Goal: Information Seeking & Learning: Find contact information

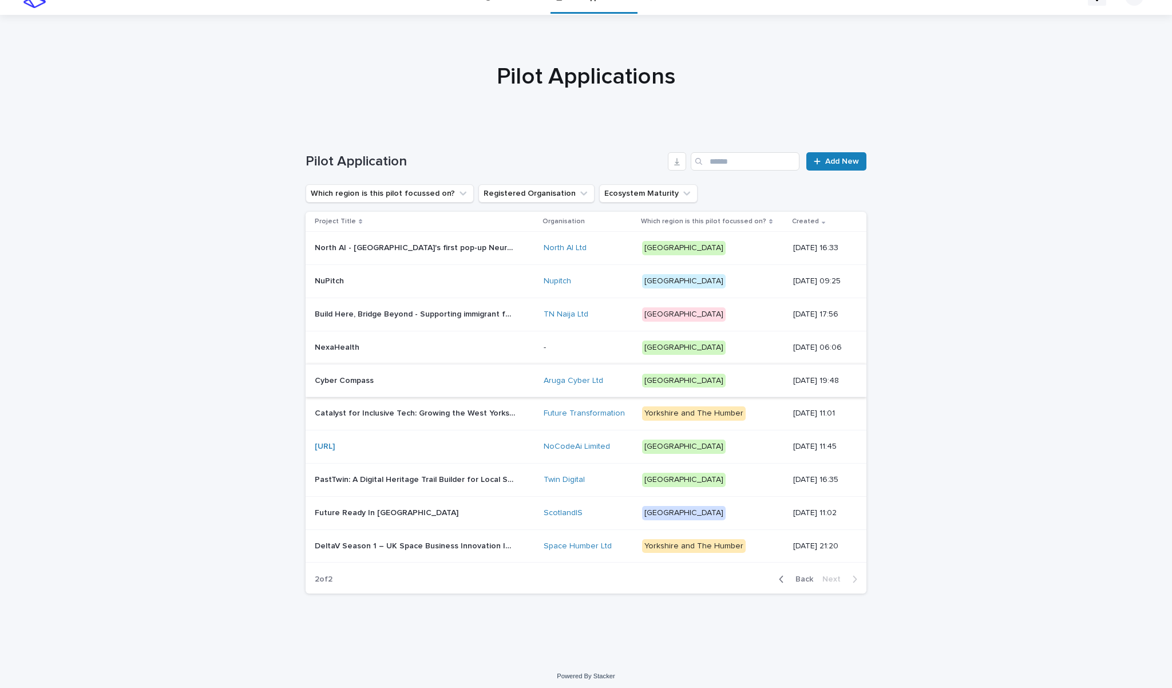
scroll to position [21, 0]
click at [373, 510] on p "Future Ready In [GEOGRAPHIC_DATA]" at bounding box center [388, 512] width 146 height 12
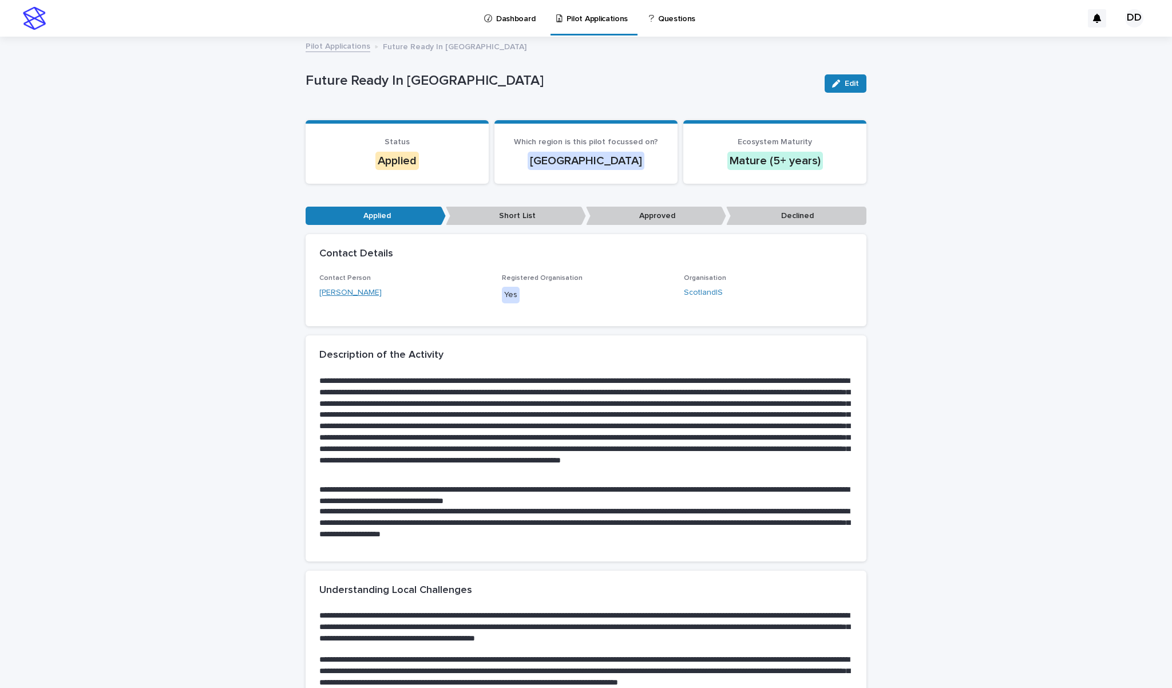
click at [358, 291] on link "[PERSON_NAME]" at bounding box center [350, 293] width 62 height 12
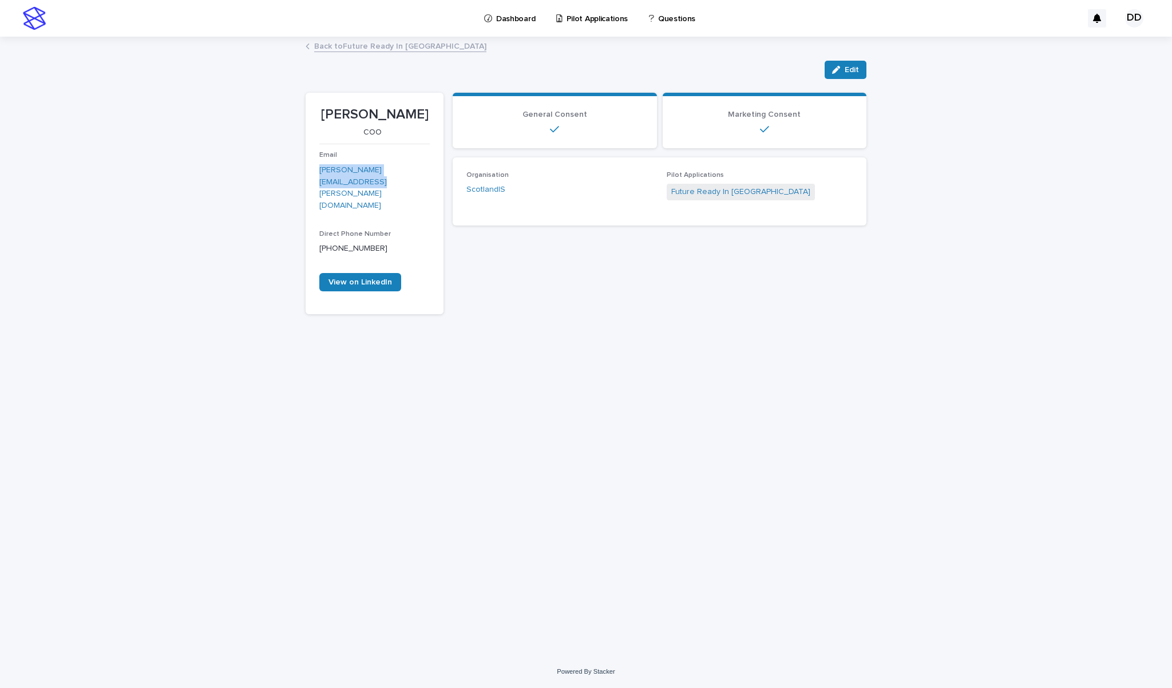
drag, startPoint x: 422, startPoint y: 167, endPoint x: 319, endPoint y: 170, distance: 102.4
click at [319, 170] on p "[PERSON_NAME][EMAIL_ADDRESS][PERSON_NAME][DOMAIN_NAME]" at bounding box center [374, 187] width 110 height 47
copy link "[PERSON_NAME][EMAIL_ADDRESS][PERSON_NAME][DOMAIN_NAME]"
click at [324, 48] on link "Back to Future Ready In [GEOGRAPHIC_DATA]" at bounding box center [400, 45] width 172 height 13
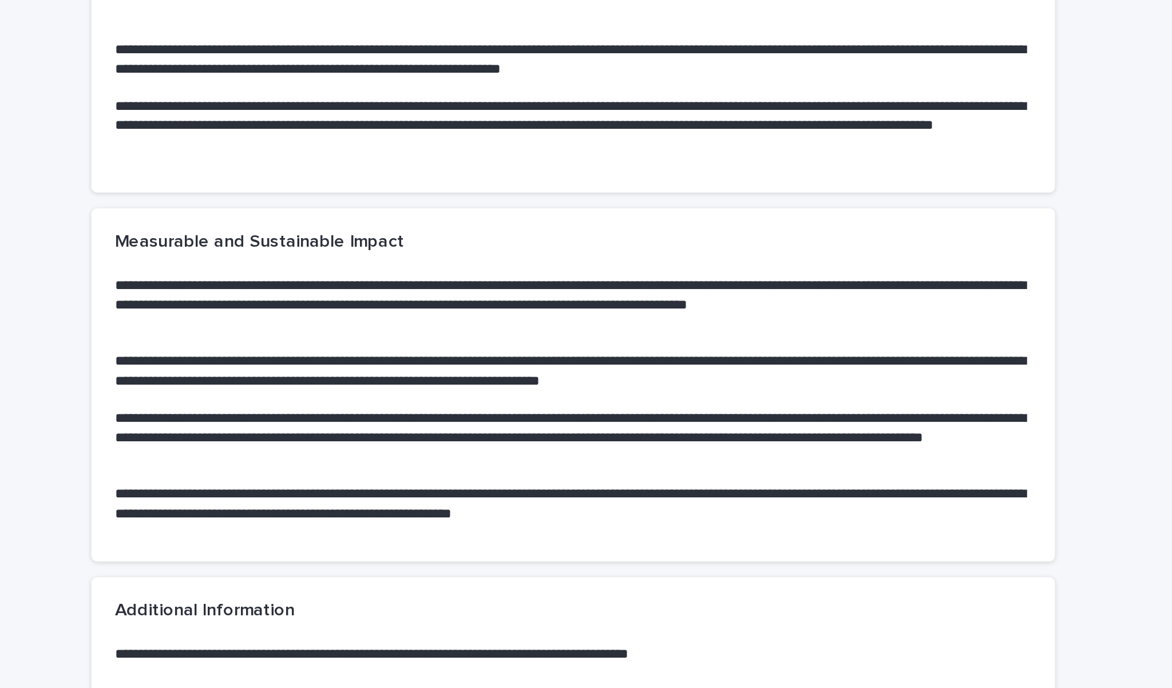
scroll to position [914, 0]
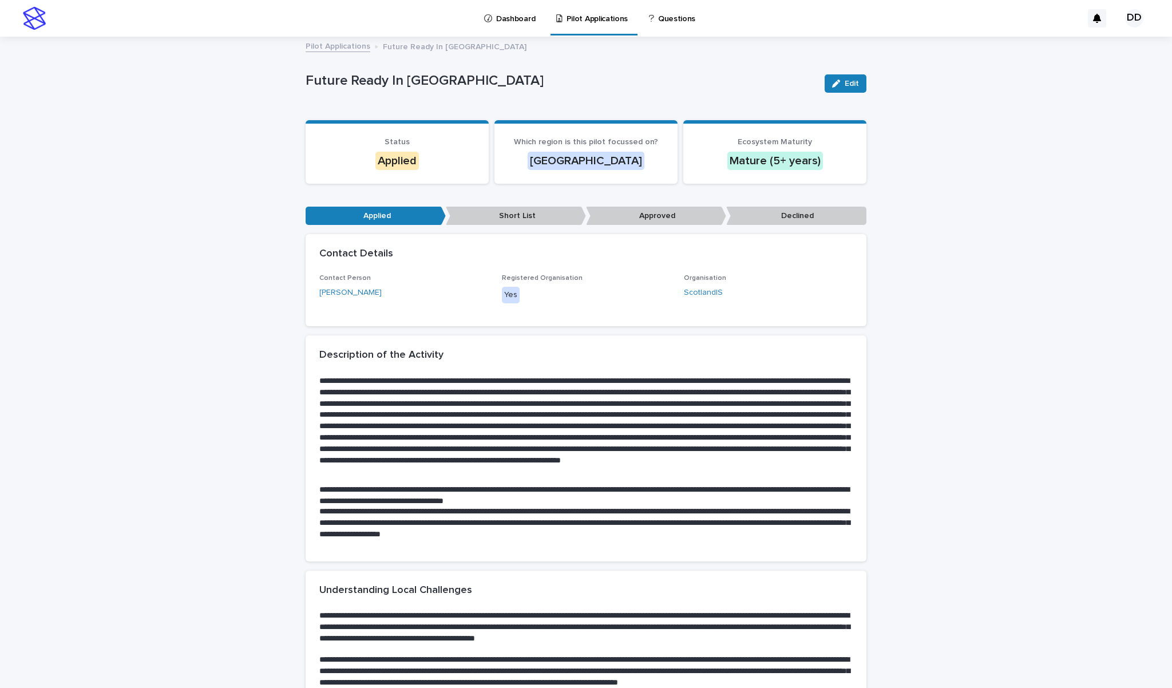
click at [333, 46] on link "Pilot Applications" at bounding box center [337, 45] width 65 height 13
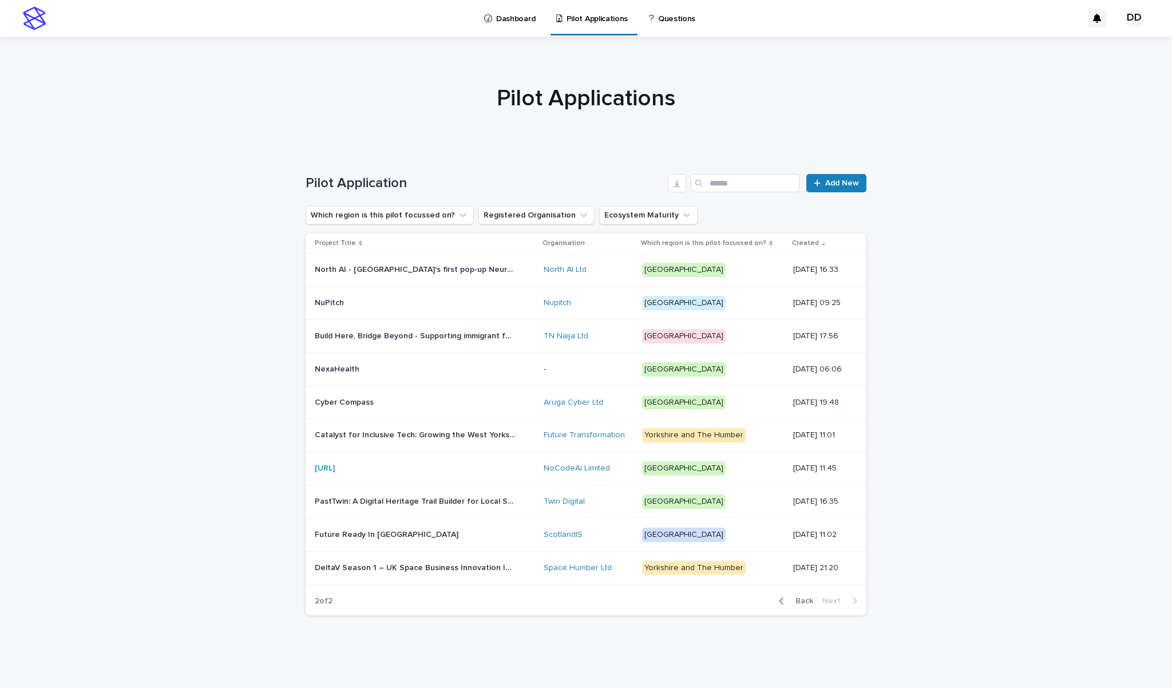
click at [462, 498] on p "PastTwin: A Digital Heritage Trail Builder for Local Storytelling" at bounding box center [416, 500] width 203 height 12
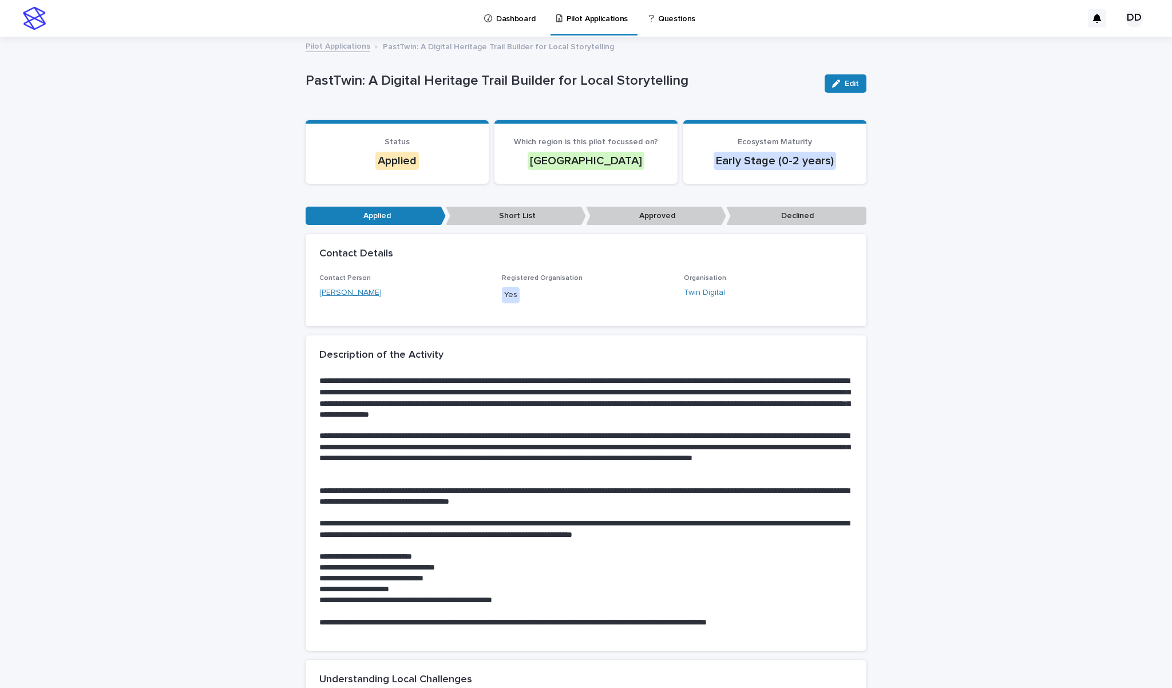
click at [347, 293] on link "[PERSON_NAME]" at bounding box center [350, 293] width 62 height 12
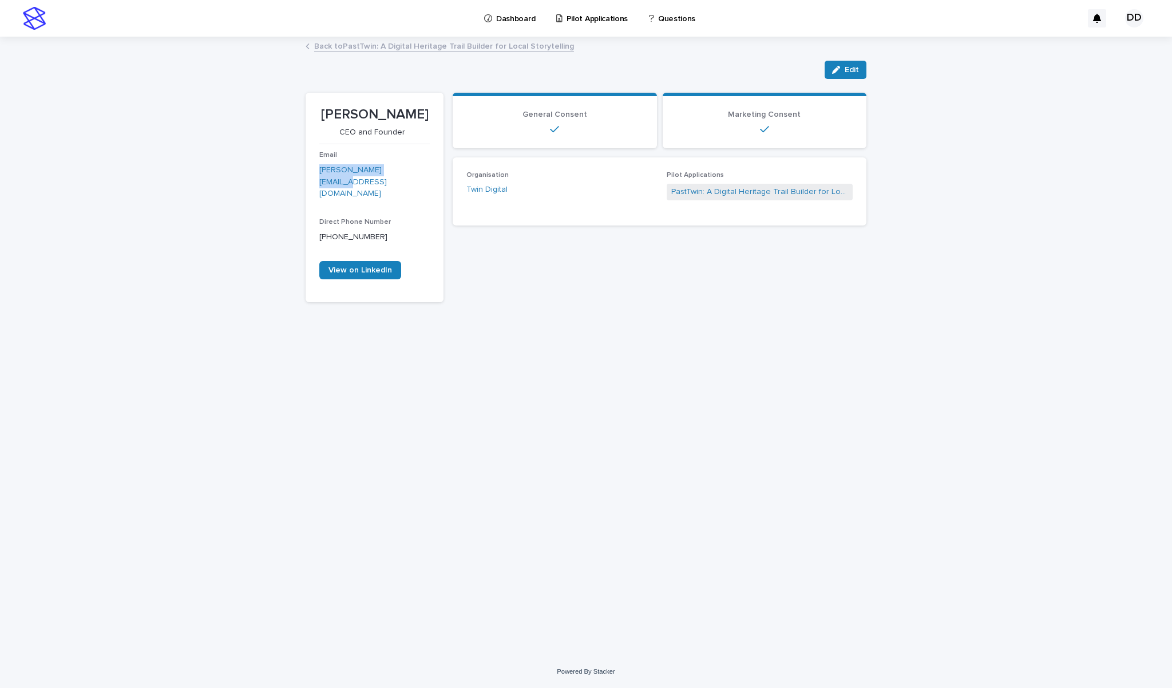
drag, startPoint x: 407, startPoint y: 169, endPoint x: 316, endPoint y: 165, distance: 91.6
click at [316, 165] on section "[PERSON_NAME] CEO and Founder Email [PERSON_NAME][EMAIL_ADDRESS][DOMAIN_NAME] D…" at bounding box center [374, 198] width 138 height 210
copy link "[PERSON_NAME][EMAIL_ADDRESS][DOMAIN_NAME]"
click at [418, 50] on link "Back to PastTwin: A Digital Heritage Trail Builder for Local Storytelling" at bounding box center [444, 45] width 260 height 13
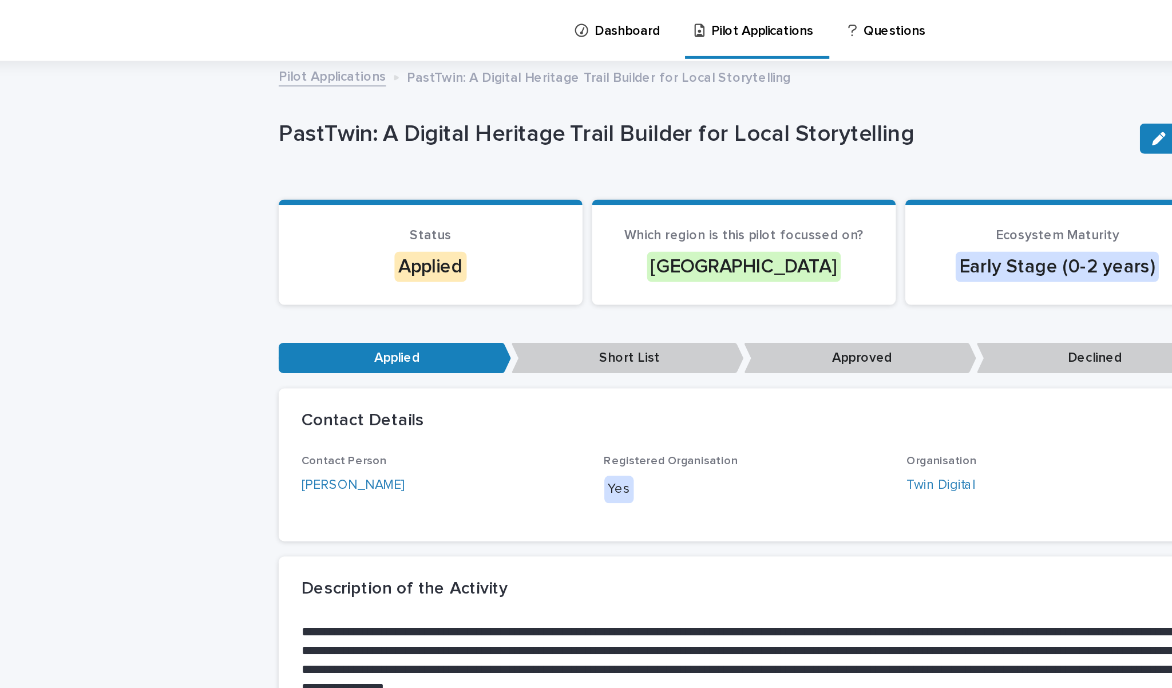
click at [305, 46] on link "Pilot Applications" at bounding box center [337, 45] width 65 height 13
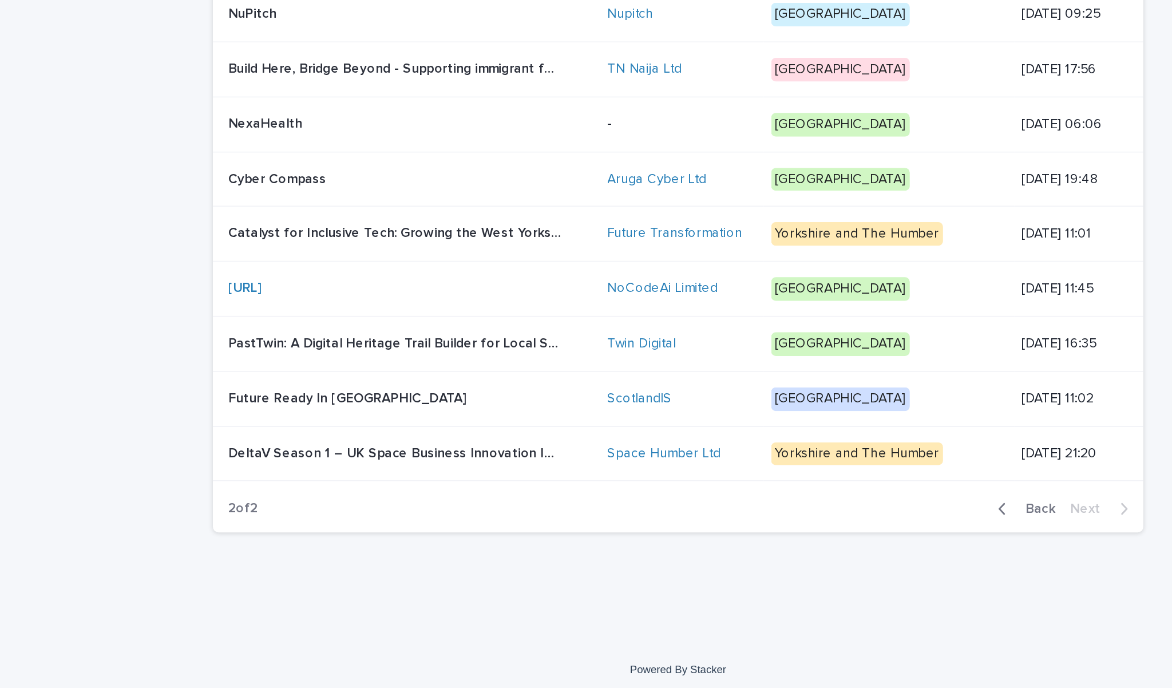
click at [315, 443] on link "[URL]" at bounding box center [325, 447] width 20 height 8
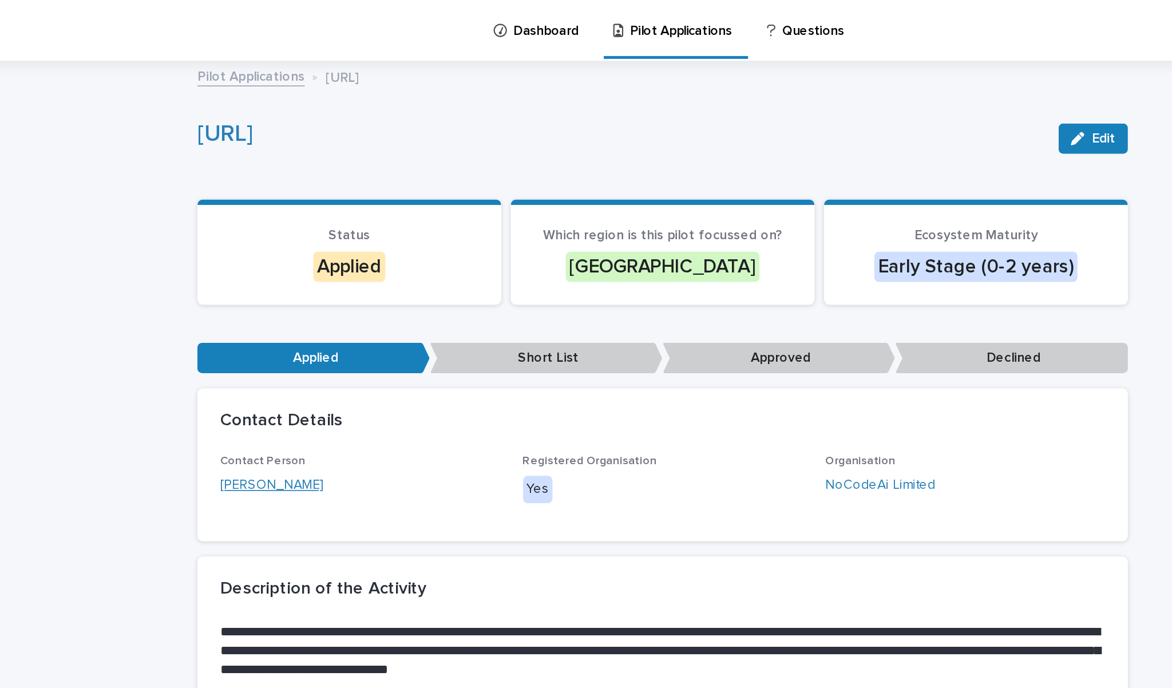
click at [319, 289] on link "[PERSON_NAME]" at bounding box center [350, 293] width 62 height 12
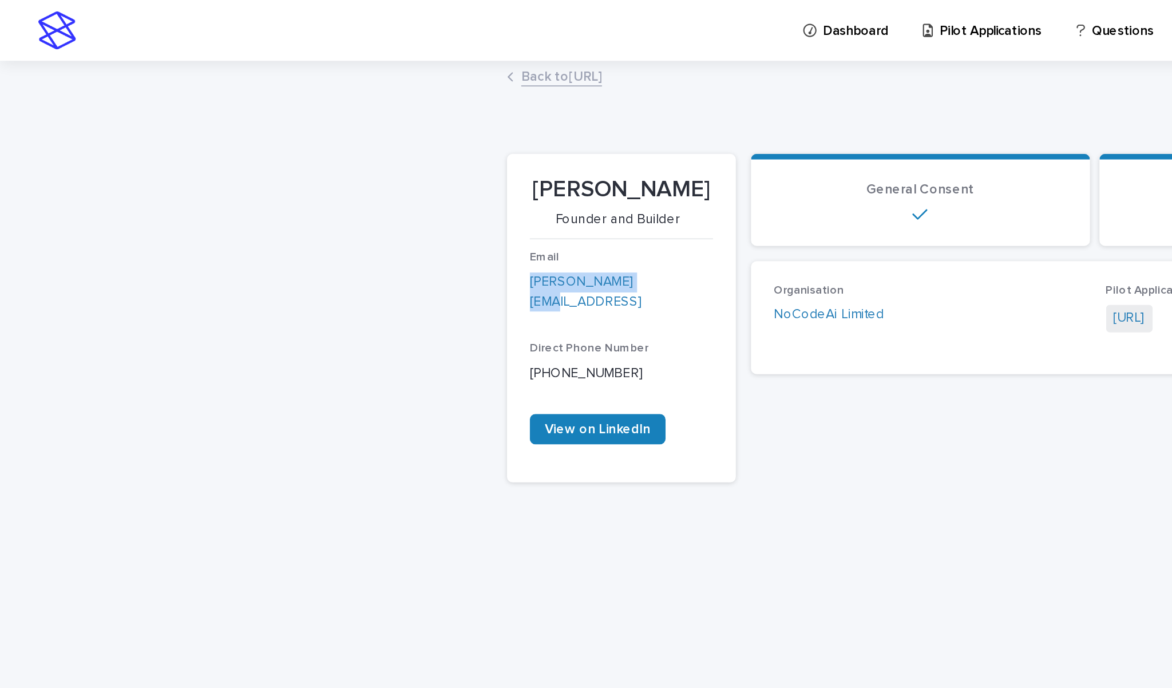
drag, startPoint x: 387, startPoint y: 168, endPoint x: 320, endPoint y: 168, distance: 67.5
click at [320, 168] on p "[PERSON_NAME][EMAIL_ADDRESS]" at bounding box center [374, 176] width 110 height 24
copy link "[PERSON_NAME][EMAIL_ADDRESS]"
click at [356, 48] on link "Back to [URL]" at bounding box center [338, 45] width 49 height 13
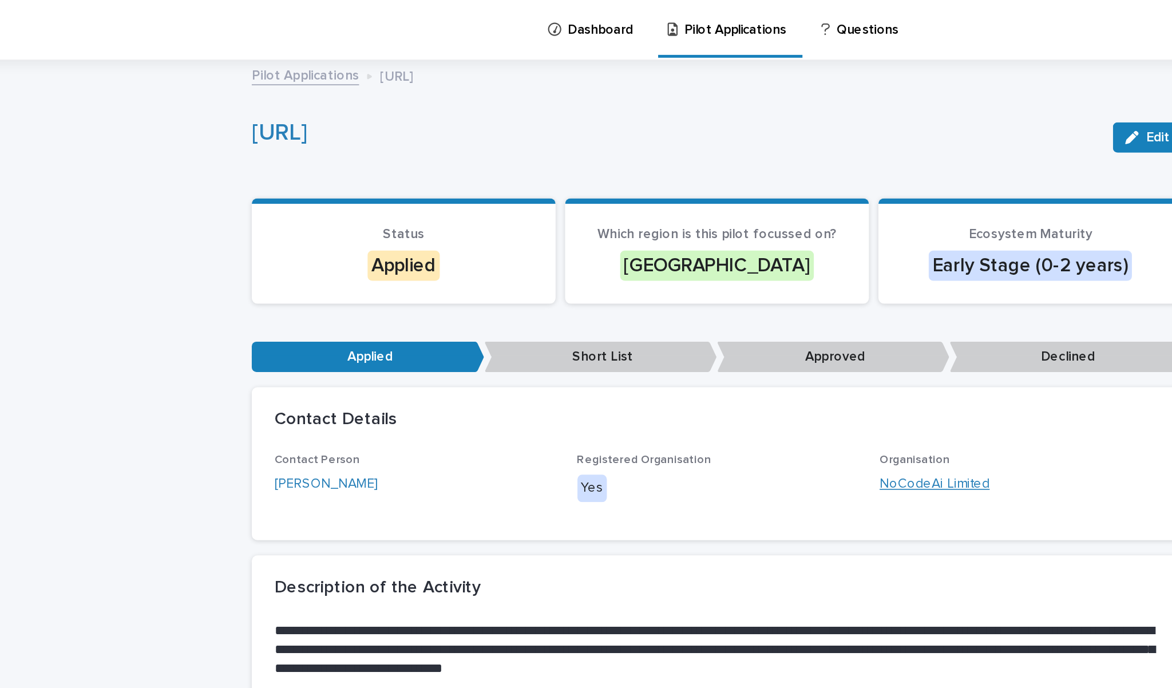
click at [684, 288] on link "NoCodeAi Limited" at bounding box center [717, 293] width 66 height 12
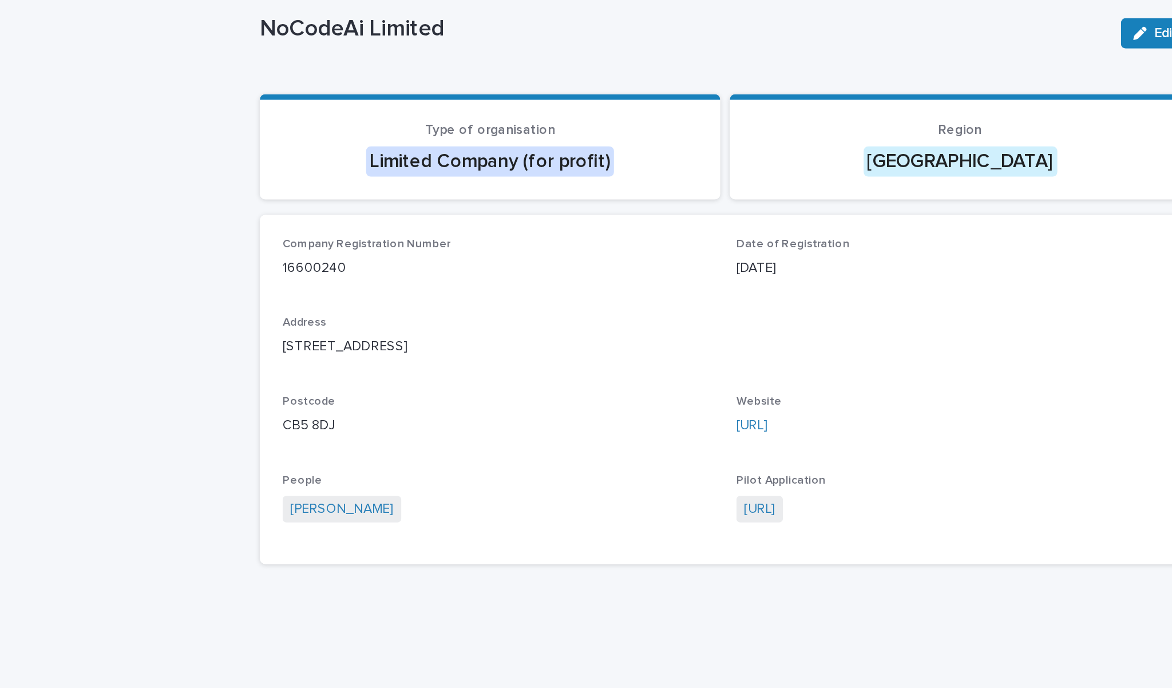
drag, startPoint x: 210, startPoint y: 160, endPoint x: 171, endPoint y: 158, distance: 38.9
click at [319, 219] on p "16600240" at bounding box center [449, 225] width 260 height 12
copy p "16600240"
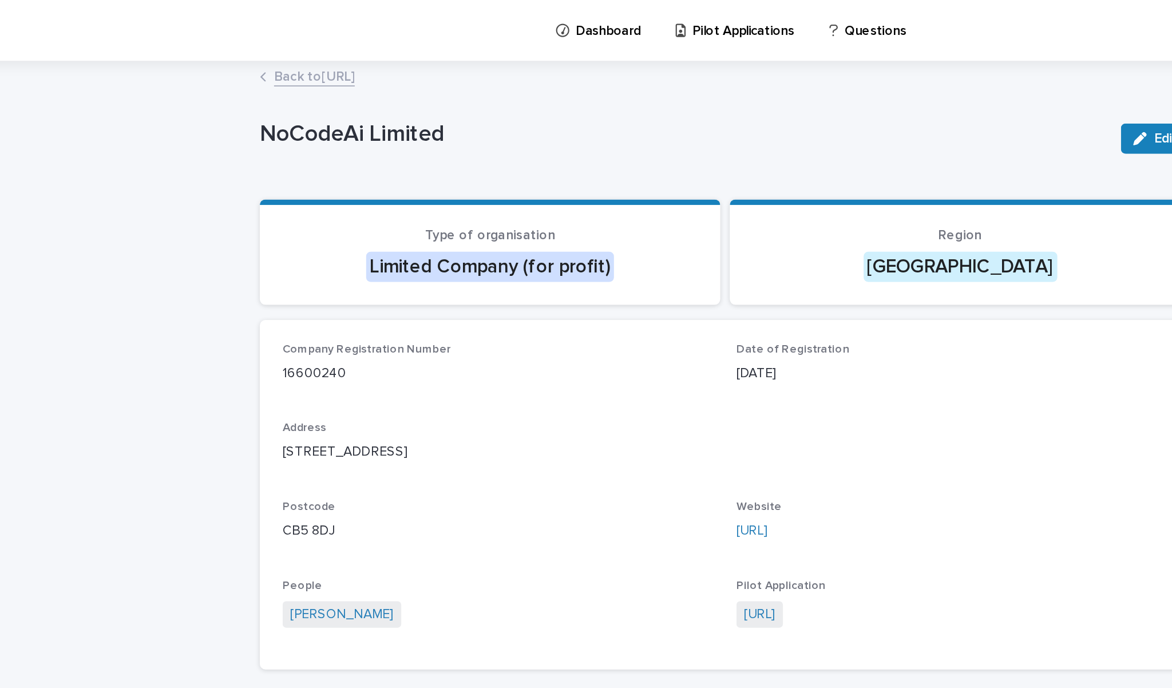
click at [314, 46] on link "Back to [URL]" at bounding box center [338, 45] width 49 height 13
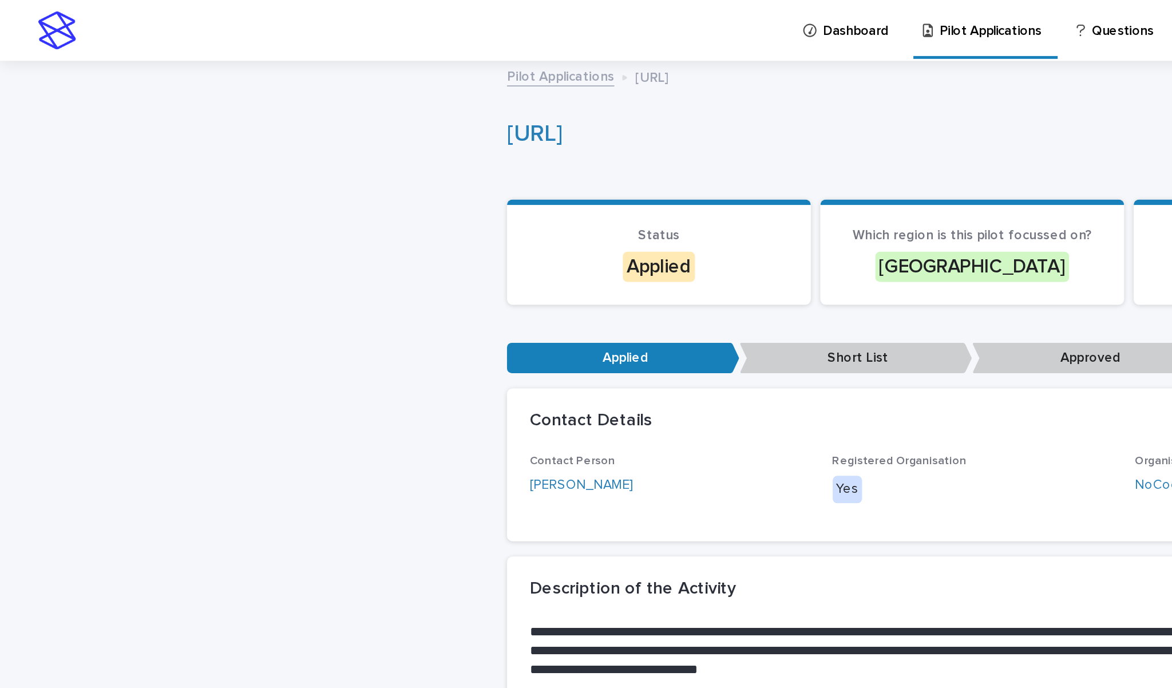
click at [352, 48] on link "Pilot Applications" at bounding box center [337, 45] width 65 height 13
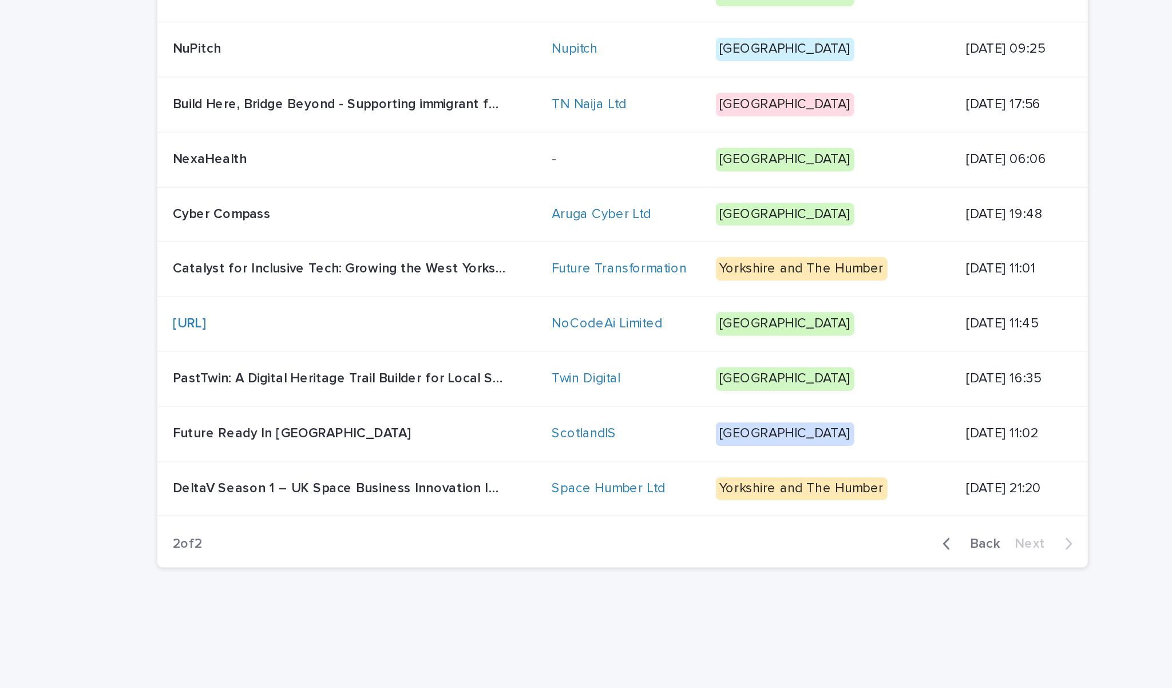
click at [315, 428] on p "Catalyst for Inclusive Tech: Growing the West Yorkshire Innovation Ecosystem" at bounding box center [416, 434] width 203 height 12
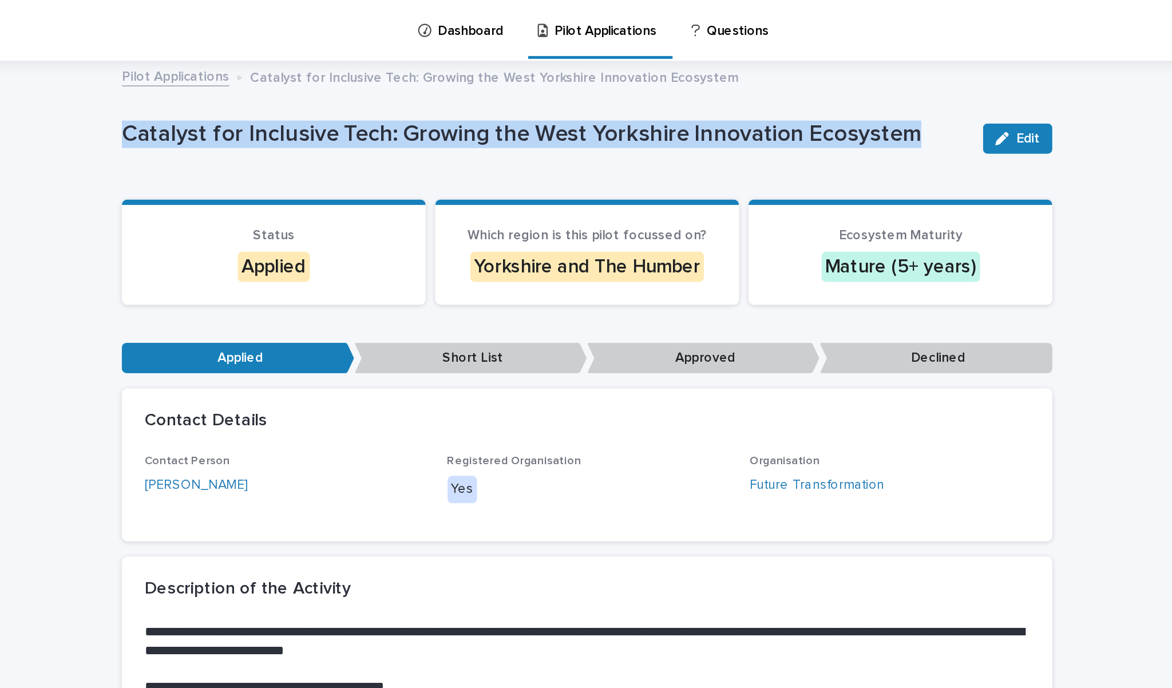
drag, startPoint x: 72, startPoint y: 80, endPoint x: 544, endPoint y: 78, distance: 472.0
copy p "Catalyst for Inclusive Tech: Growing the West Yorkshire Innovation Ecosystem"
click at [319, 291] on link "[PERSON_NAME]" at bounding box center [350, 293] width 62 height 12
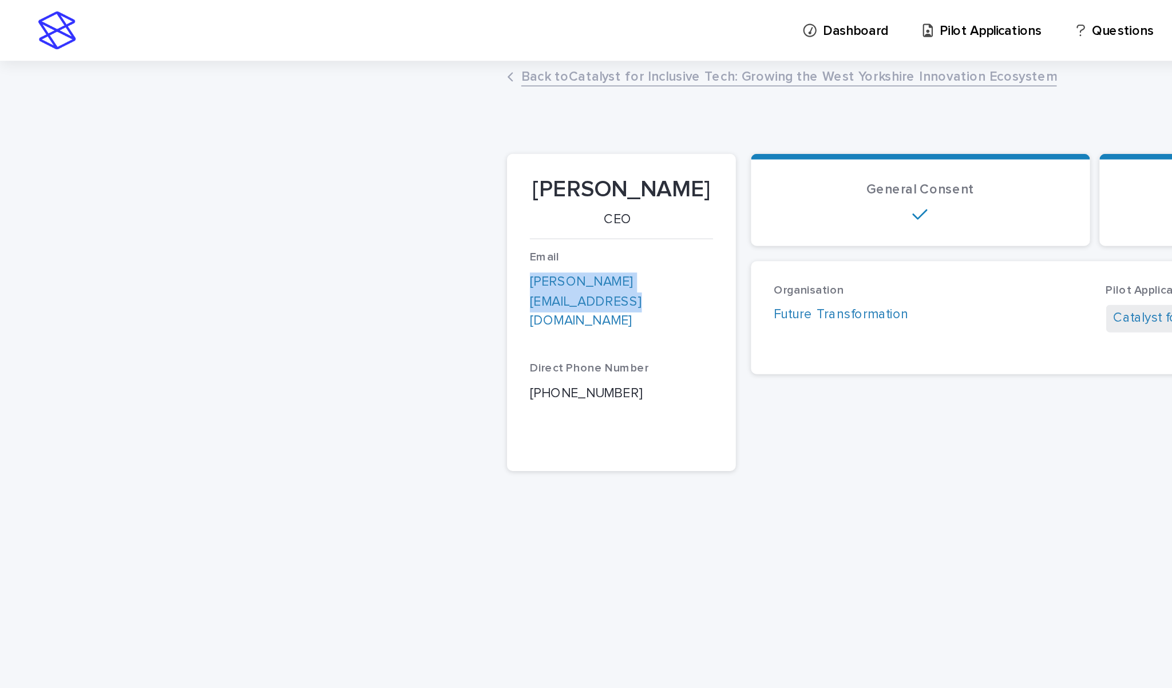
drag, startPoint x: 423, startPoint y: 170, endPoint x: 319, endPoint y: 169, distance: 104.1
click at [319, 169] on p "[PERSON_NAME][EMAIL_ADDRESS][DOMAIN_NAME]" at bounding box center [374, 181] width 110 height 35
copy link "[PERSON_NAME][EMAIL_ADDRESS][DOMAIN_NAME]"
click at [370, 48] on link "Back to Catalyst for Inclusive Tech: Growing the West Yorkshire Innovation Ecos…" at bounding box center [475, 45] width 323 height 13
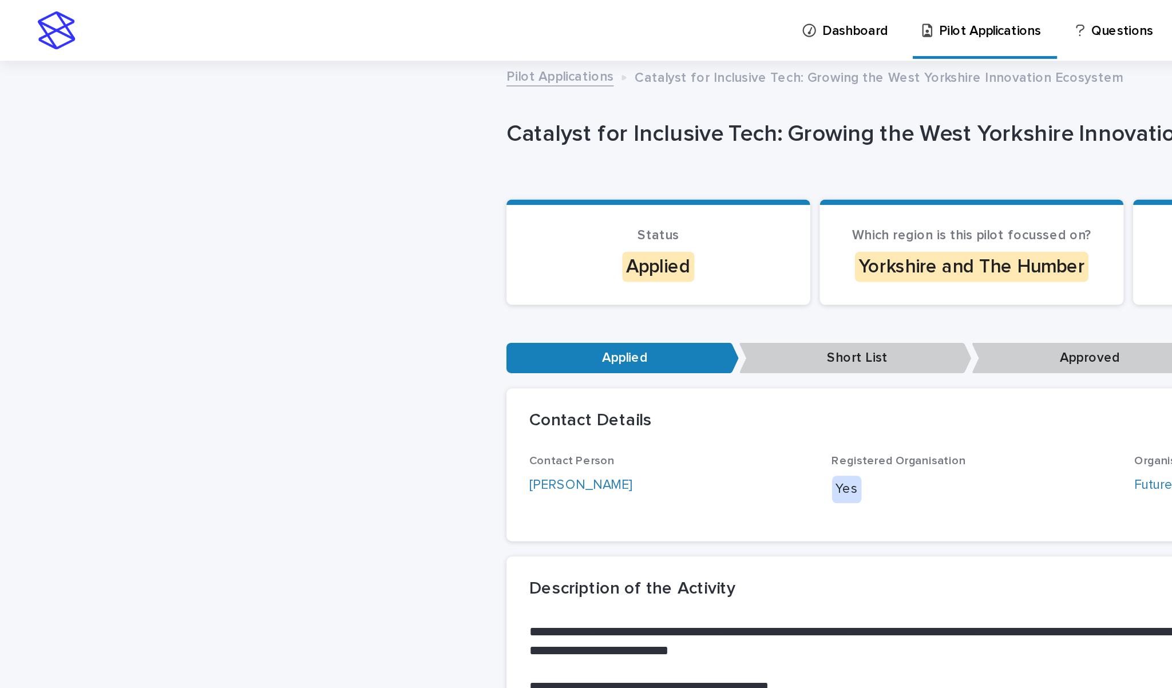
click at [356, 47] on link "Pilot Applications" at bounding box center [337, 45] width 65 height 13
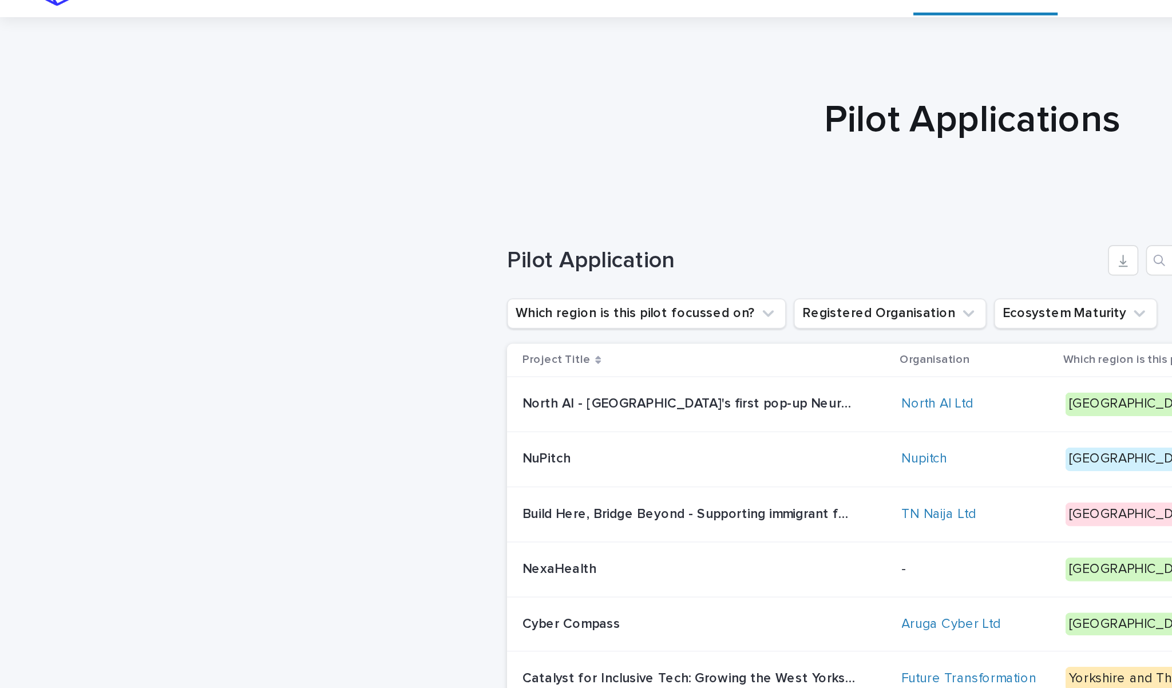
scroll to position [21, 0]
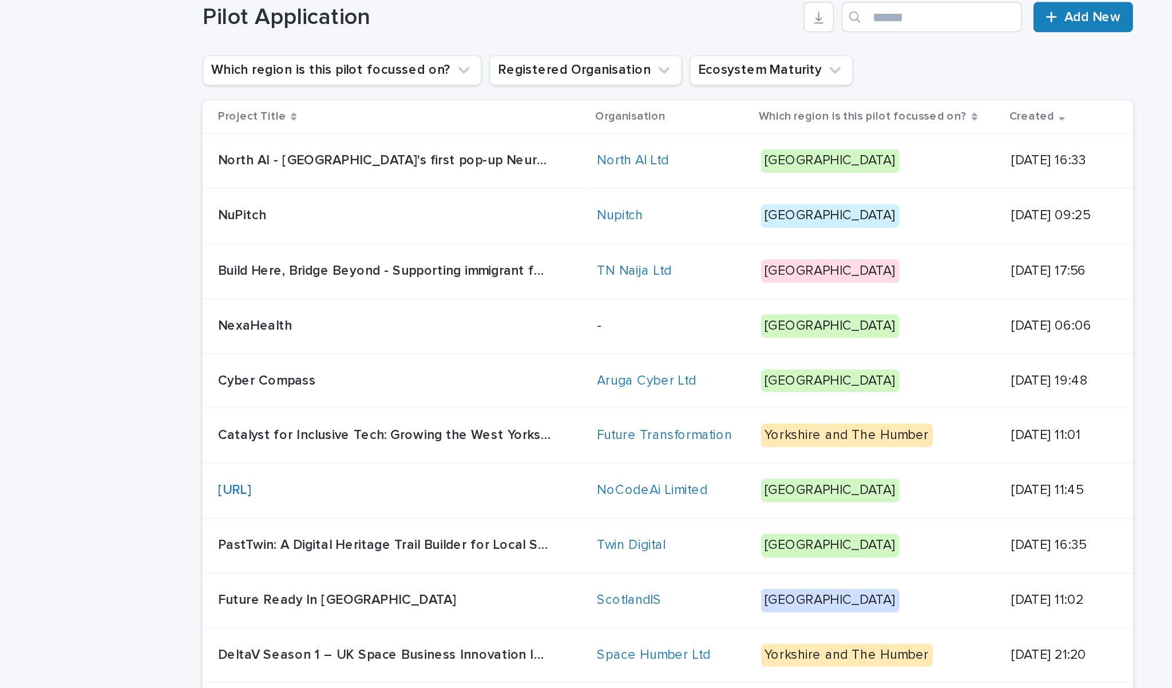
click at [315, 374] on p "Cyber Compass" at bounding box center [345, 380] width 61 height 12
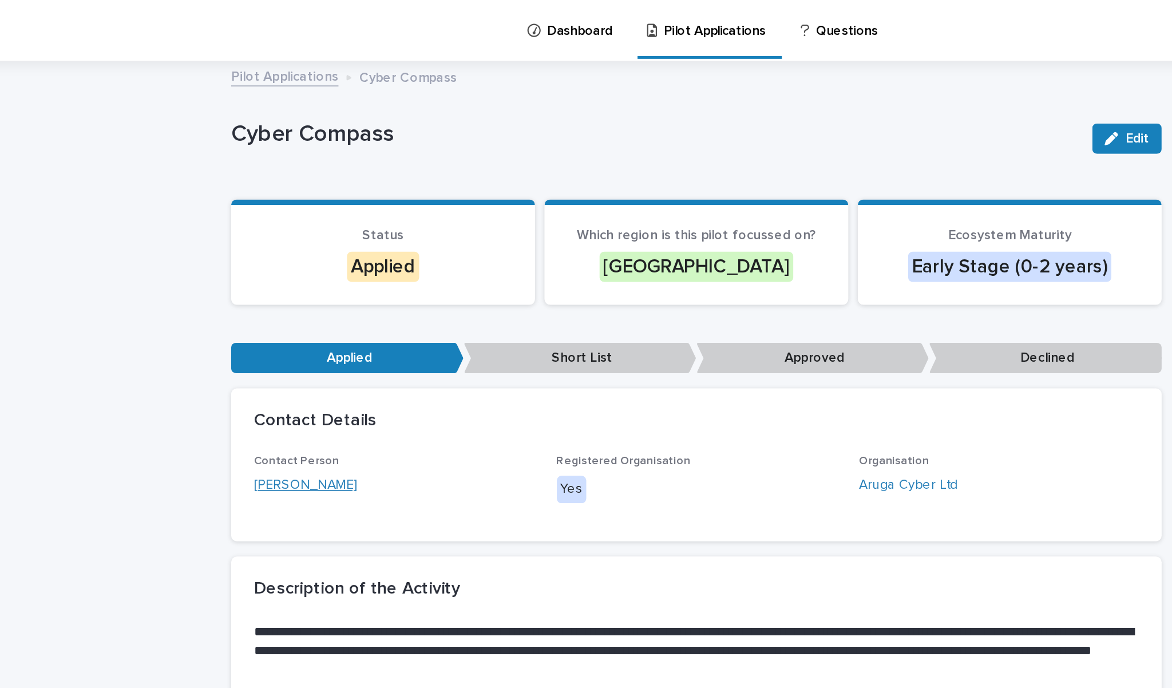
click at [319, 289] on link "[PERSON_NAME]" at bounding box center [350, 293] width 62 height 12
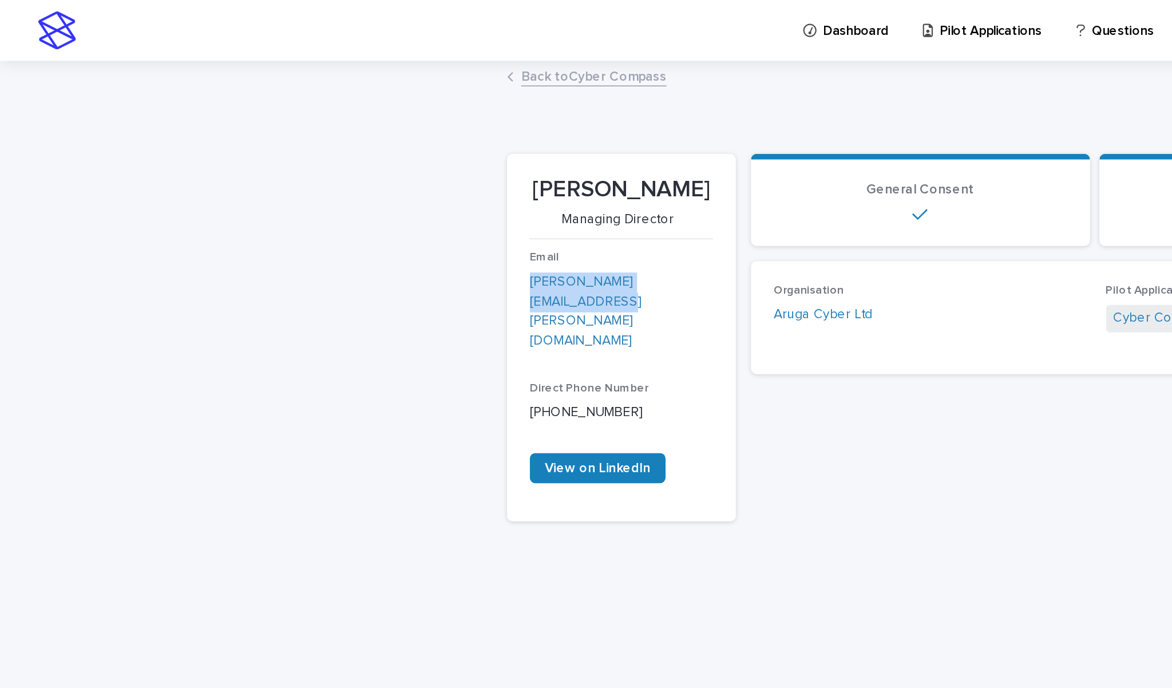
drag, startPoint x: 426, startPoint y: 166, endPoint x: 321, endPoint y: 168, distance: 104.7
click at [321, 168] on p "[PERSON_NAME][EMAIL_ADDRESS][PERSON_NAME][DOMAIN_NAME]" at bounding box center [374, 187] width 110 height 47
copy link "[PERSON_NAME][EMAIL_ADDRESS][PERSON_NAME][DOMAIN_NAME]"
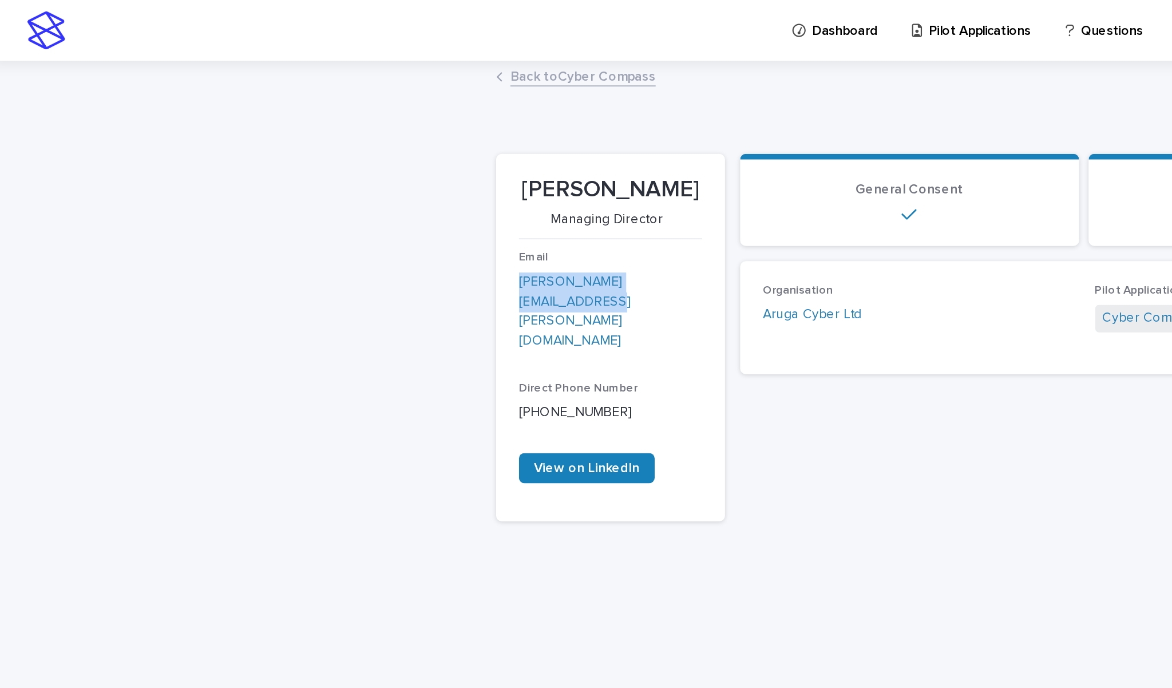
click at [367, 46] on link "Back to Cyber Compass" at bounding box center [358, 45] width 88 height 13
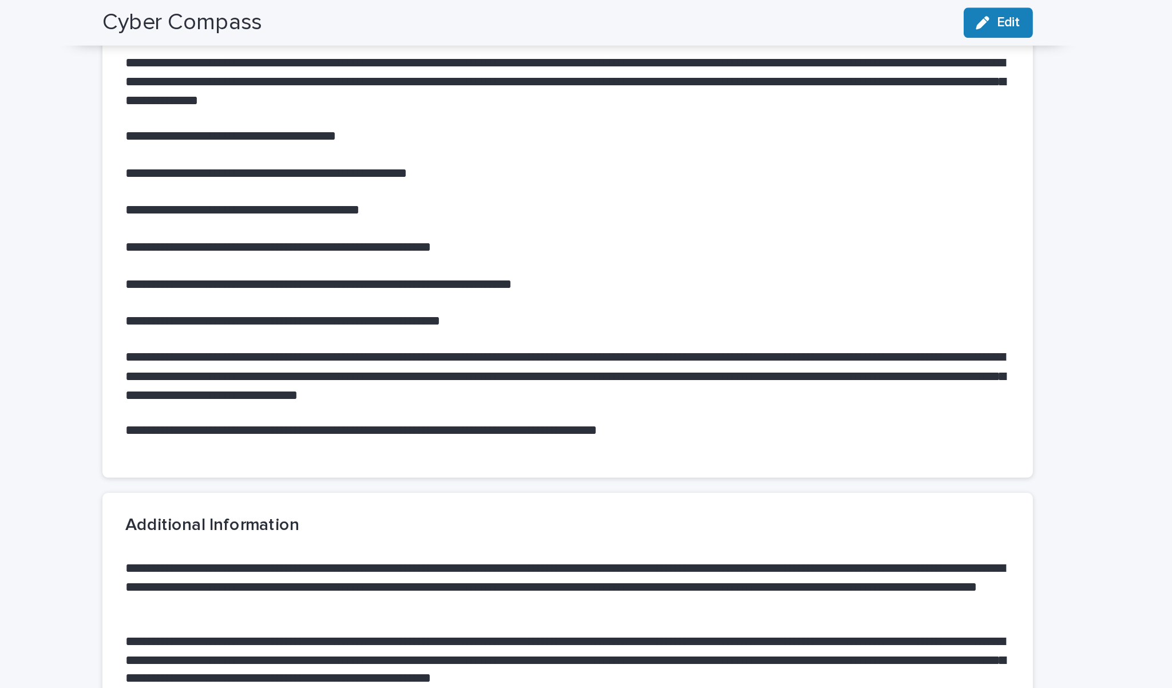
scroll to position [1990, 0]
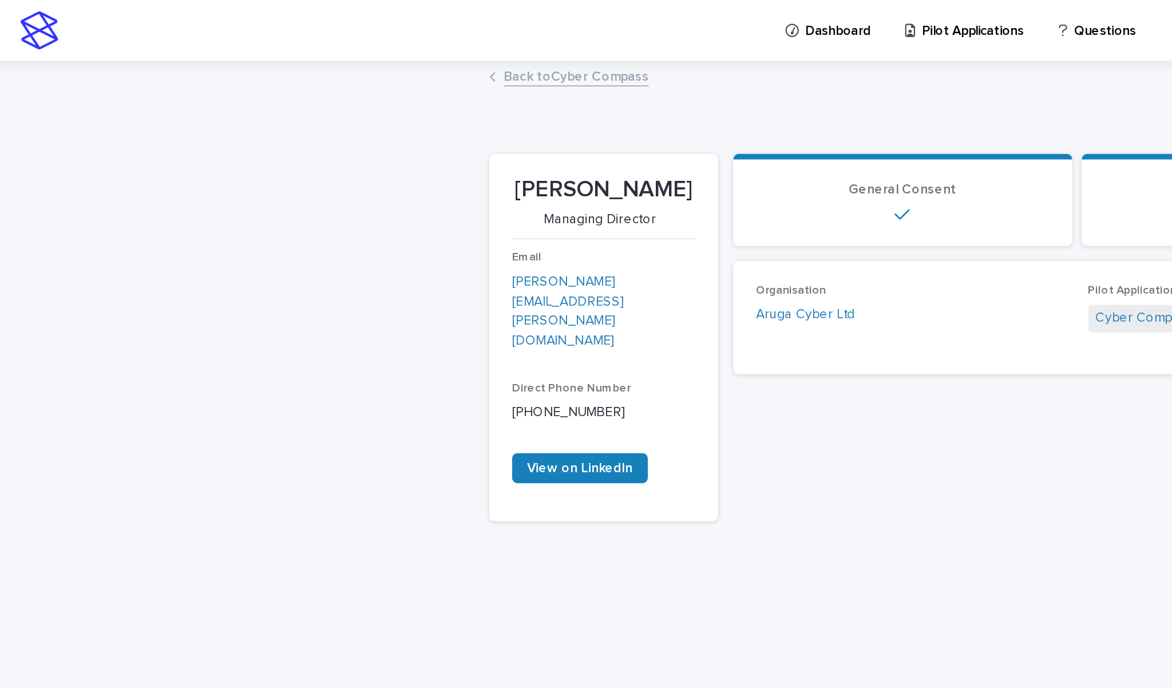
click at [337, 46] on link "Back to Cyber Compass" at bounding box center [358, 45] width 88 height 13
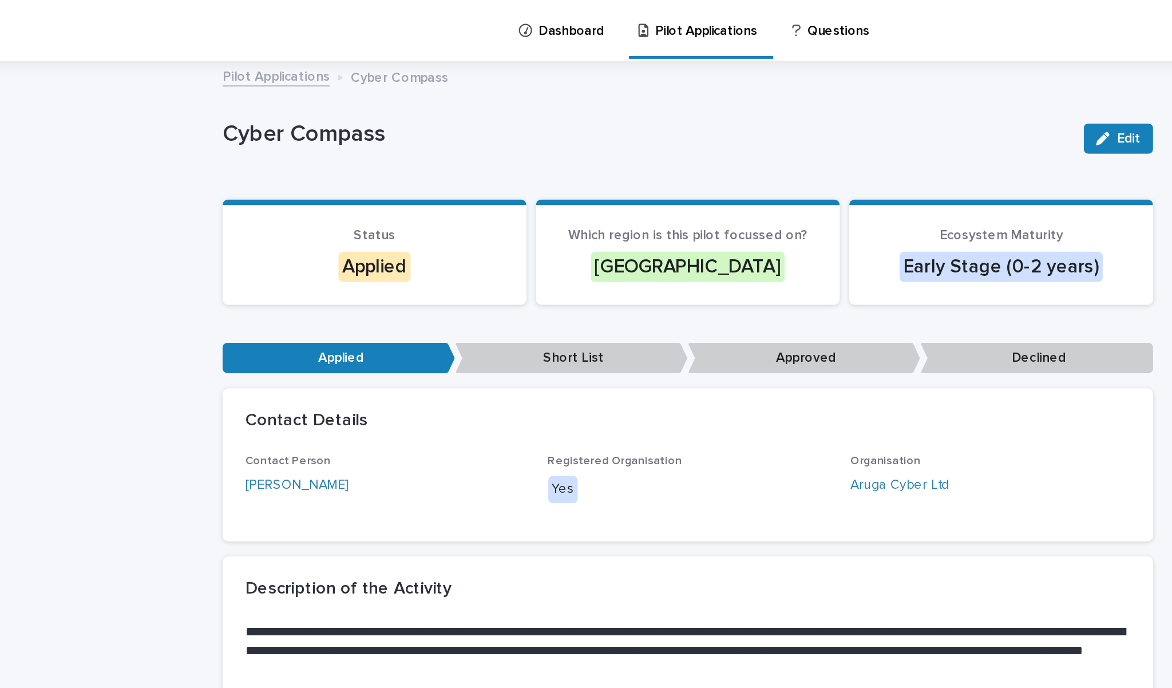
click at [305, 47] on link "Pilot Applications" at bounding box center [337, 45] width 65 height 13
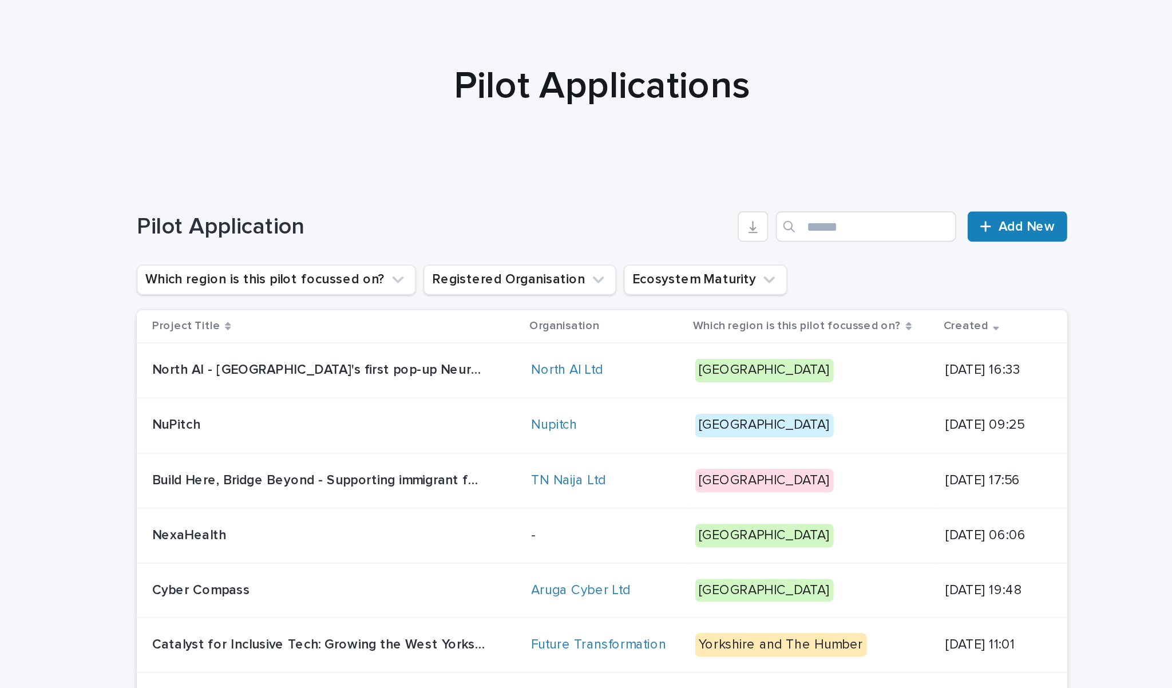
scroll to position [21, 0]
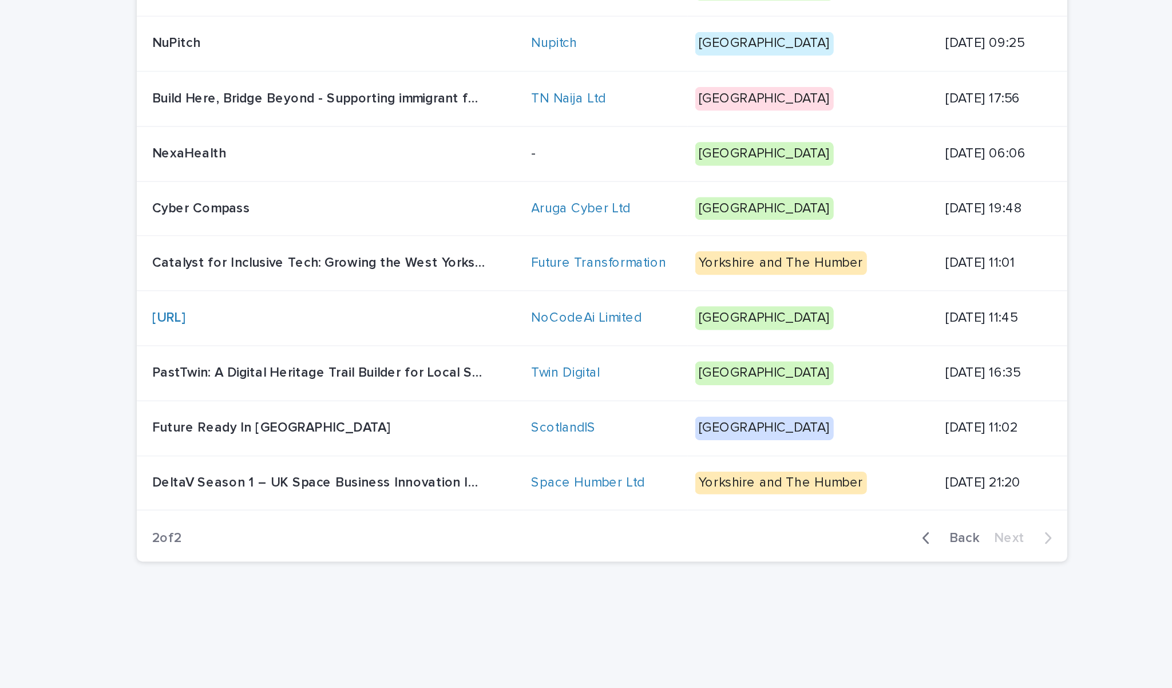
click at [315, 341] on p "NexaHealth" at bounding box center [338, 347] width 47 height 12
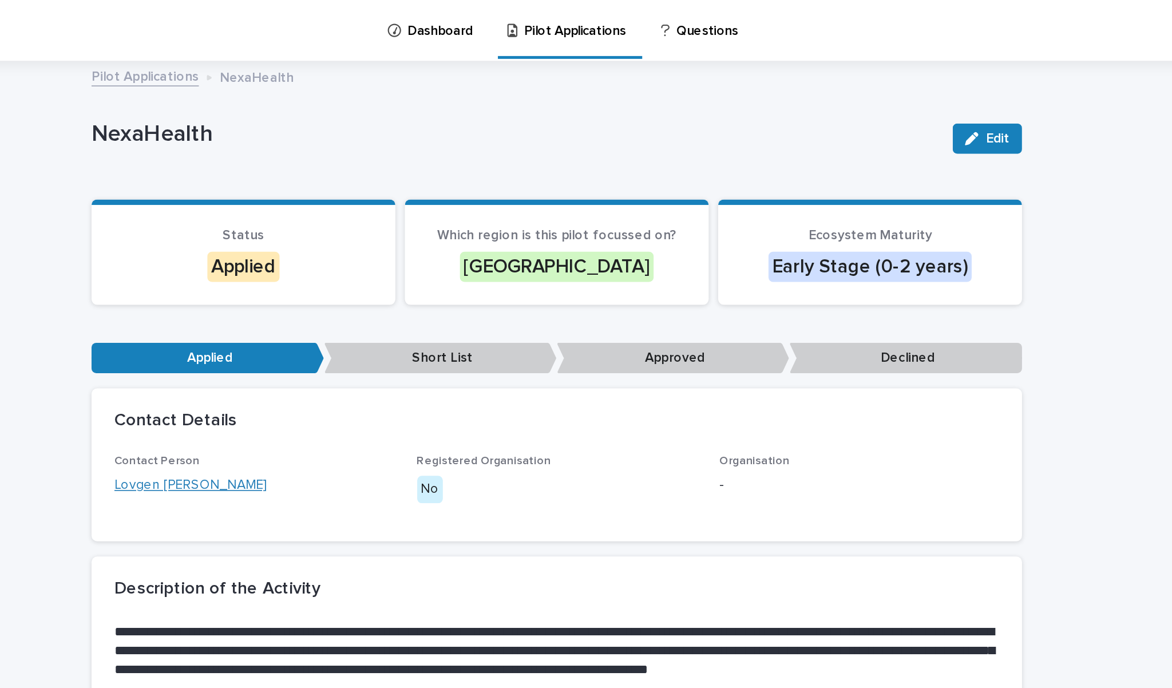
click at [319, 289] on link "Lovgen [PERSON_NAME]" at bounding box center [365, 293] width 92 height 12
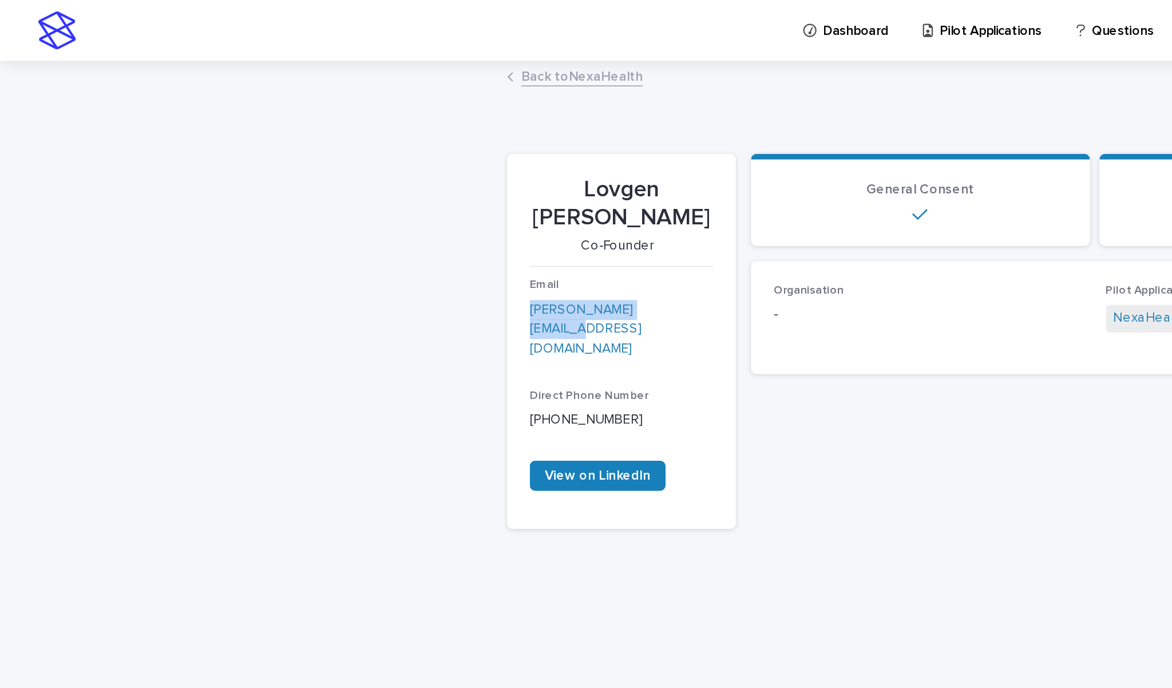
drag, startPoint x: 405, startPoint y: 168, endPoint x: 317, endPoint y: 170, distance: 87.6
click at [317, 170] on section "Lovgen [PERSON_NAME] Email [PERSON_NAME][EMAIL_ADDRESS][DOMAIN_NAME] Direct Pho…" at bounding box center [374, 206] width 138 height 226
copy link "[PERSON_NAME][EMAIL_ADDRESS][DOMAIN_NAME]"
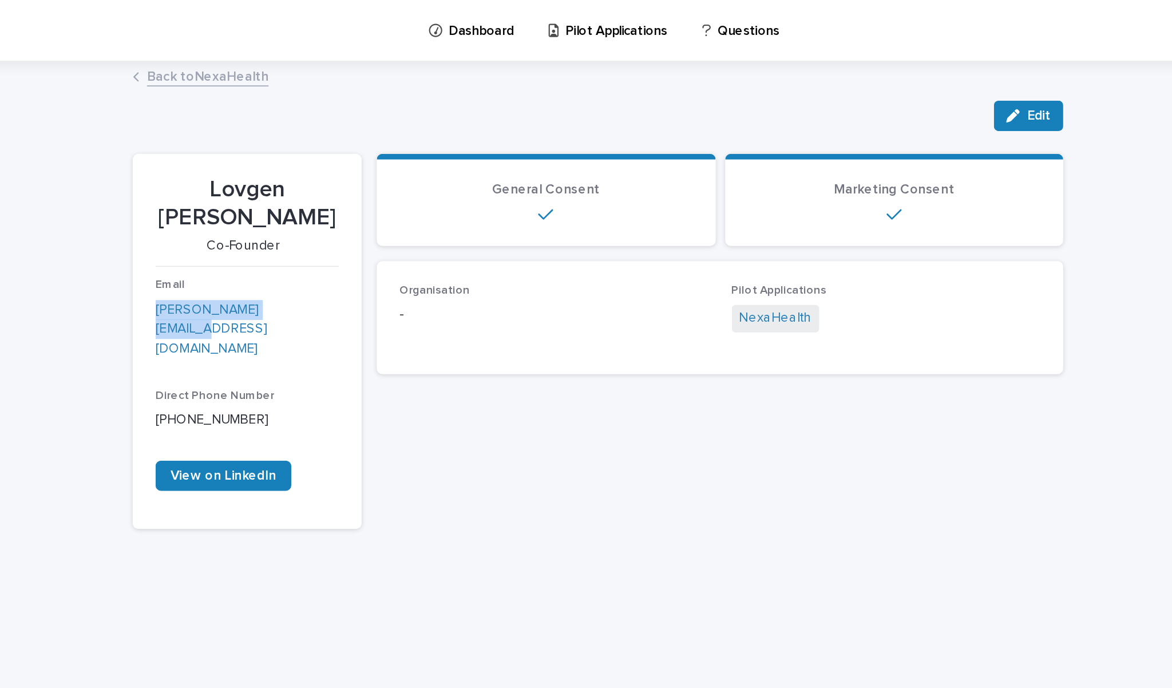
click at [314, 45] on link "Back to NexaHealth" at bounding box center [350, 45] width 73 height 13
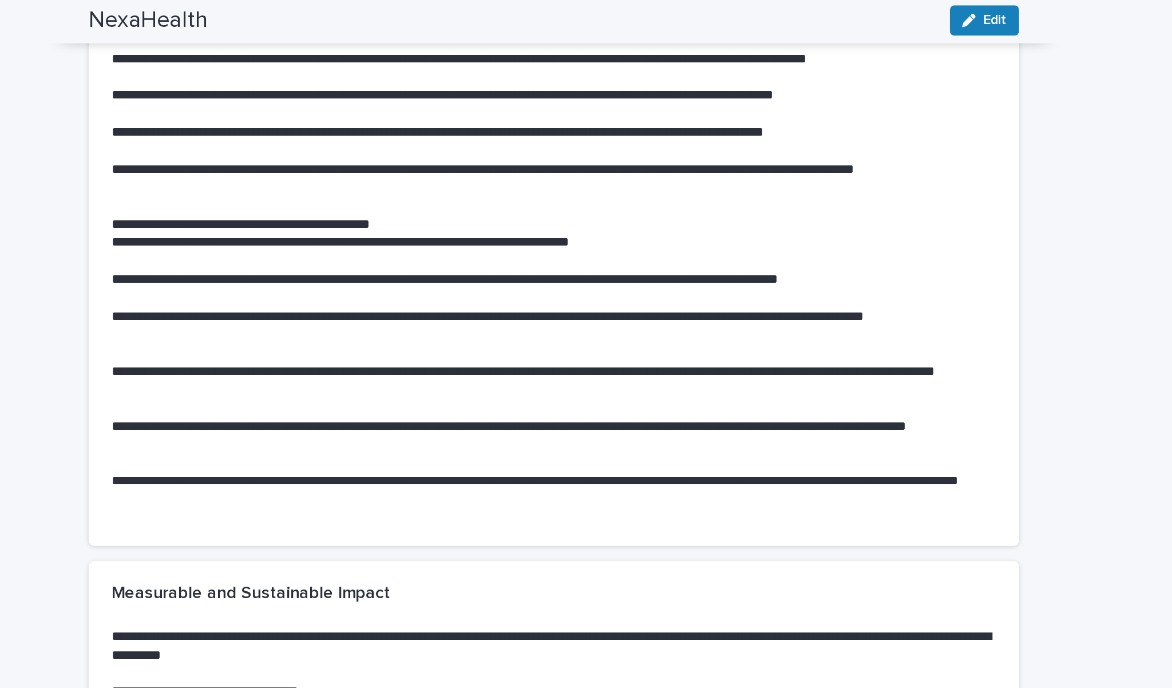
scroll to position [1318, 0]
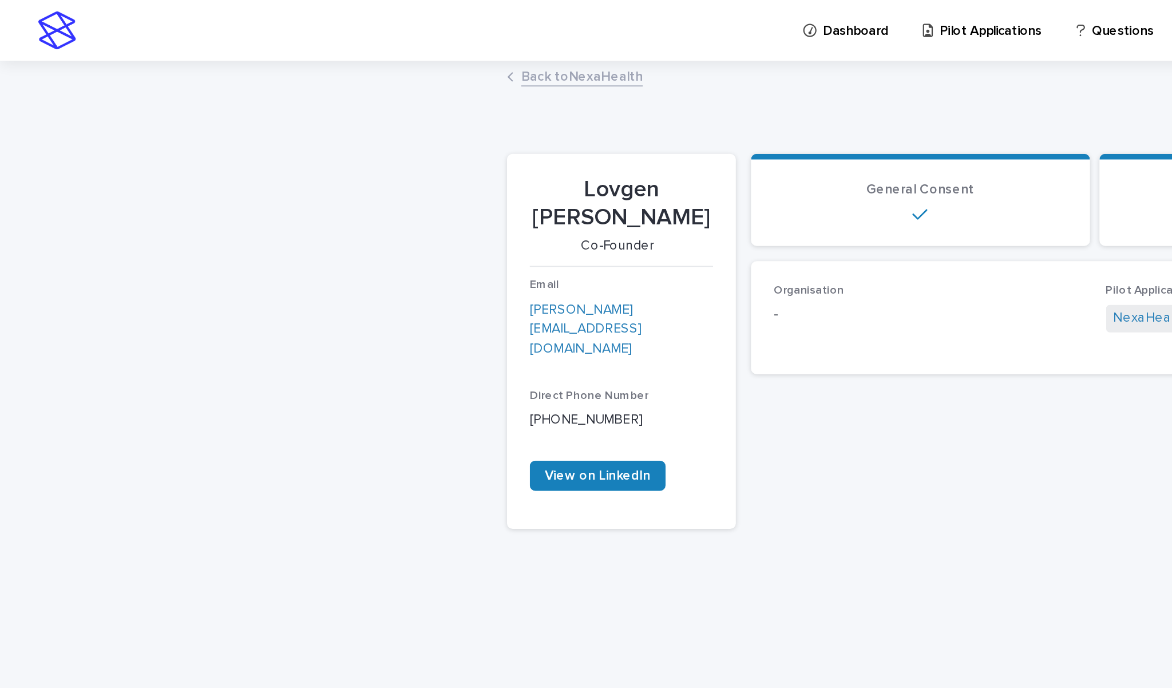
click at [348, 49] on link "Back to NexaHealth" at bounding box center [350, 45] width 73 height 13
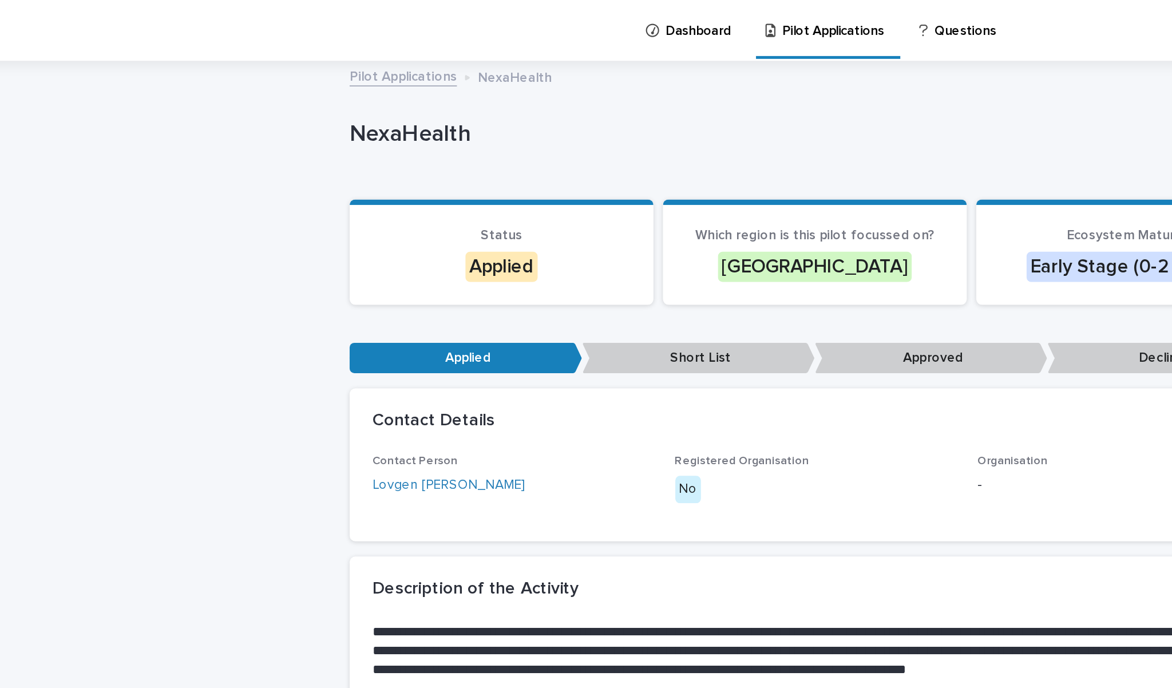
click at [305, 43] on link "Pilot Applications" at bounding box center [337, 45] width 65 height 13
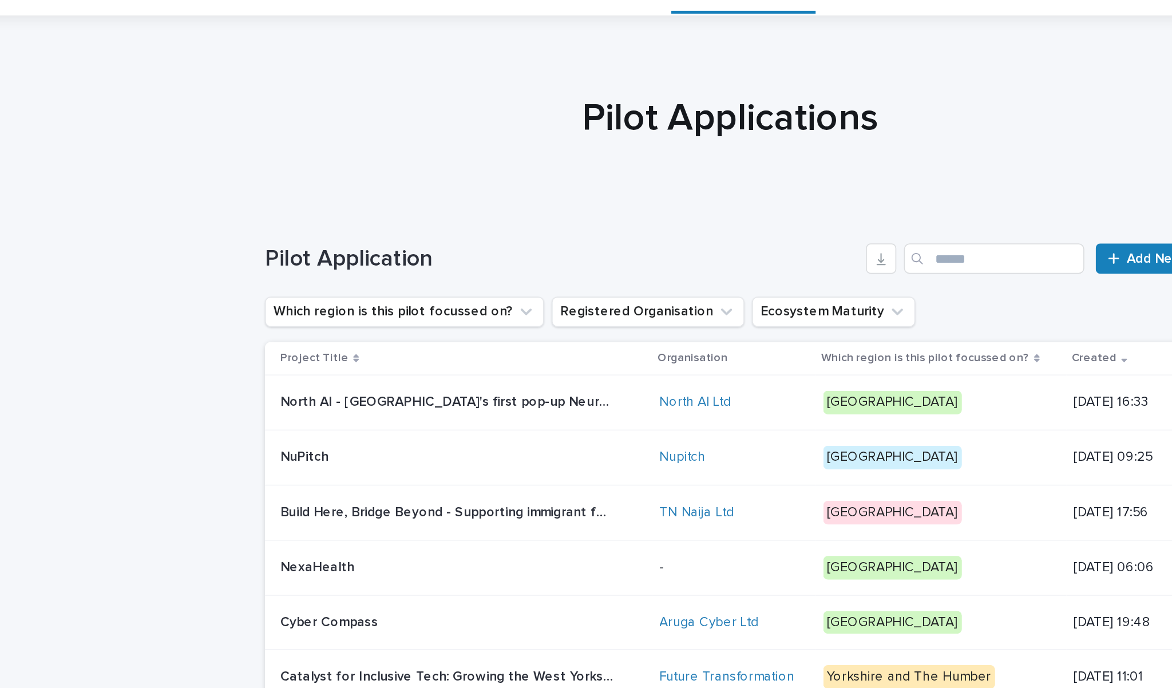
scroll to position [21, 0]
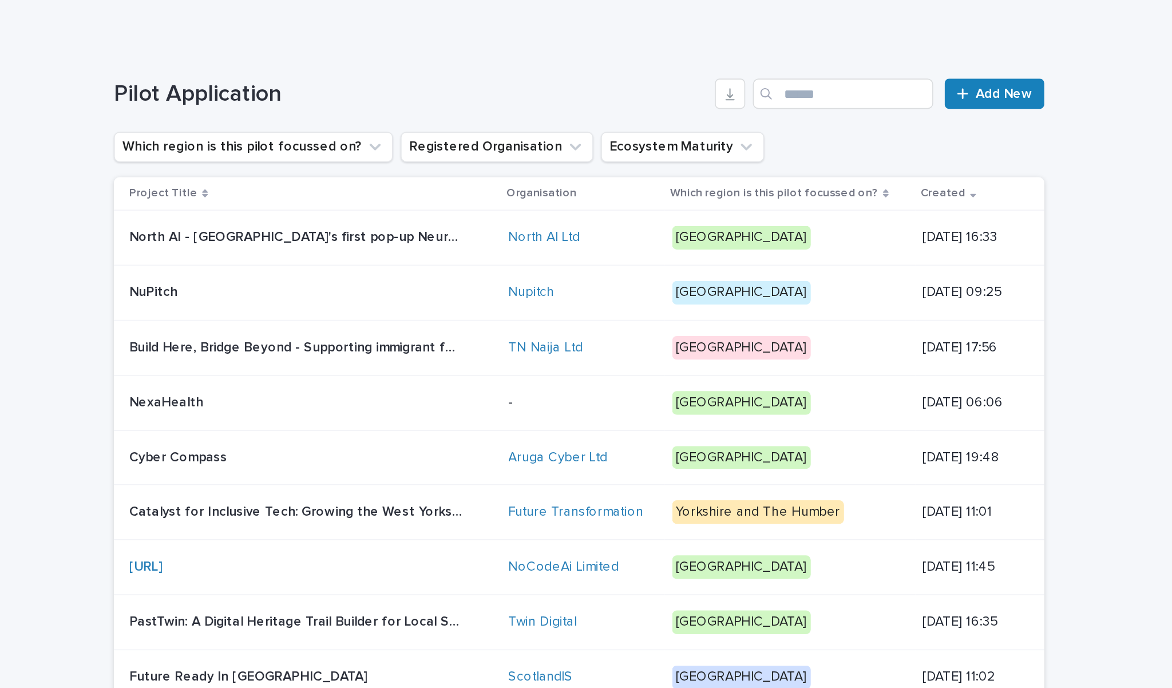
click at [315, 308] on p "Build Here, Bridge Beyond - Supporting immigrant founders in the [GEOGRAPHIC_DA…" at bounding box center [416, 314] width 203 height 12
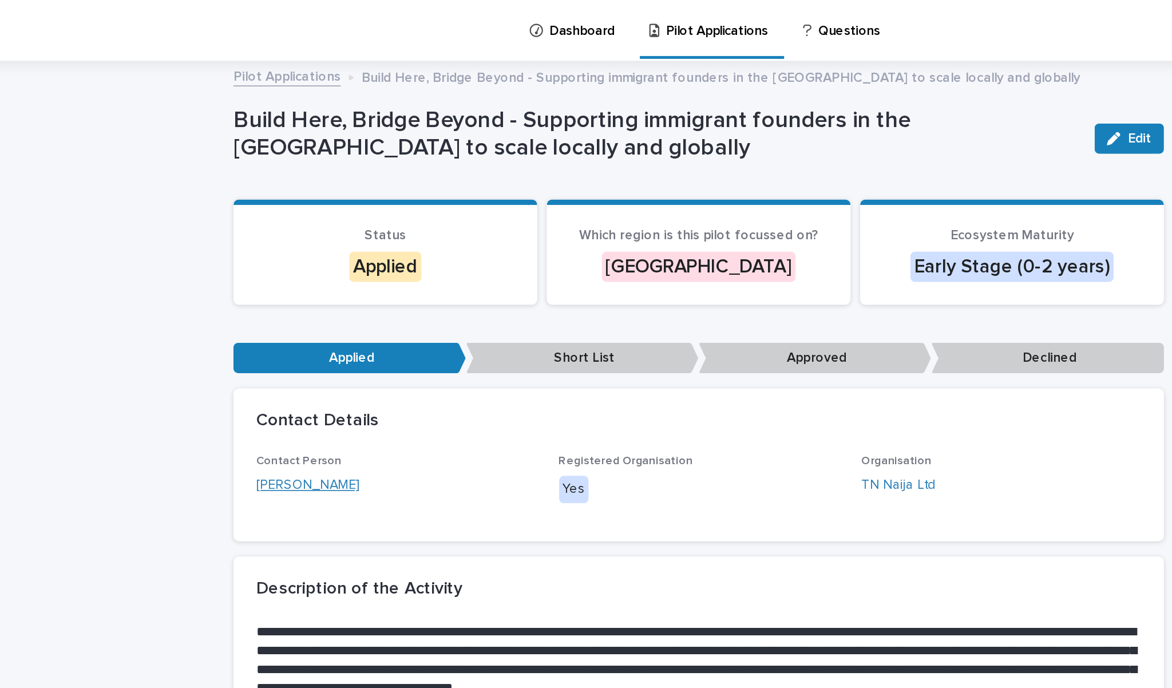
click at [319, 295] on link "[PERSON_NAME]" at bounding box center [350, 293] width 62 height 12
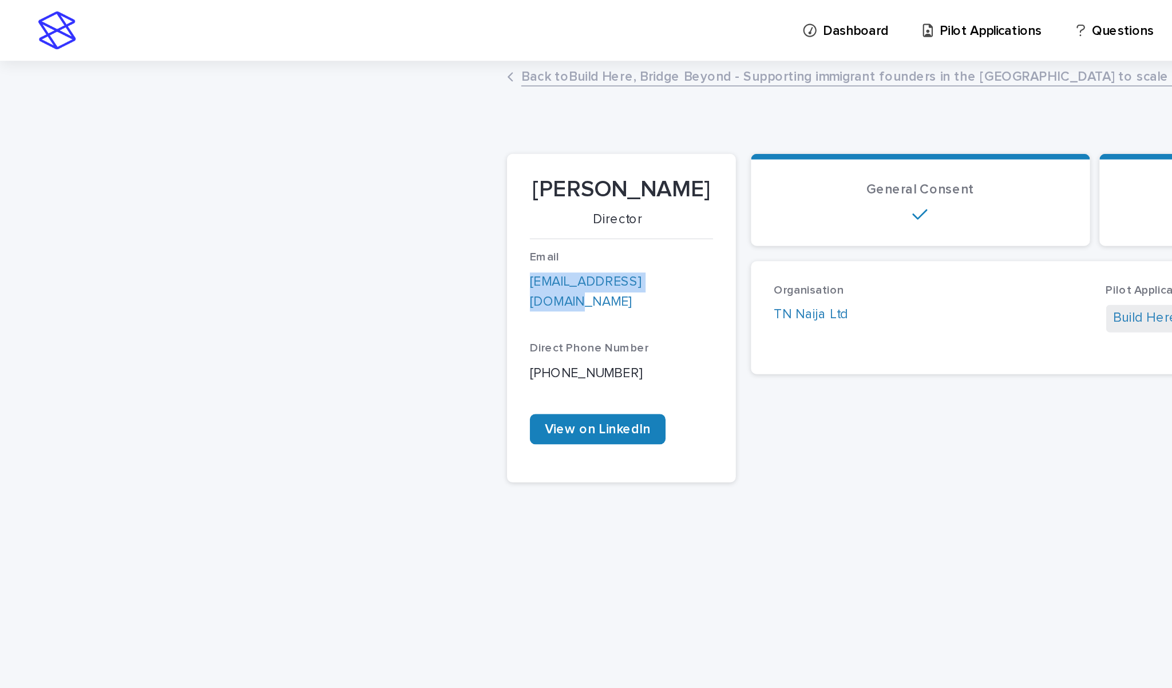
drag, startPoint x: 410, startPoint y: 184, endPoint x: 304, endPoint y: 186, distance: 105.9
click at [304, 186] on div "Loading... Saving… Loading... Saving… [PERSON_NAME] Edit Edit [PERSON_NAME] Dir…" at bounding box center [586, 332] width 572 height 589
copy link "[EMAIL_ADDRESS][DOMAIN_NAME]"
drag, startPoint x: 347, startPoint y: 108, endPoint x: 402, endPoint y: 126, distance: 57.9
click at [402, 123] on p "[PERSON_NAME]" at bounding box center [374, 114] width 110 height 17
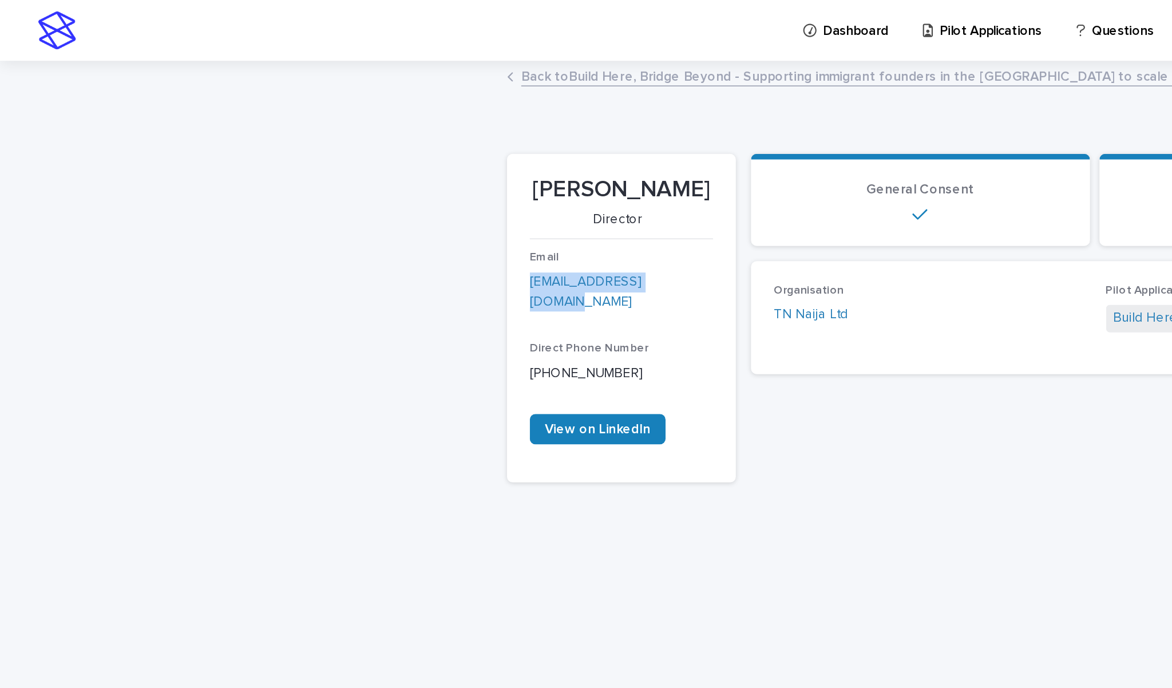
copy p "[PERSON_NAME]"
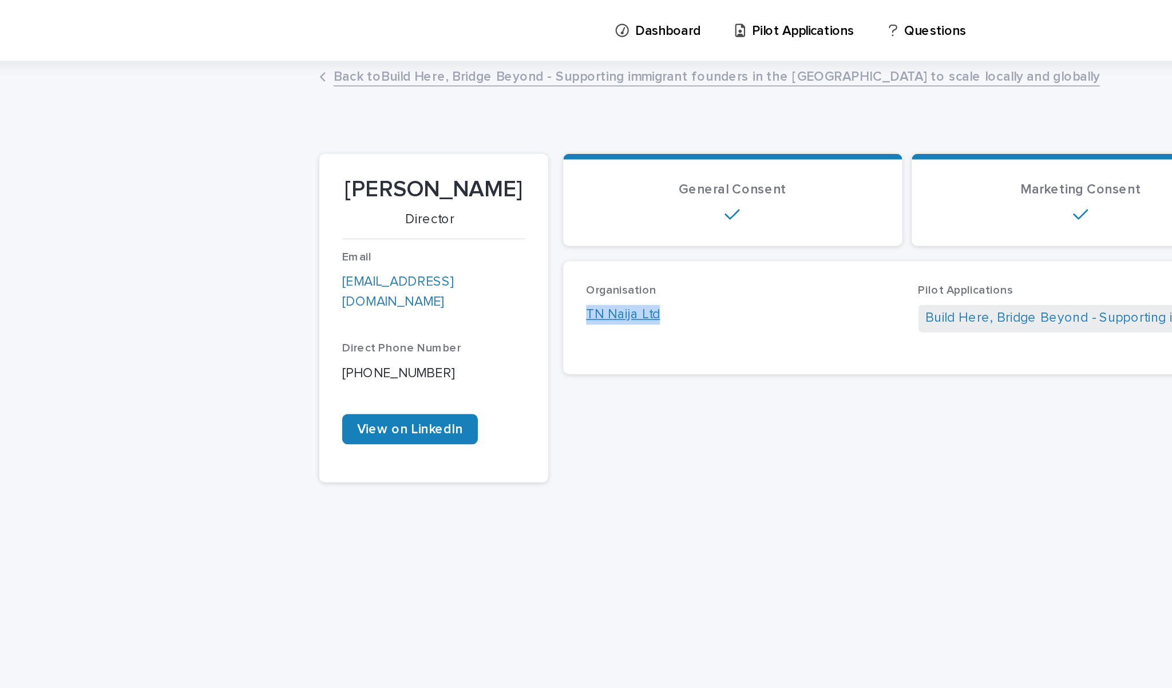
drag, startPoint x: 399, startPoint y: 188, endPoint x: 355, endPoint y: 190, distance: 44.7
click at [466, 190] on div "TN Naija Ltd" at bounding box center [559, 190] width 186 height 12
click at [314, 51] on link "Back to Build Here, Bridge Beyond - Supporting immigrant founders in the [GEOGR…" at bounding box center [545, 45] width 462 height 13
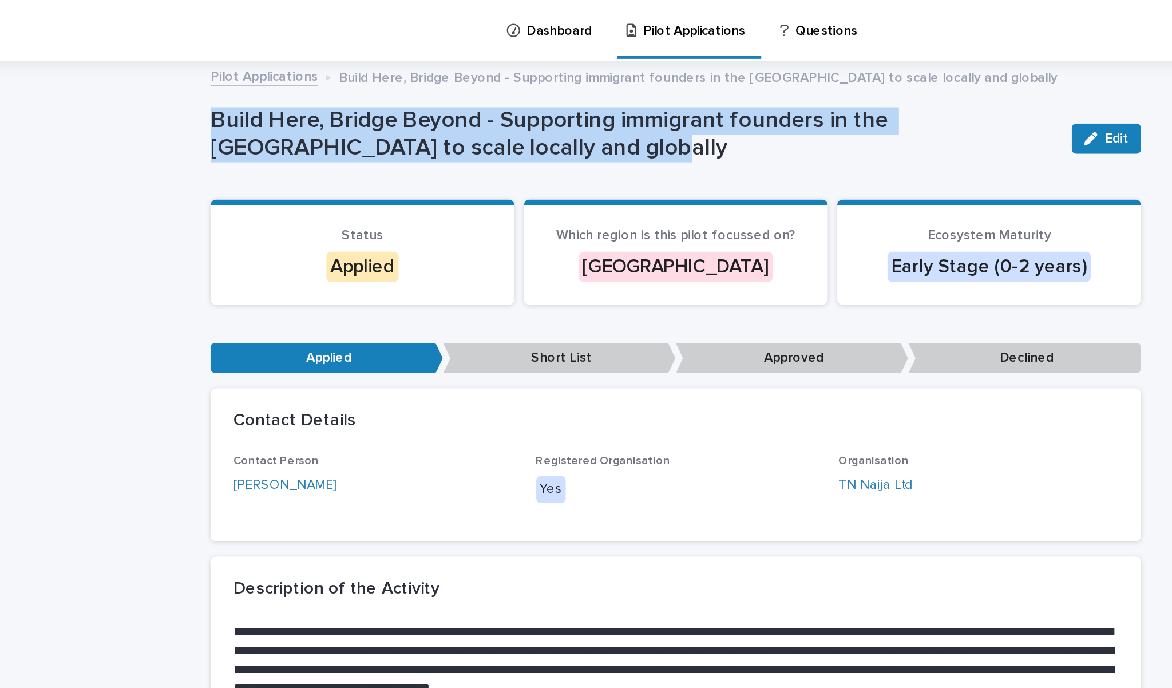
drag, startPoint x: 297, startPoint y: 92, endPoint x: 128, endPoint y: 70, distance: 170.7
click at [305, 70] on p "Build Here, Bridge Beyond - Supporting immigrant founders in the [GEOGRAPHIC_DA…" at bounding box center [560, 81] width 510 height 33
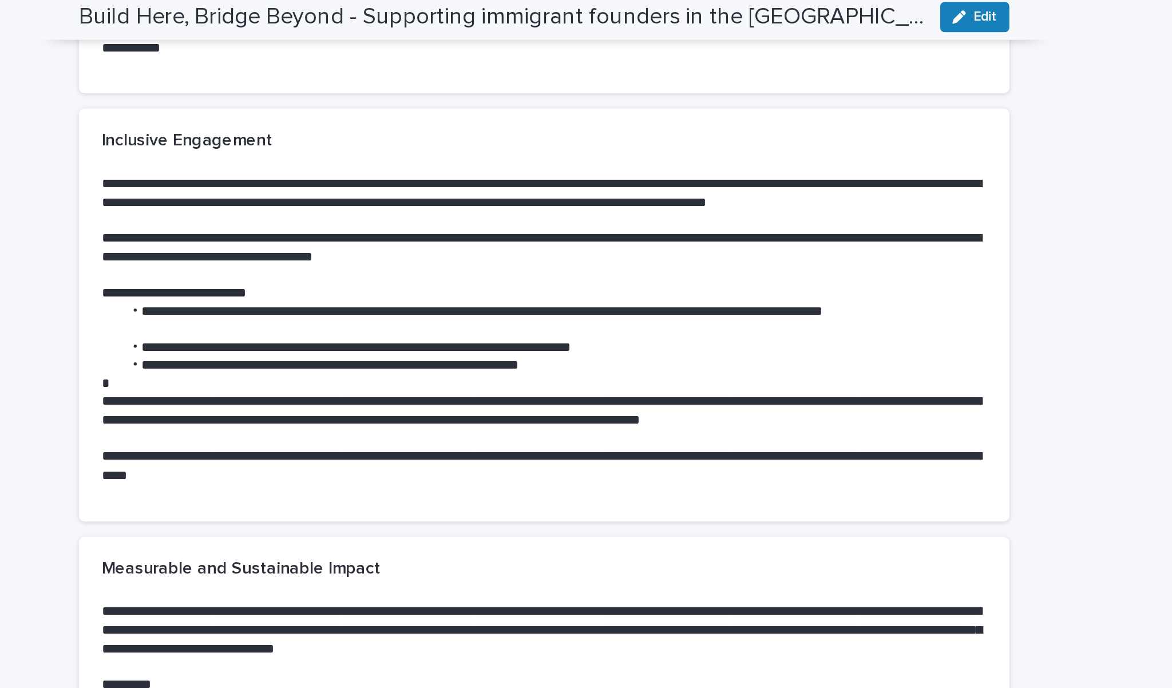
scroll to position [1052, 0]
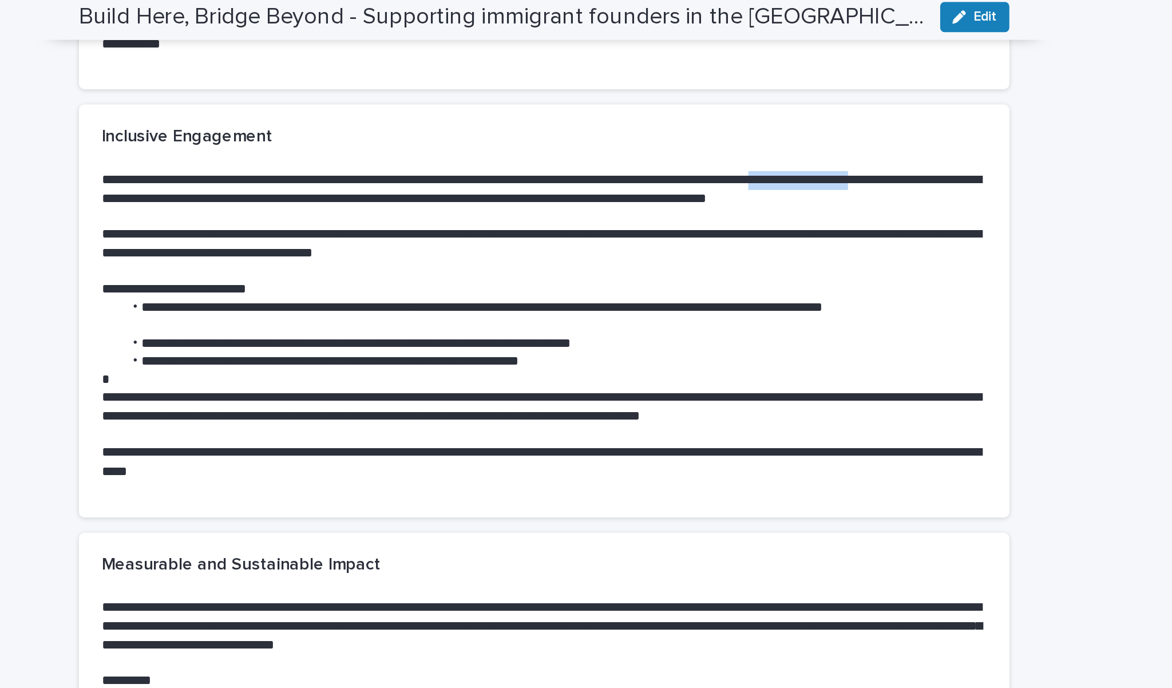
drag, startPoint x: 543, startPoint y: 101, endPoint x: 86, endPoint y: 108, distance: 456.5
click at [319, 108] on p "**********" at bounding box center [585, 122] width 533 height 33
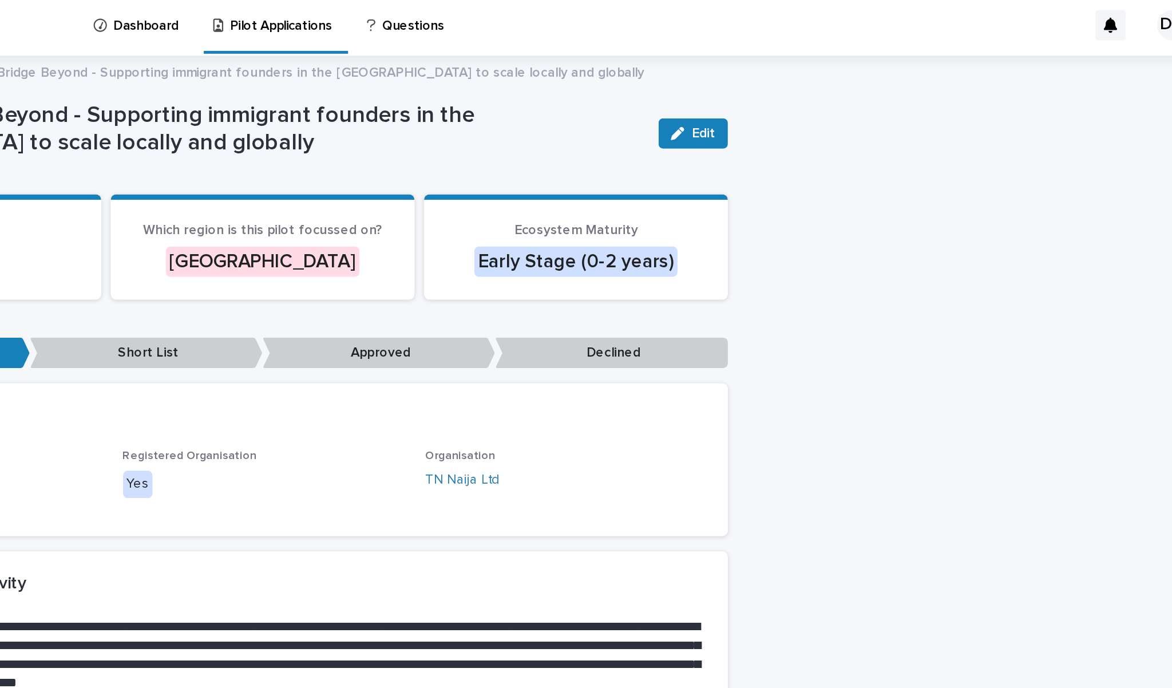
scroll to position [0, 0]
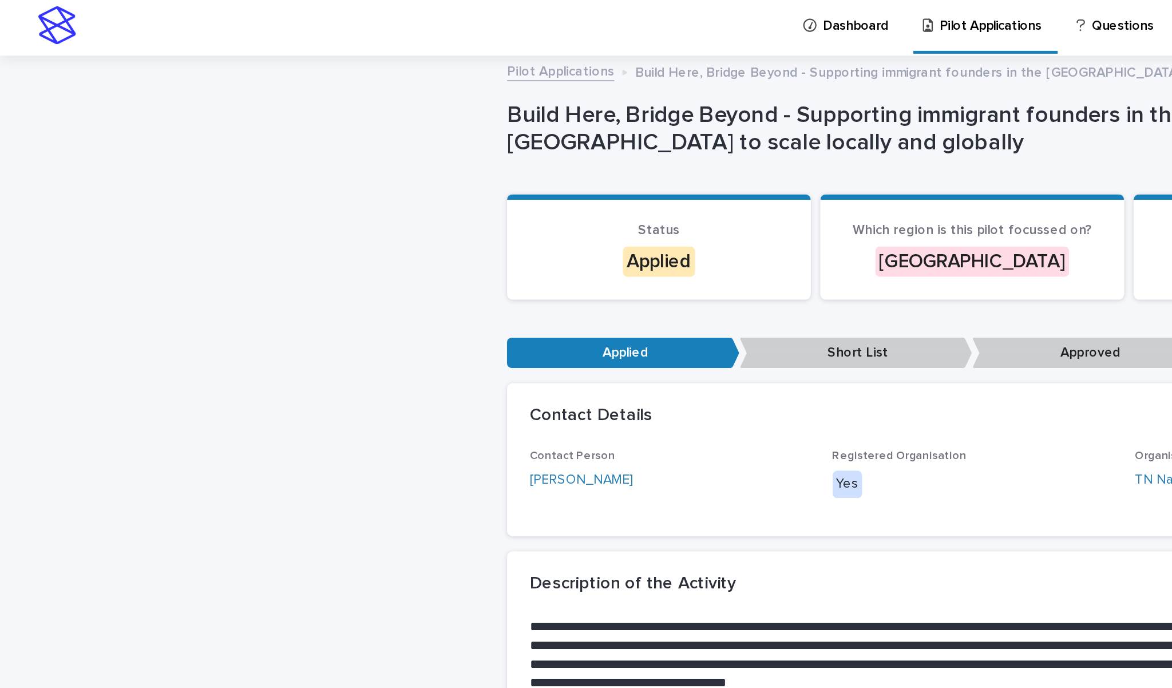
click at [349, 46] on link "Pilot Applications" at bounding box center [337, 45] width 65 height 13
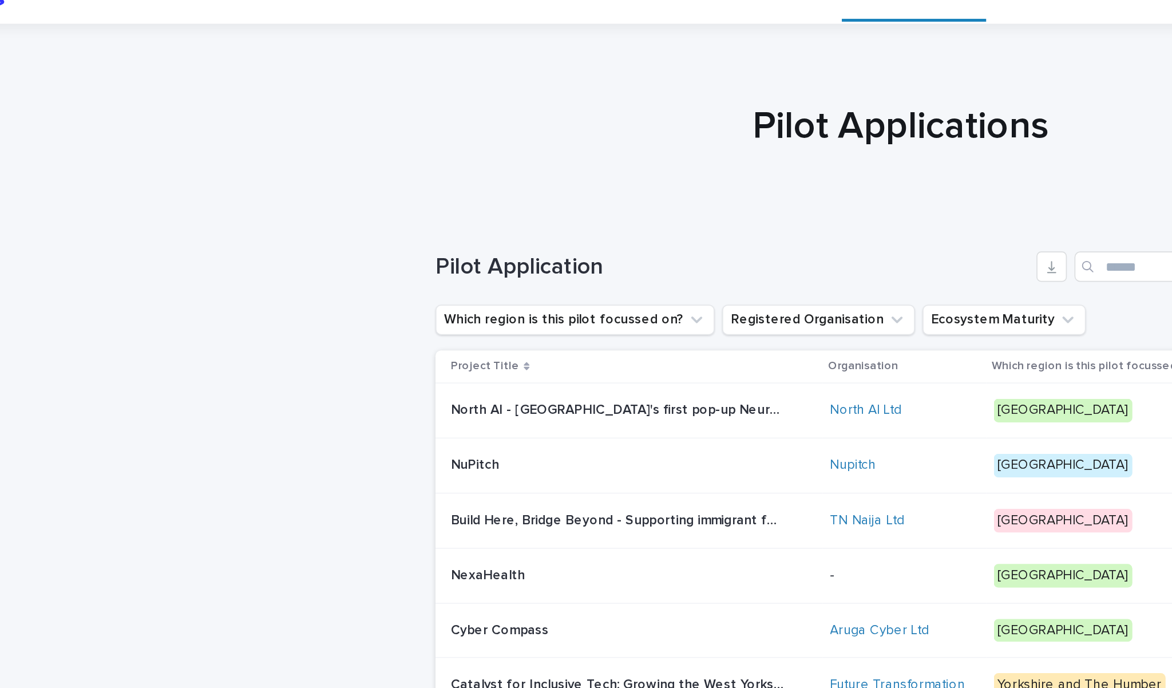
scroll to position [21, 0]
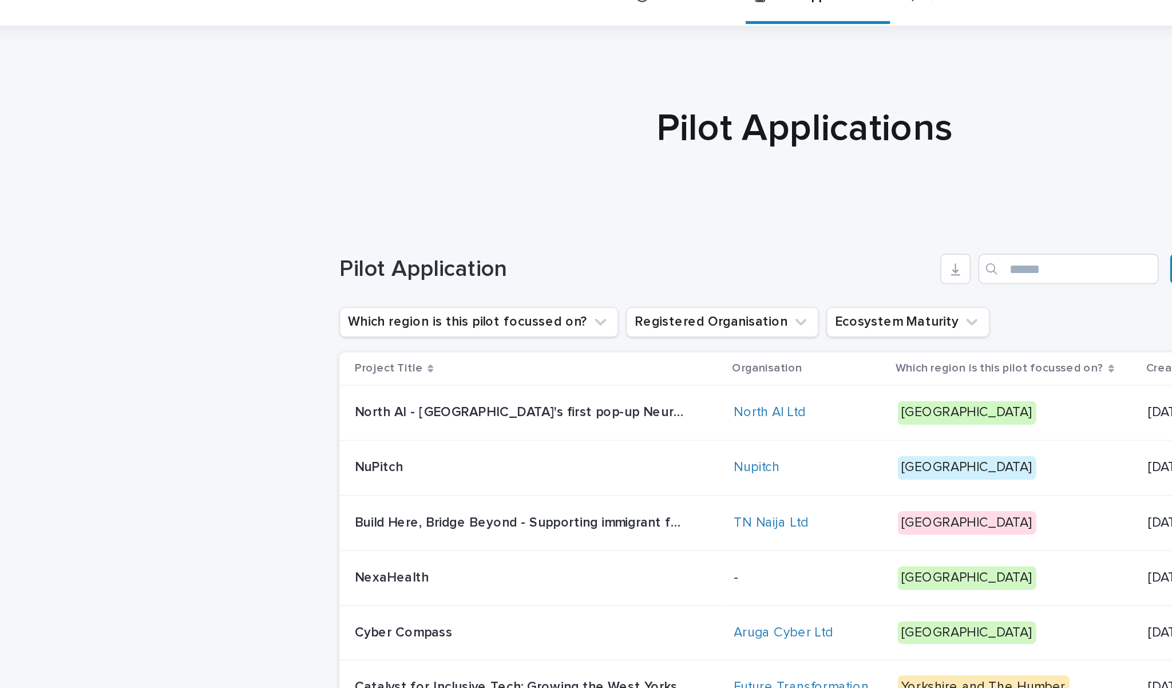
click at [315, 281] on p "NuPitch" at bounding box center [330, 281] width 31 height 12
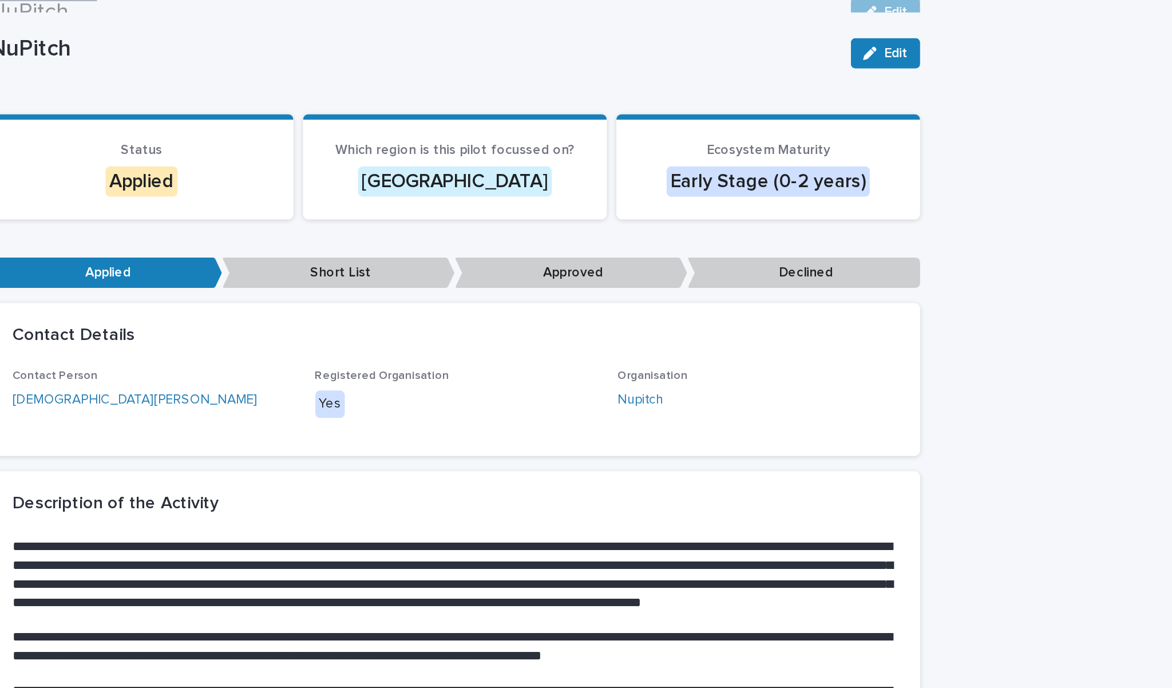
scroll to position [7, 0]
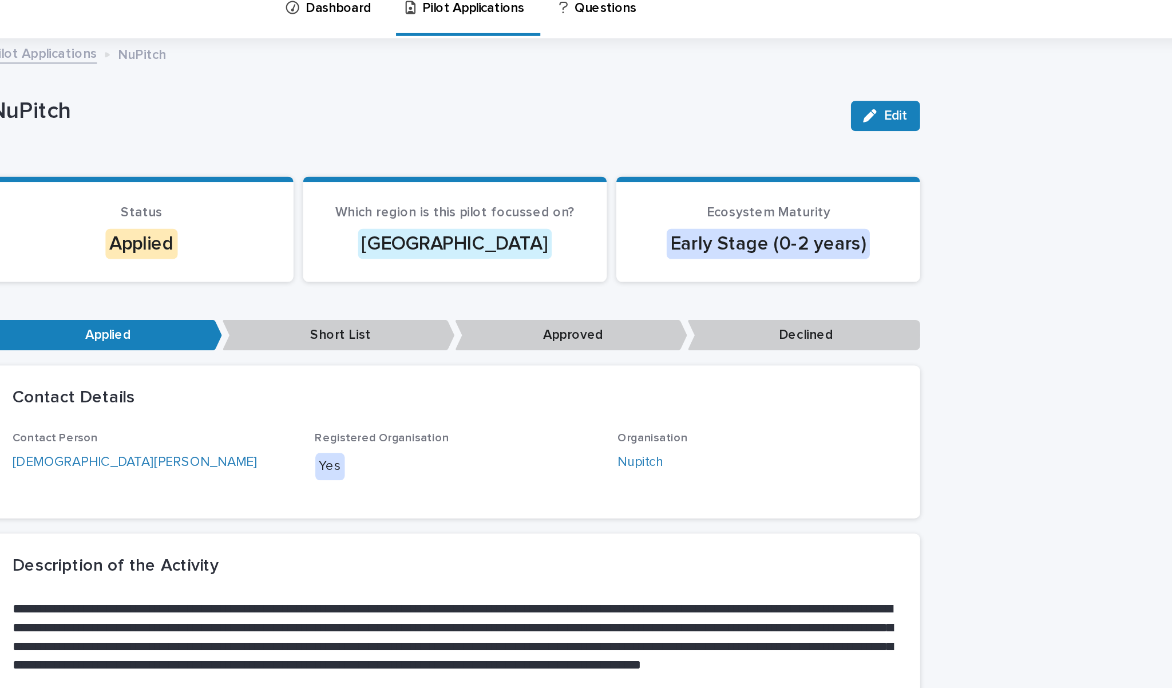
click at [377, 212] on div "Applied Short List Approved Declined" at bounding box center [585, 210] width 561 height 23
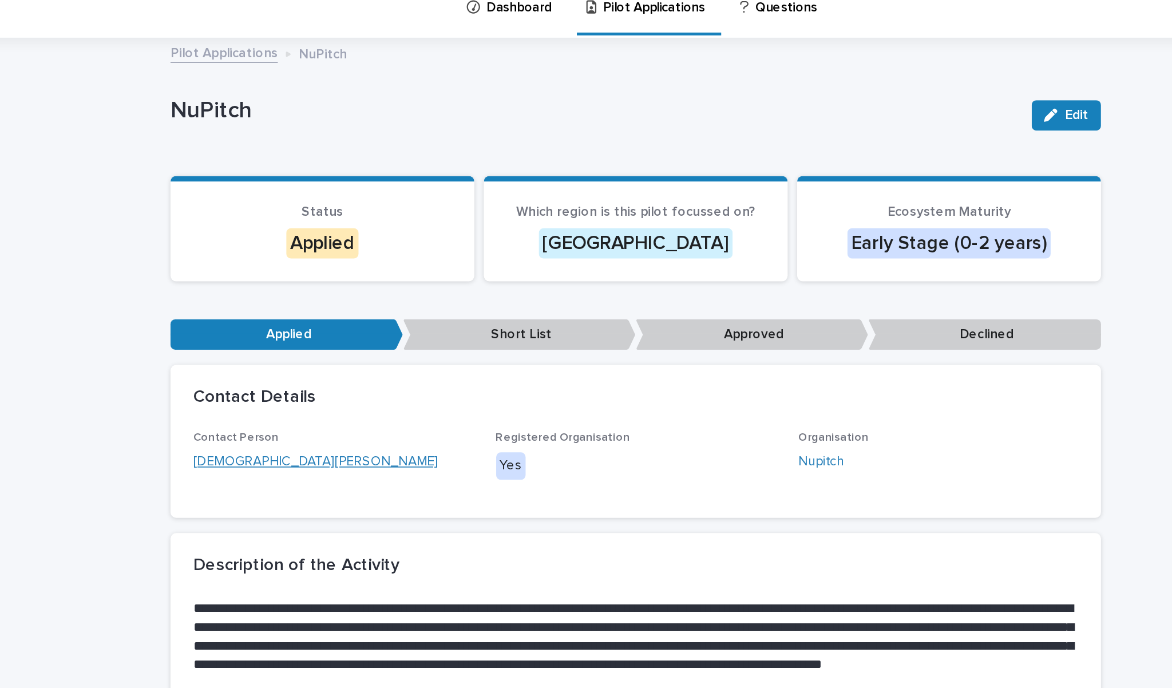
click at [319, 279] on link "[DEMOGRAPHIC_DATA][PERSON_NAME]" at bounding box center [393, 285] width 148 height 12
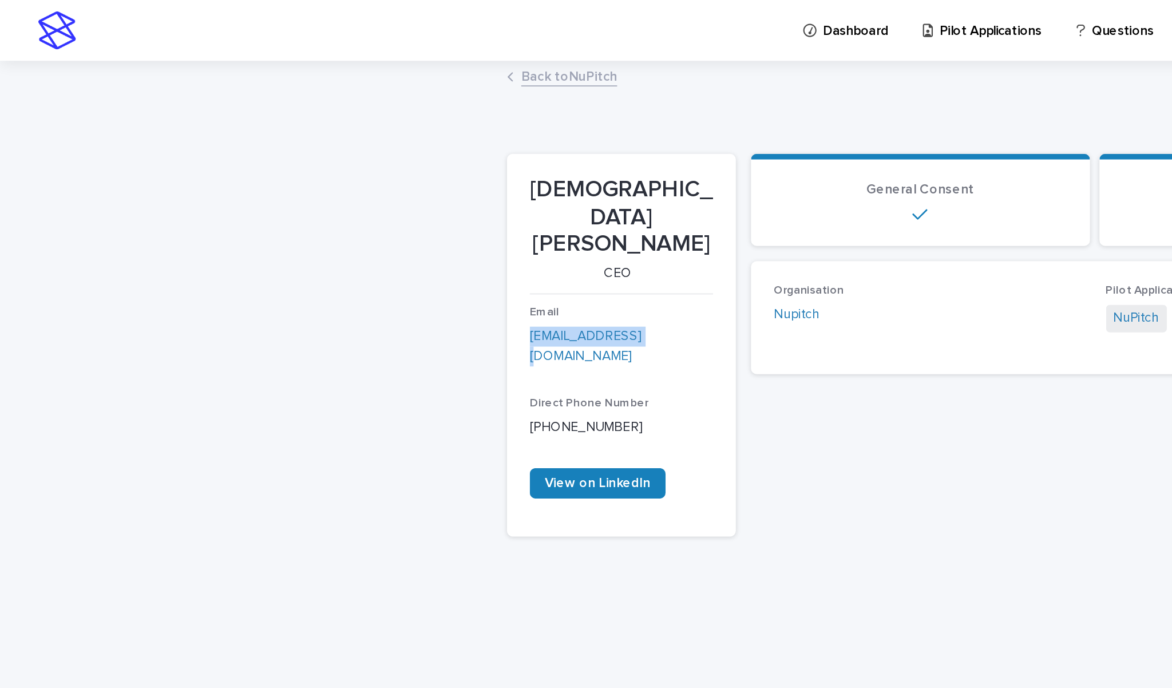
drag, startPoint x: 388, startPoint y: 166, endPoint x: 313, endPoint y: 166, distance: 74.9
click at [313, 166] on section "[DEMOGRAPHIC_DATA][PERSON_NAME] CEO Email [EMAIL_ADDRESS][DOMAIN_NAME] Direct P…" at bounding box center [374, 208] width 138 height 231
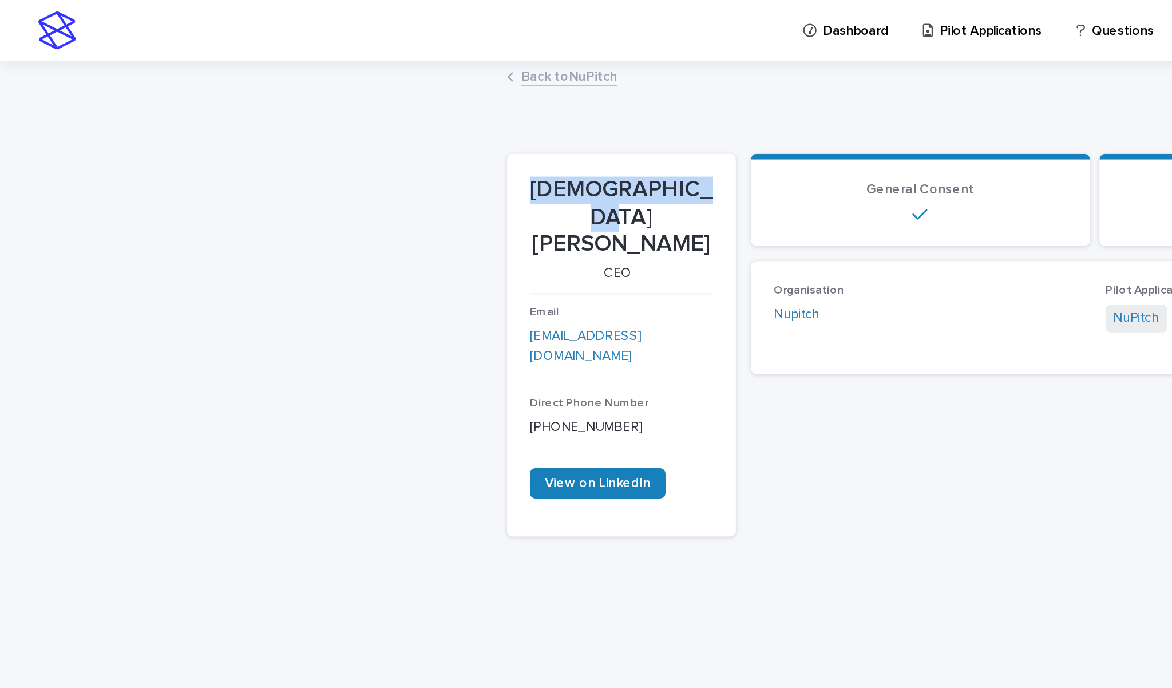
drag, startPoint x: 331, startPoint y: 114, endPoint x: 418, endPoint y: 111, distance: 86.4
click at [418, 111] on p "[DEMOGRAPHIC_DATA][PERSON_NAME]" at bounding box center [374, 130] width 110 height 49
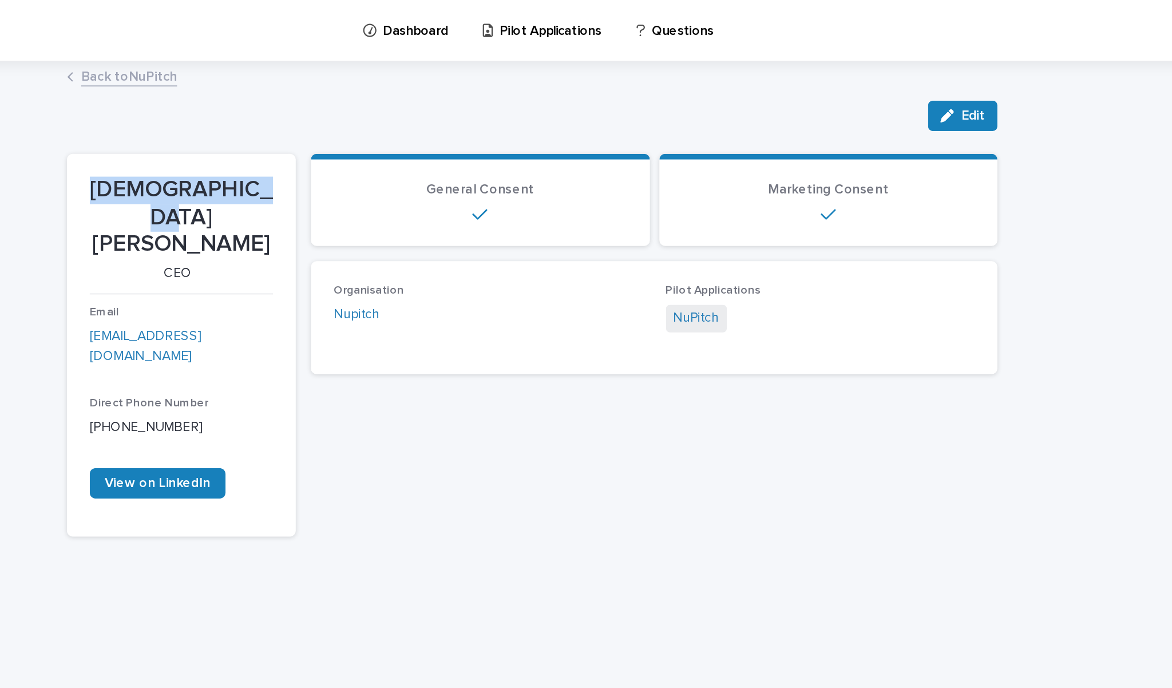
click at [314, 43] on link "Back to NuPitch" at bounding box center [343, 45] width 58 height 13
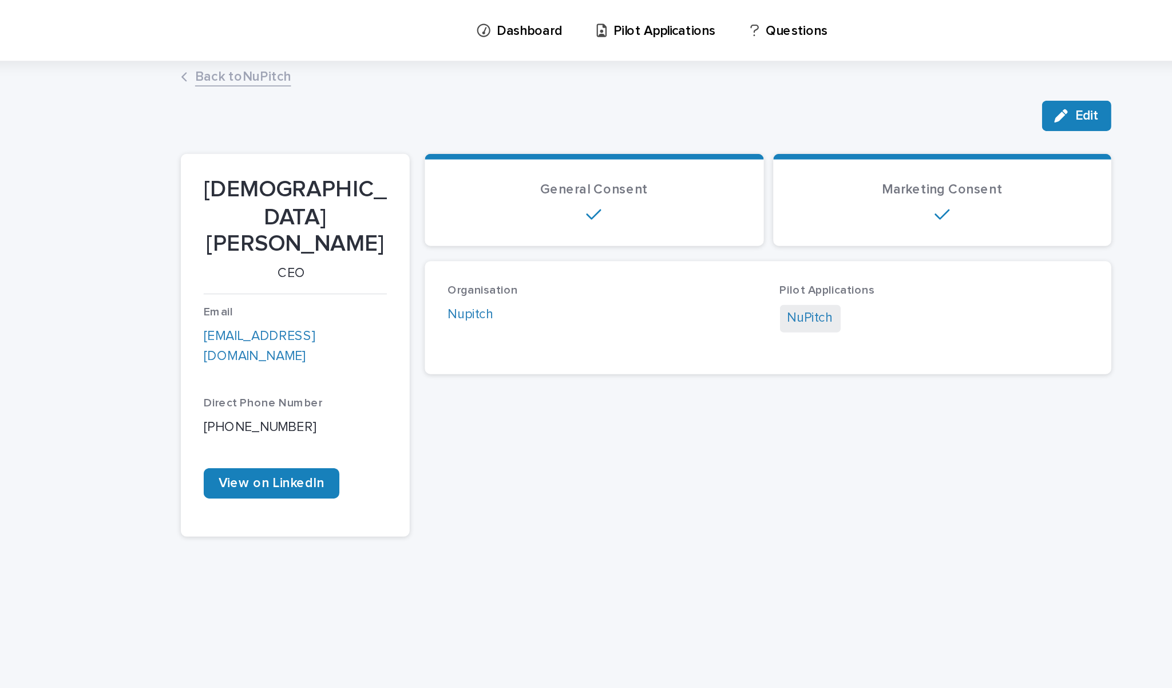
click at [314, 46] on link "Back to NuPitch" at bounding box center [343, 45] width 58 height 13
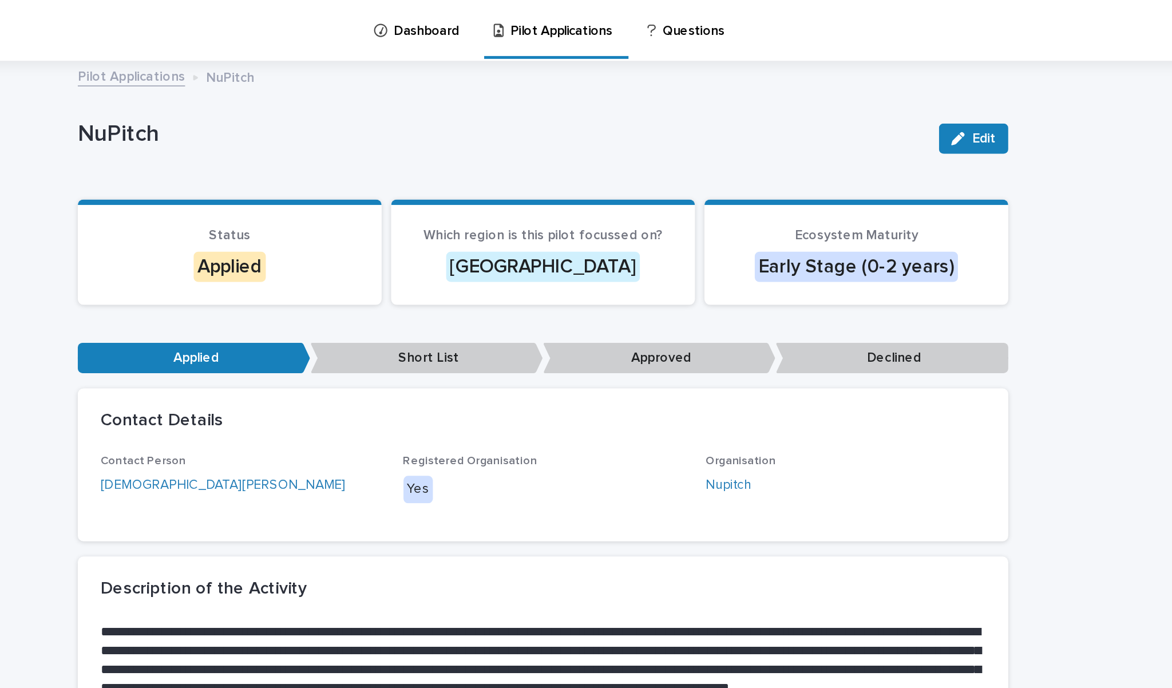
click at [305, 45] on link "Pilot Applications" at bounding box center [337, 45] width 65 height 13
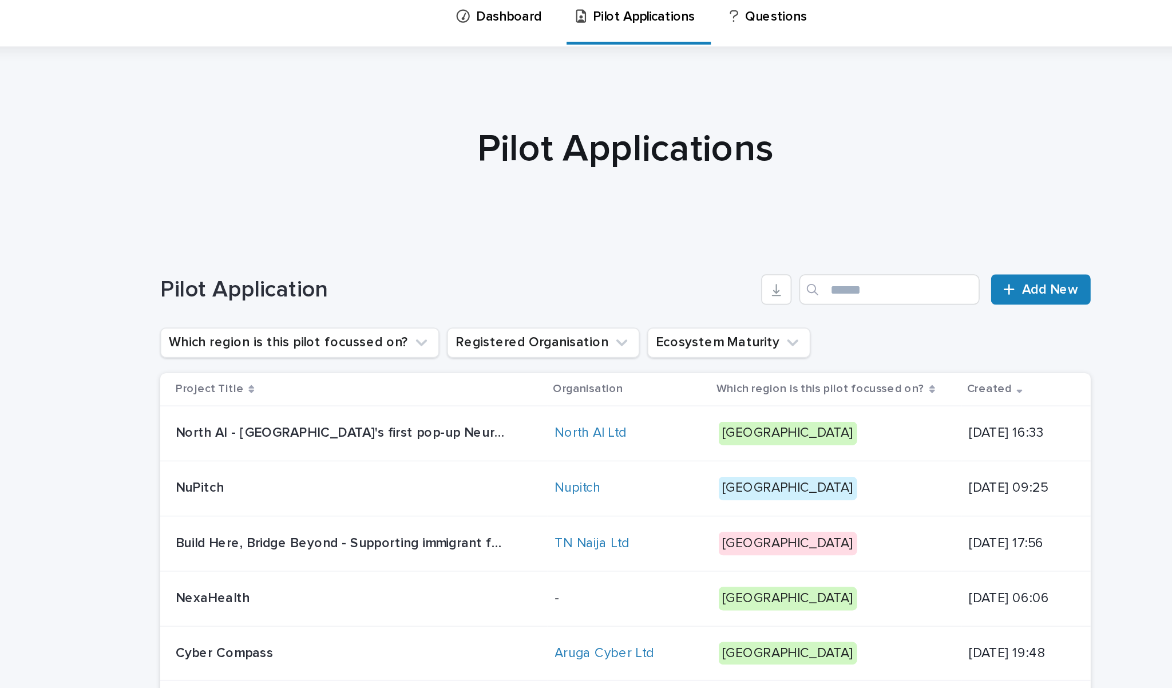
click at [315, 263] on p "North AI - [GEOGRAPHIC_DATA]'s first pop-up Neuroscience AI lab for local tech." at bounding box center [416, 269] width 203 height 12
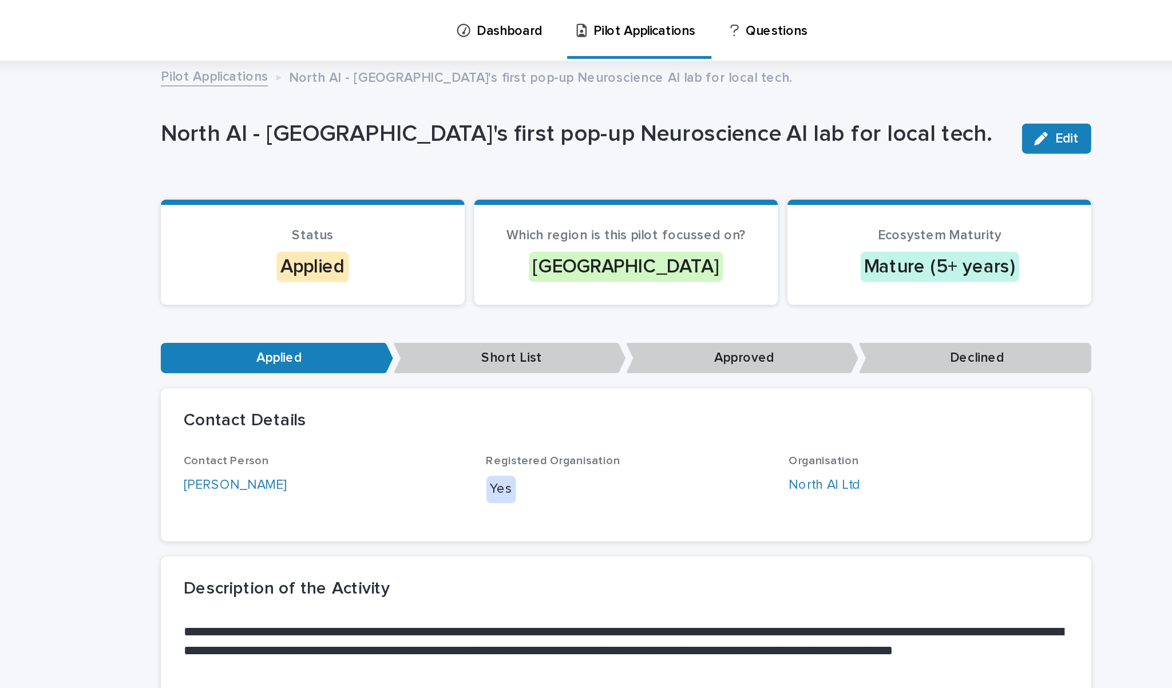
drag, startPoint x: 101, startPoint y: 82, endPoint x: 522, endPoint y: 88, distance: 421.6
click at [522, 88] on p "North AI - [GEOGRAPHIC_DATA]'s first pop-up Neuroscience AI lab for local tech." at bounding box center [560, 81] width 510 height 17
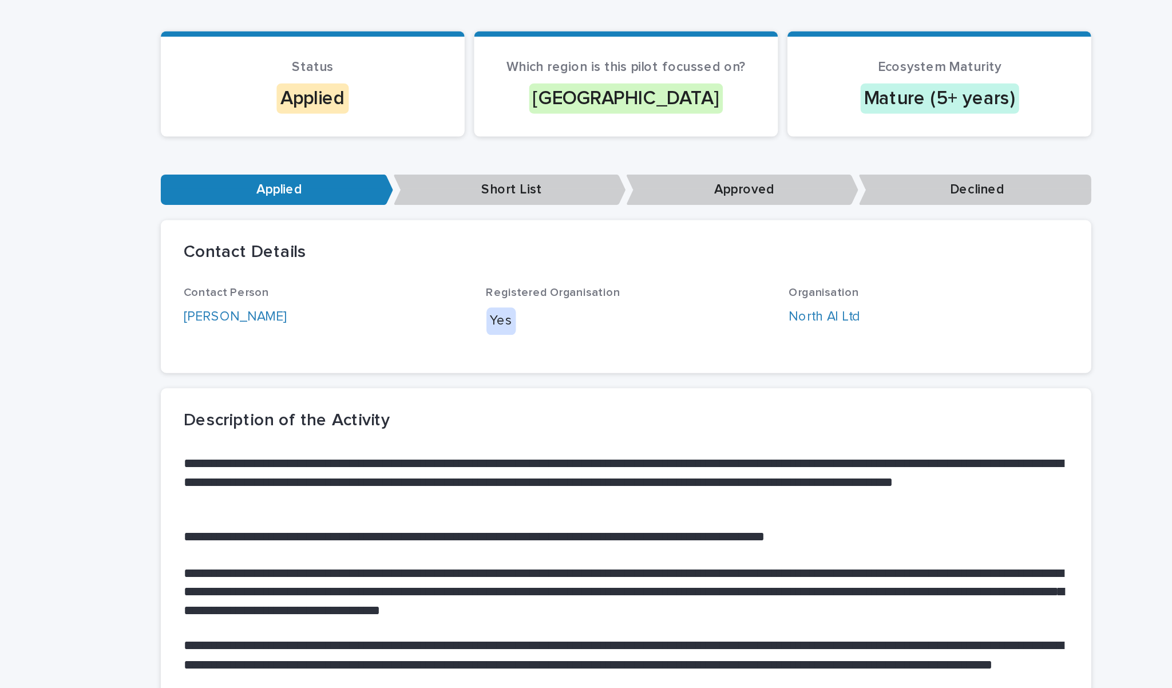
scroll to position [106, 0]
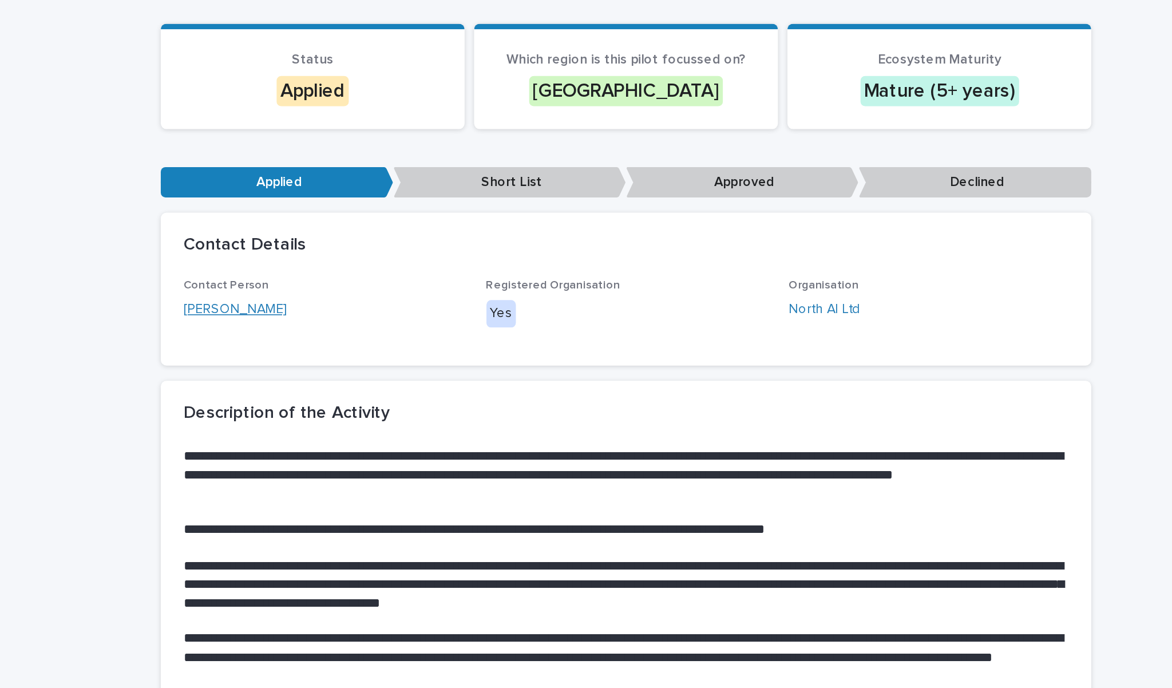
click at [319, 186] on link "[PERSON_NAME]" at bounding box center [350, 187] width 62 height 12
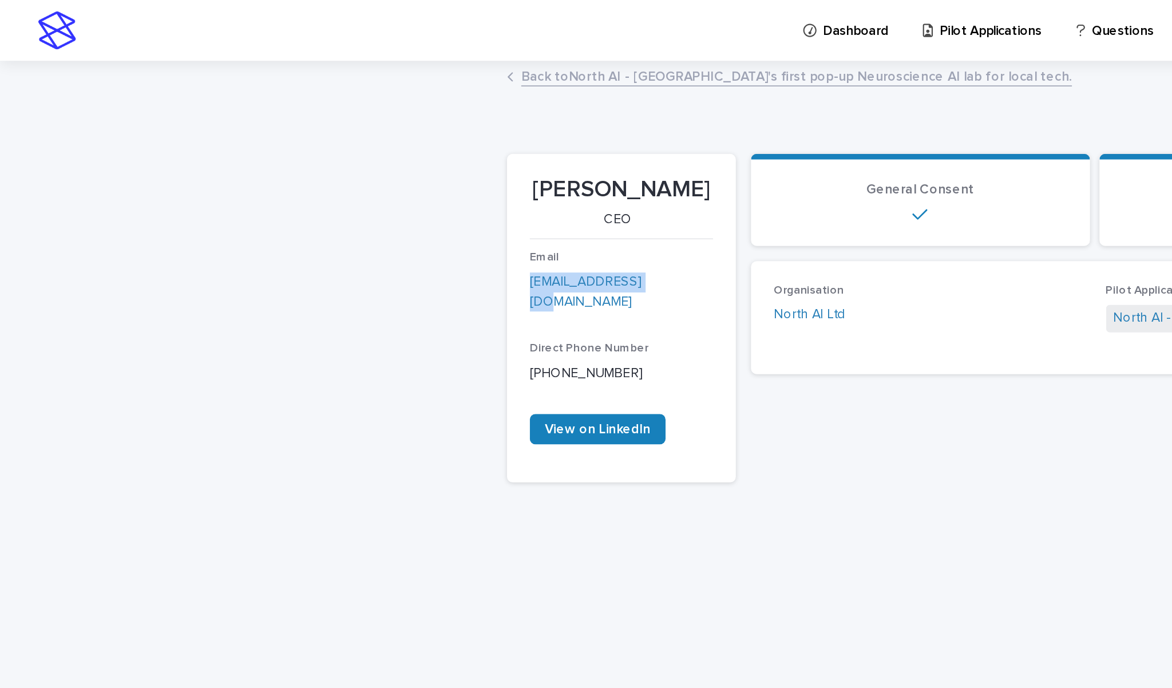
drag, startPoint x: 390, startPoint y: 170, endPoint x: 312, endPoint y: 170, distance: 77.2
click at [312, 170] on section "[PERSON_NAME] CEO Email [EMAIL_ADDRESS][DOMAIN_NAME] Direct Phone Number [PHONE…" at bounding box center [374, 192] width 138 height 198
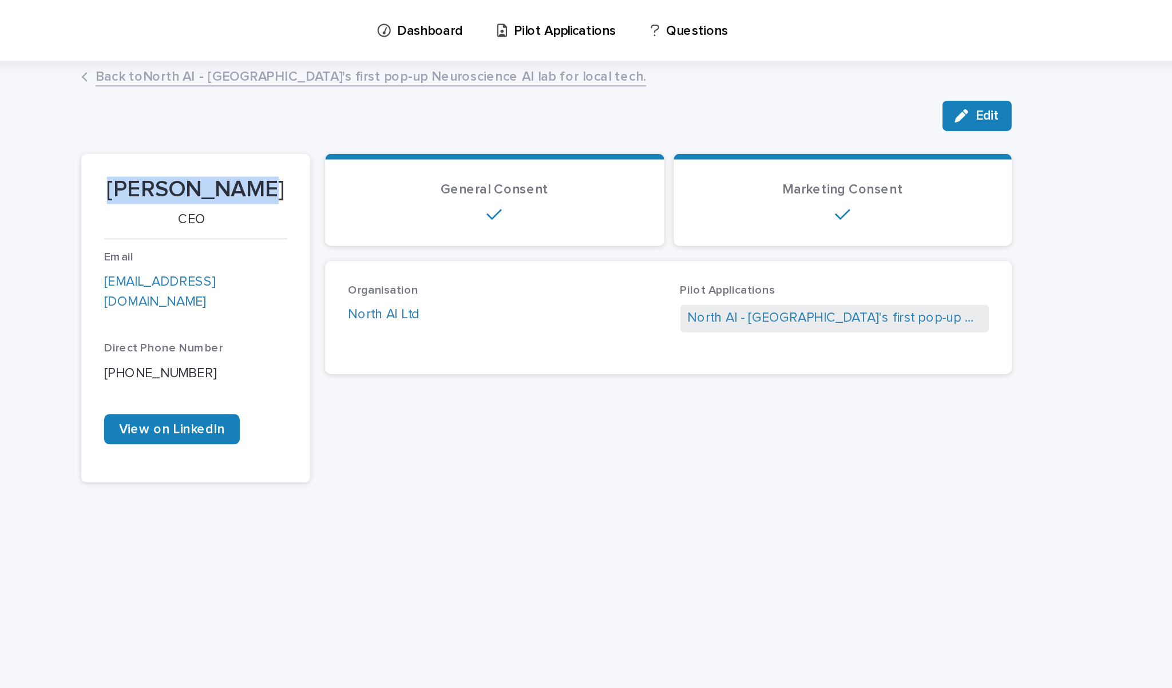
drag, startPoint x: 157, startPoint y: 115, endPoint x: 81, endPoint y: 116, distance: 76.7
click at [319, 116] on p "[PERSON_NAME]" at bounding box center [374, 114] width 110 height 17
click at [314, 42] on link "Back to North AI - [GEOGRAPHIC_DATA]'s first pop-up Neuroscience AI lab for loc…" at bounding box center [480, 45] width 332 height 13
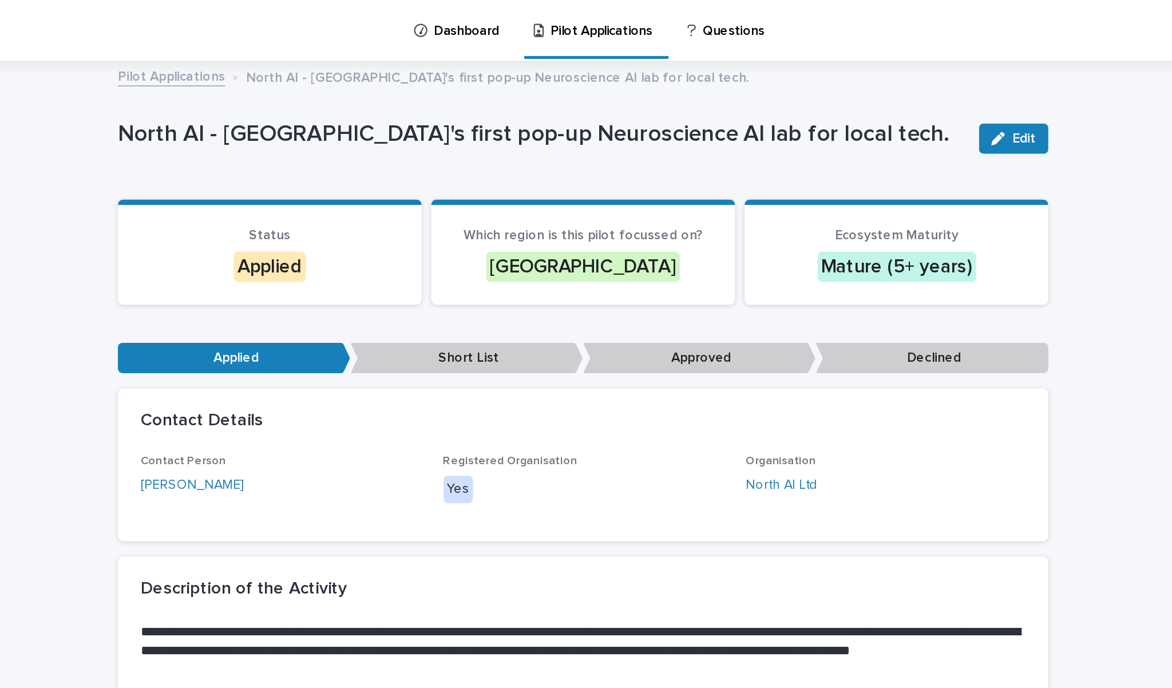
click at [305, 47] on link "Pilot Applications" at bounding box center [337, 45] width 65 height 13
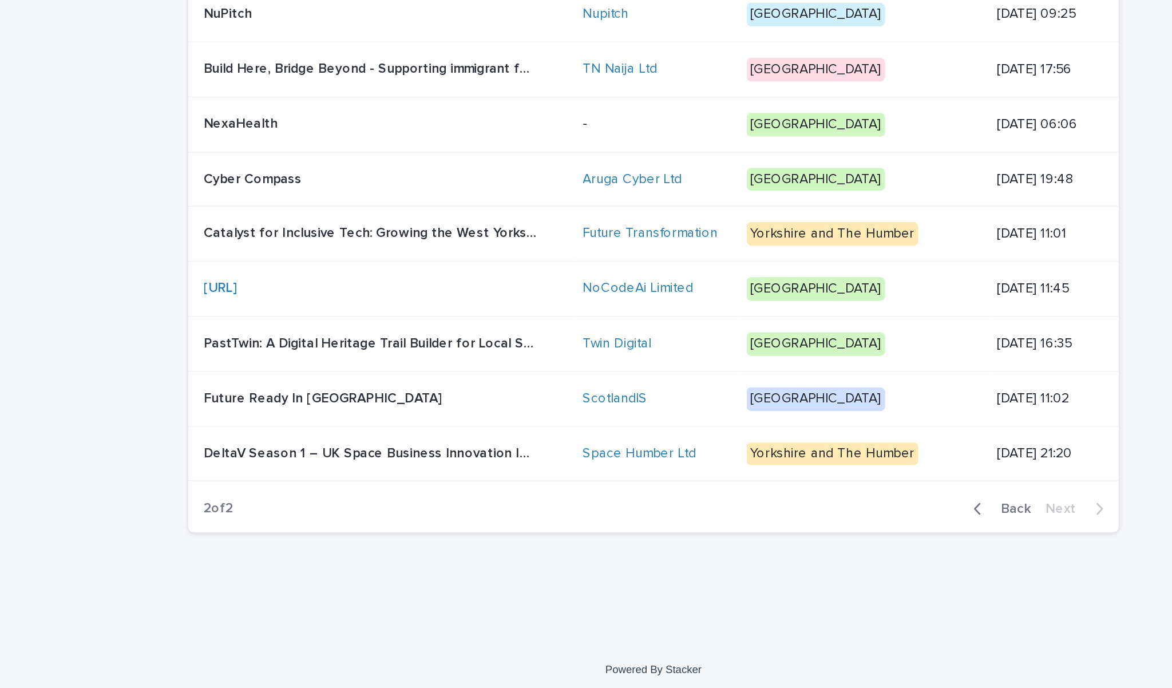
click at [788, 575] on span "Back" at bounding box center [800, 579] width 25 height 8
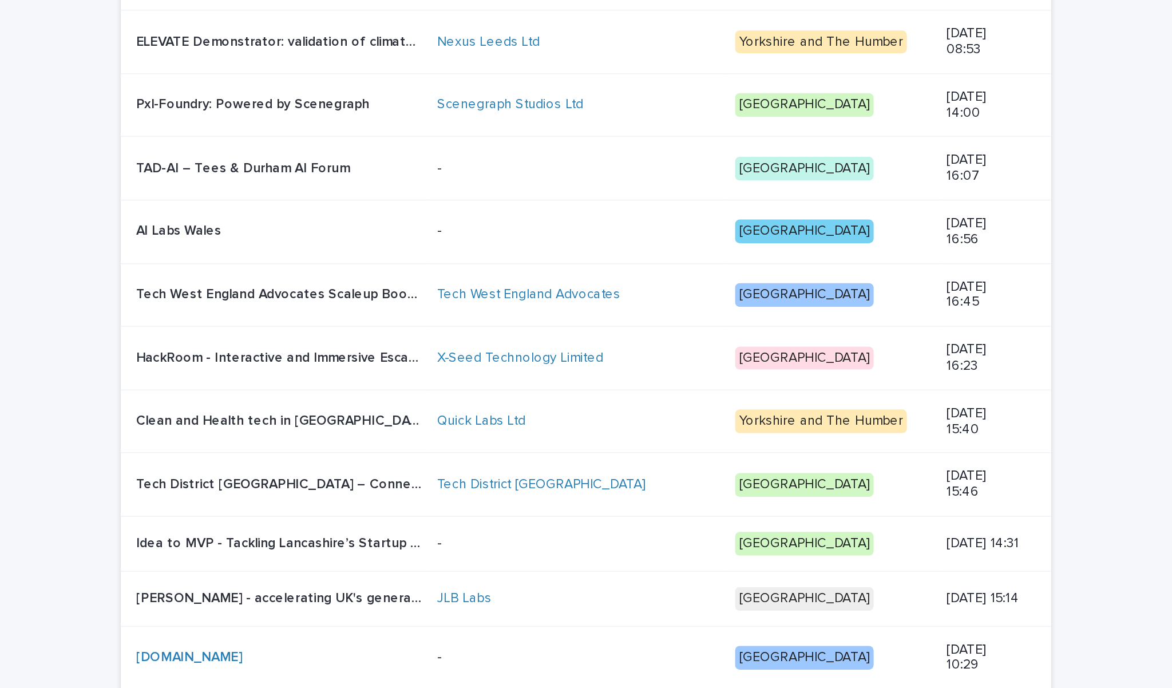
scroll to position [819, 0]
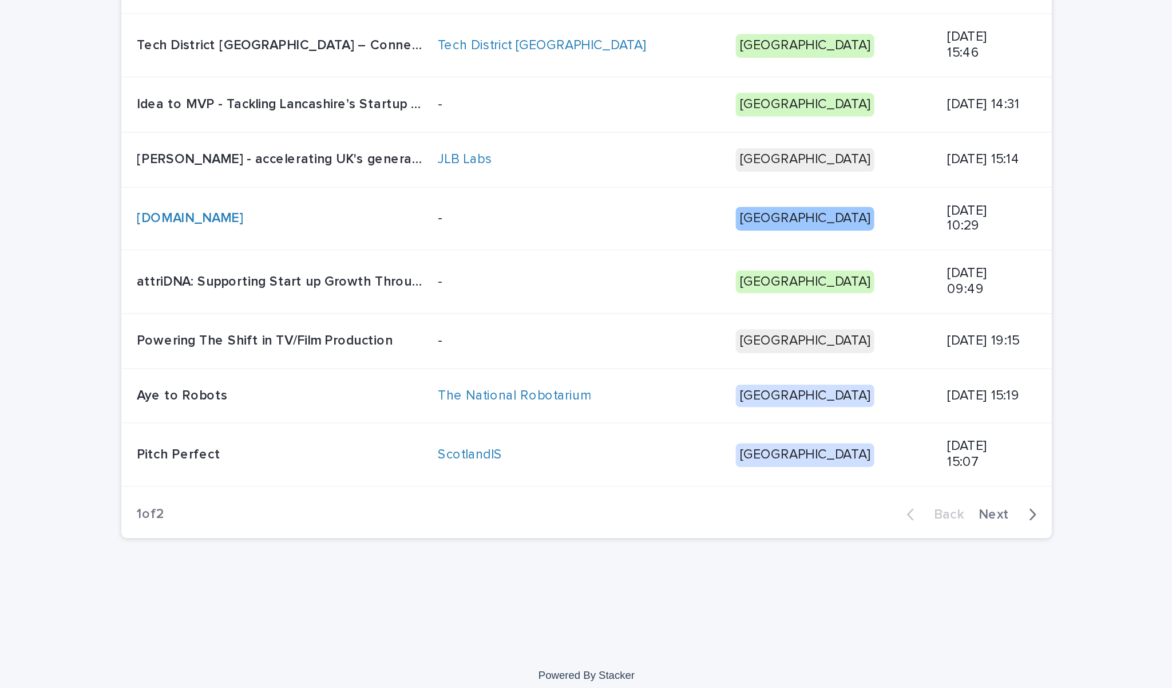
click at [315, 531] on p "Pitch Perfect" at bounding box center [341, 537] width 53 height 12
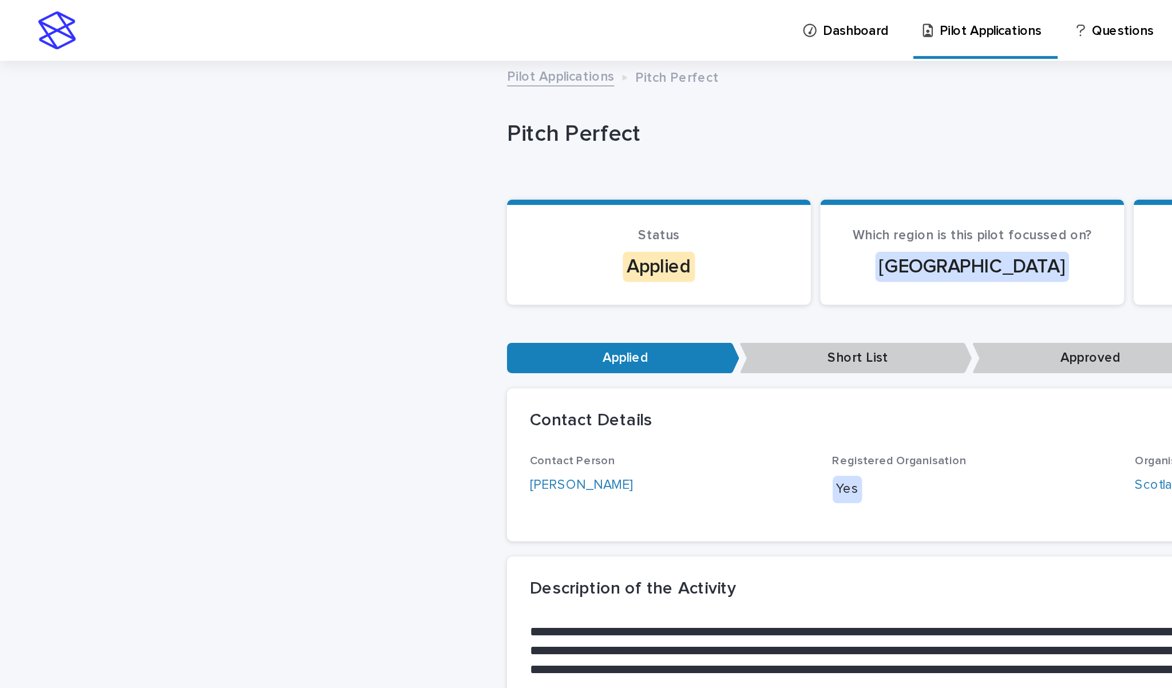
click at [321, 46] on link "Pilot Applications" at bounding box center [337, 45] width 65 height 13
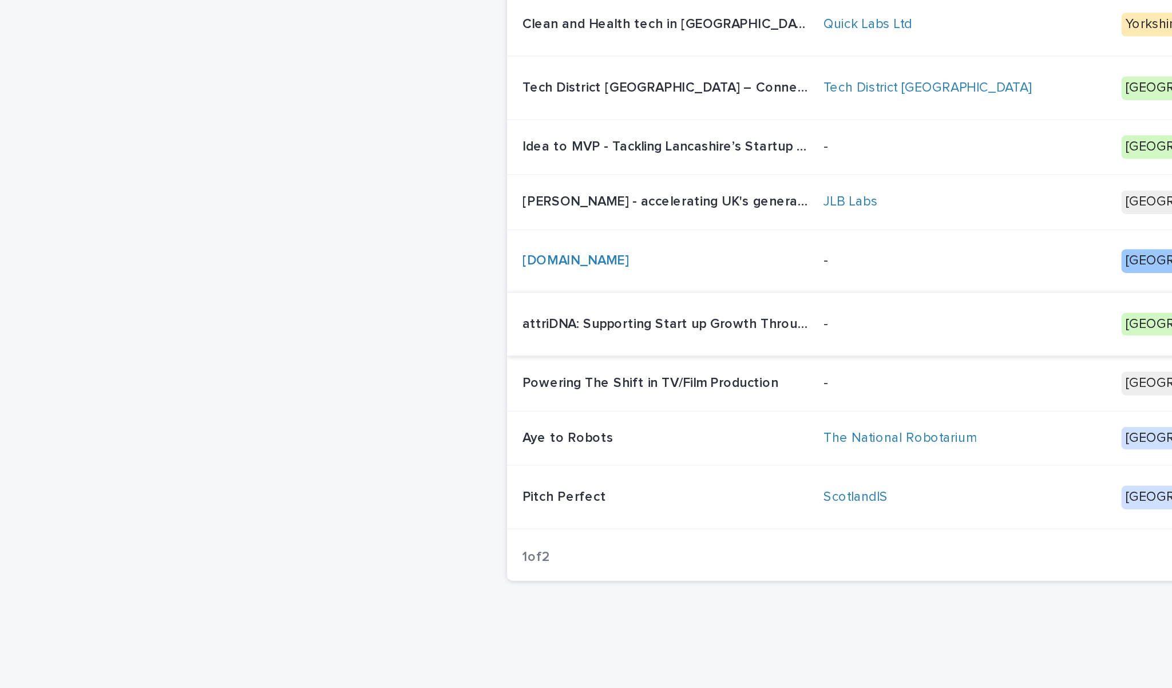
scroll to position [776, 0]
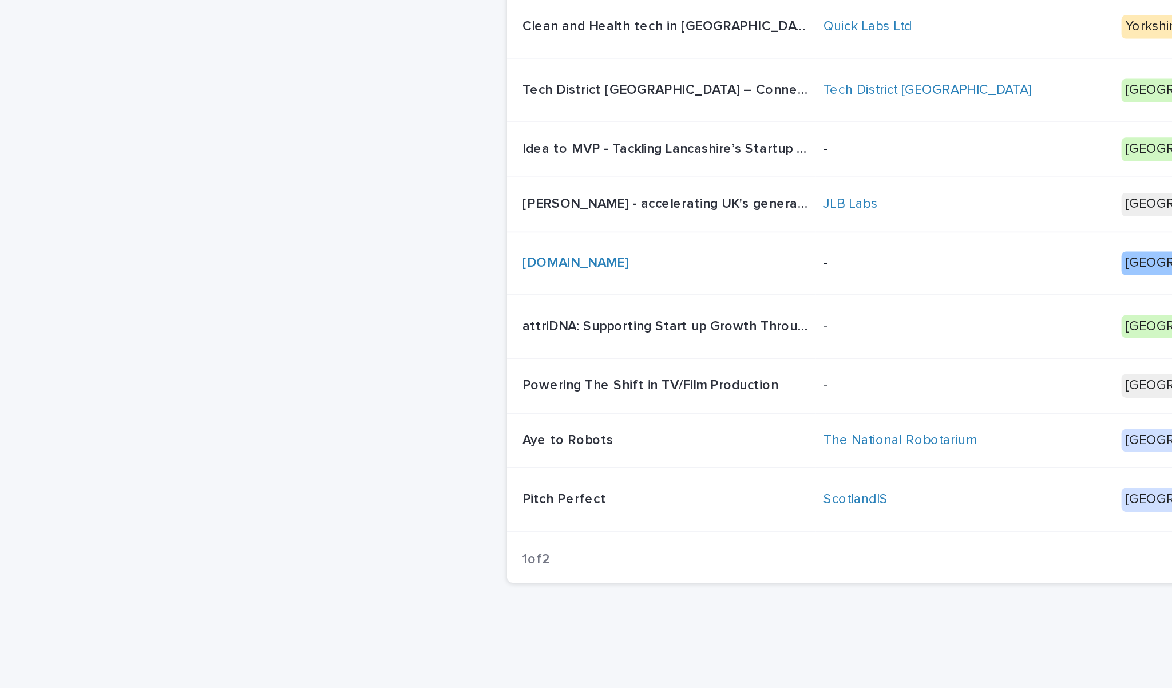
click at [347, 531] on p "Aye to Robots" at bounding box center [343, 537] width 57 height 12
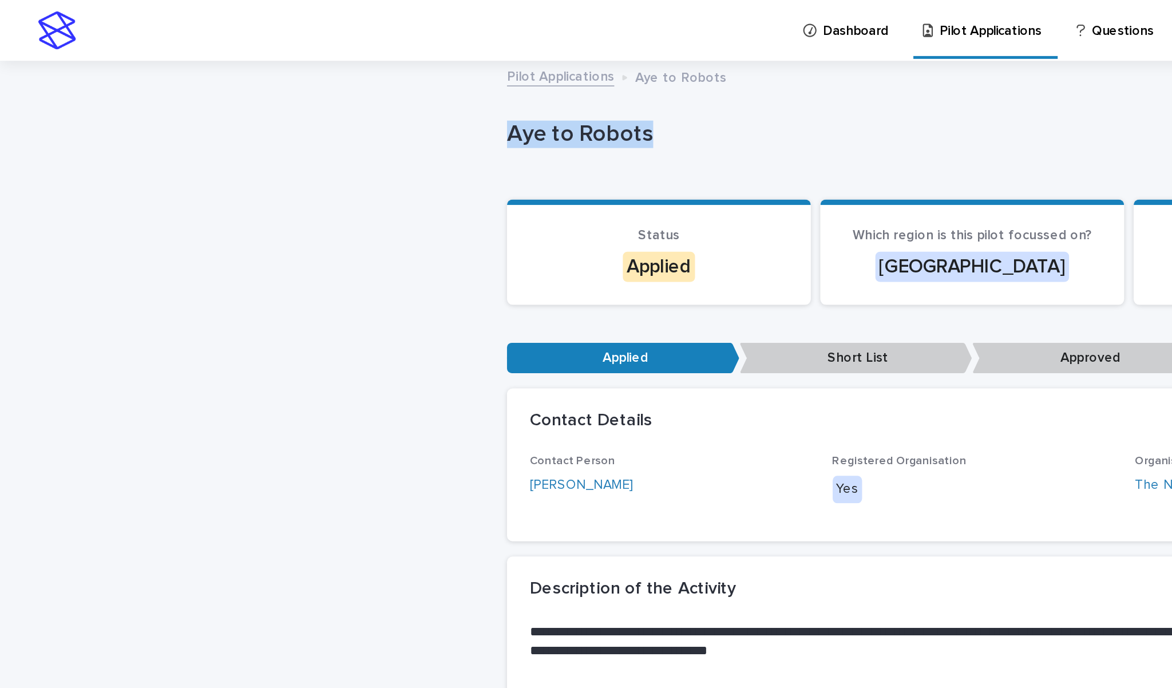
drag, startPoint x: 390, startPoint y: 82, endPoint x: 306, endPoint y: 84, distance: 84.1
click at [306, 84] on p "Aye to Robots" at bounding box center [560, 81] width 510 height 17
click at [339, 291] on link "[PERSON_NAME]" at bounding box center [350, 293] width 62 height 12
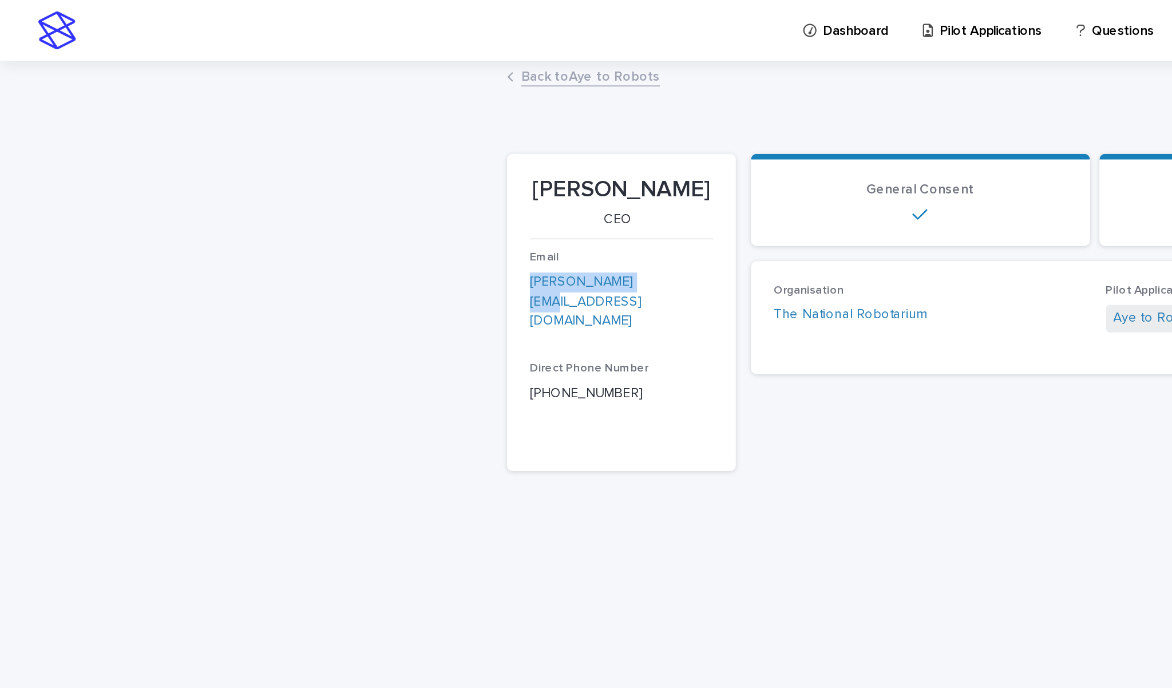
drag, startPoint x: 358, startPoint y: 168, endPoint x: 308, endPoint y: 169, distance: 49.2
click at [308, 169] on section "[PERSON_NAME] CEO Email [PERSON_NAME][EMAIL_ADDRESS][DOMAIN_NAME] Direct Phone …" at bounding box center [374, 189] width 138 height 192
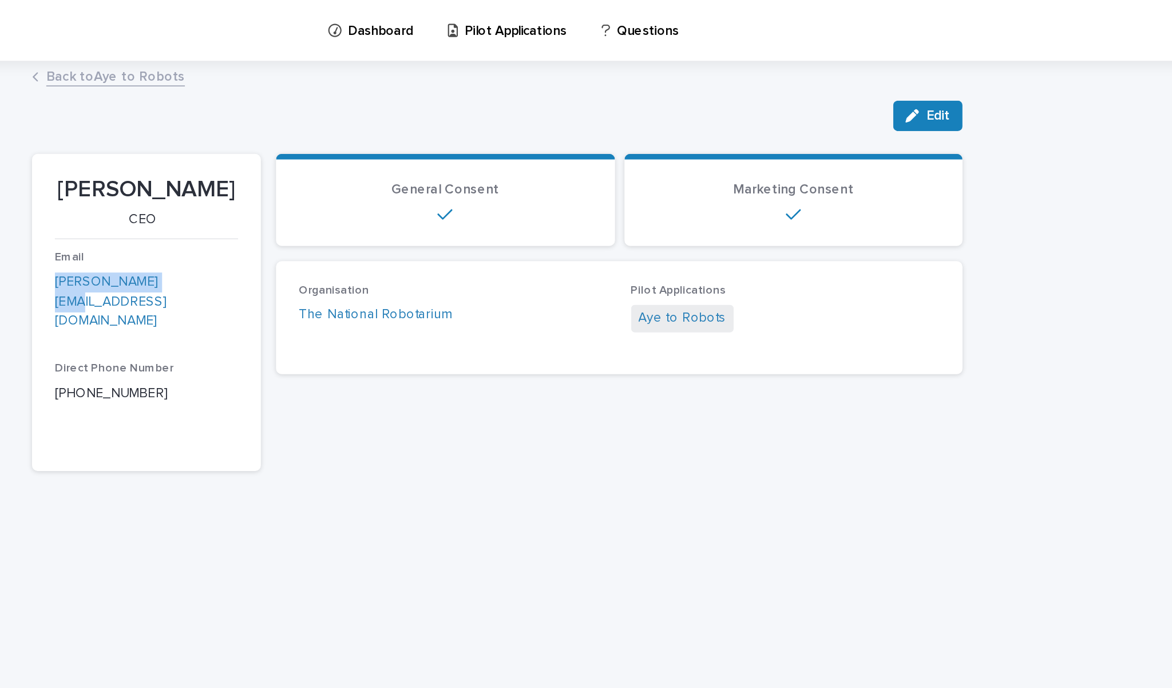
click at [314, 42] on link "Back to Aye to Robots" at bounding box center [356, 45] width 84 height 13
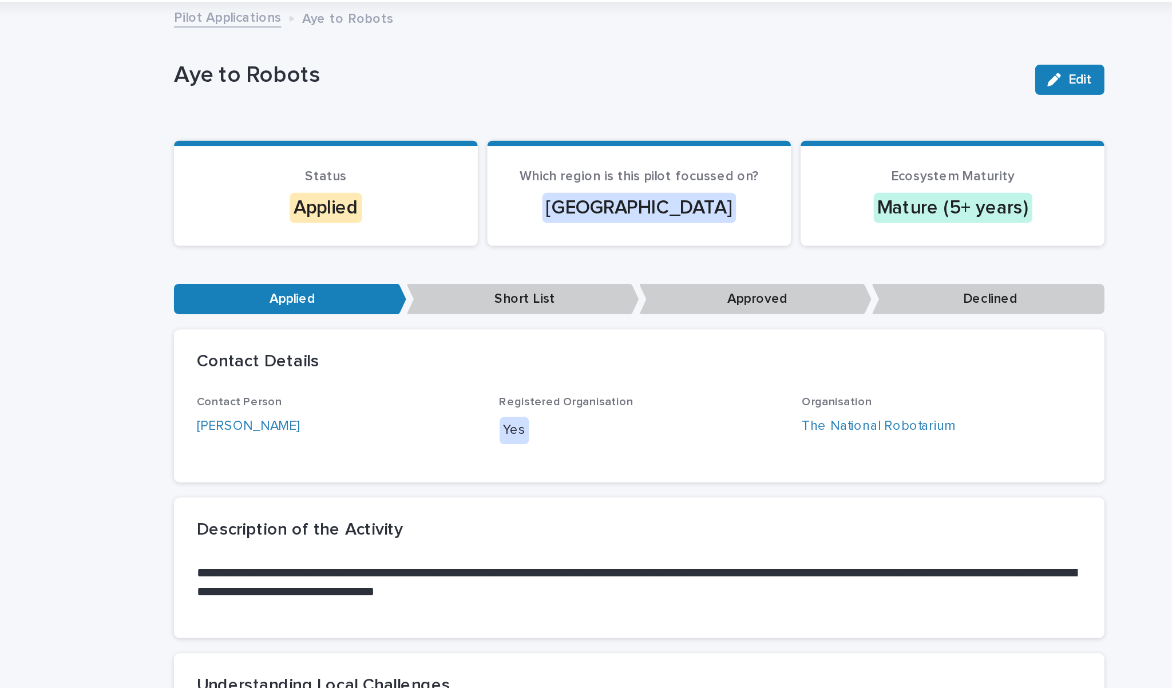
scroll to position [38, 0]
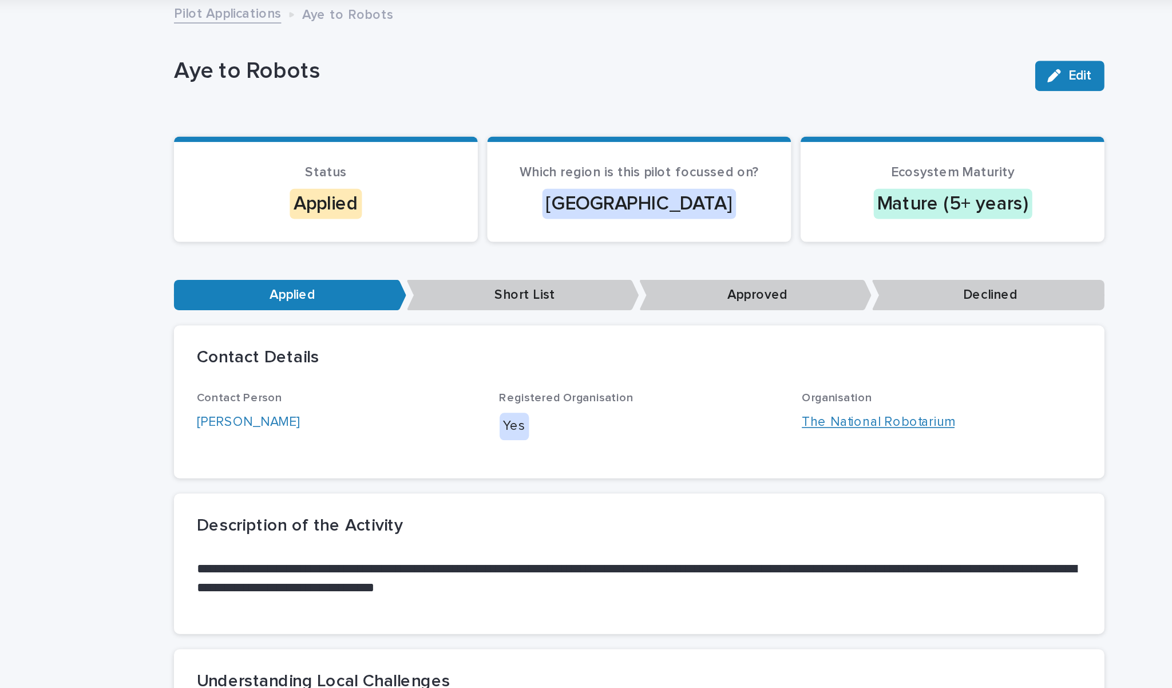
click at [684, 253] on link "The National Robotarium" at bounding box center [730, 255] width 92 height 12
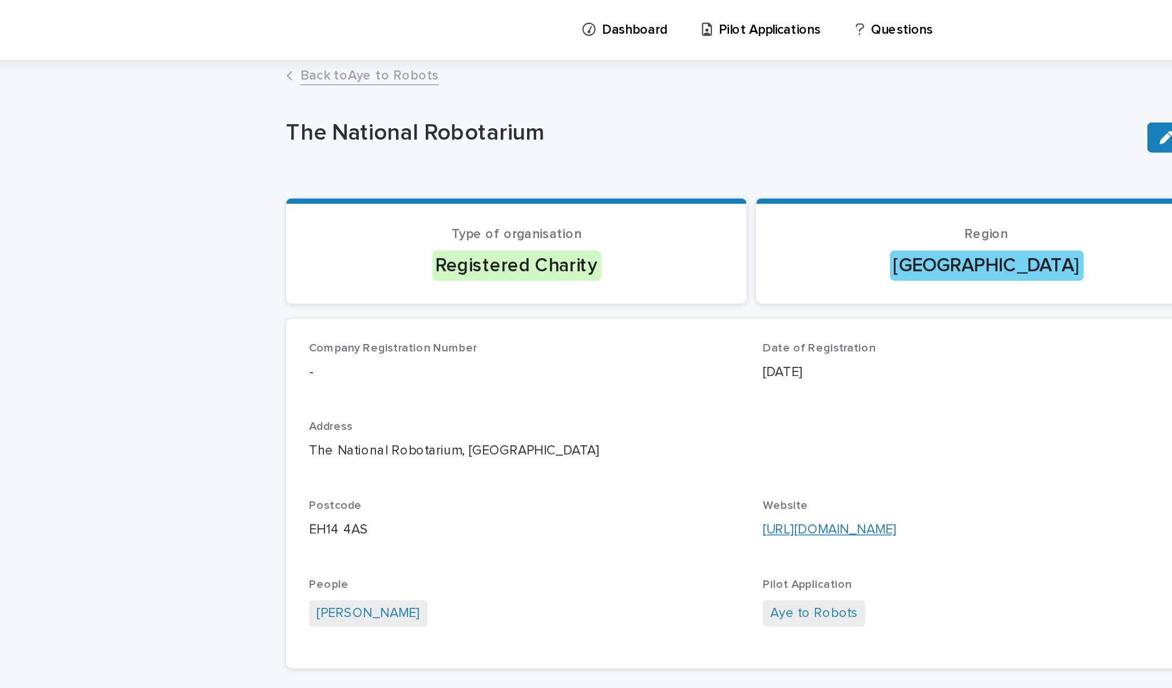
click at [593, 316] on link "[URL][DOMAIN_NAME]" at bounding box center [633, 320] width 81 height 8
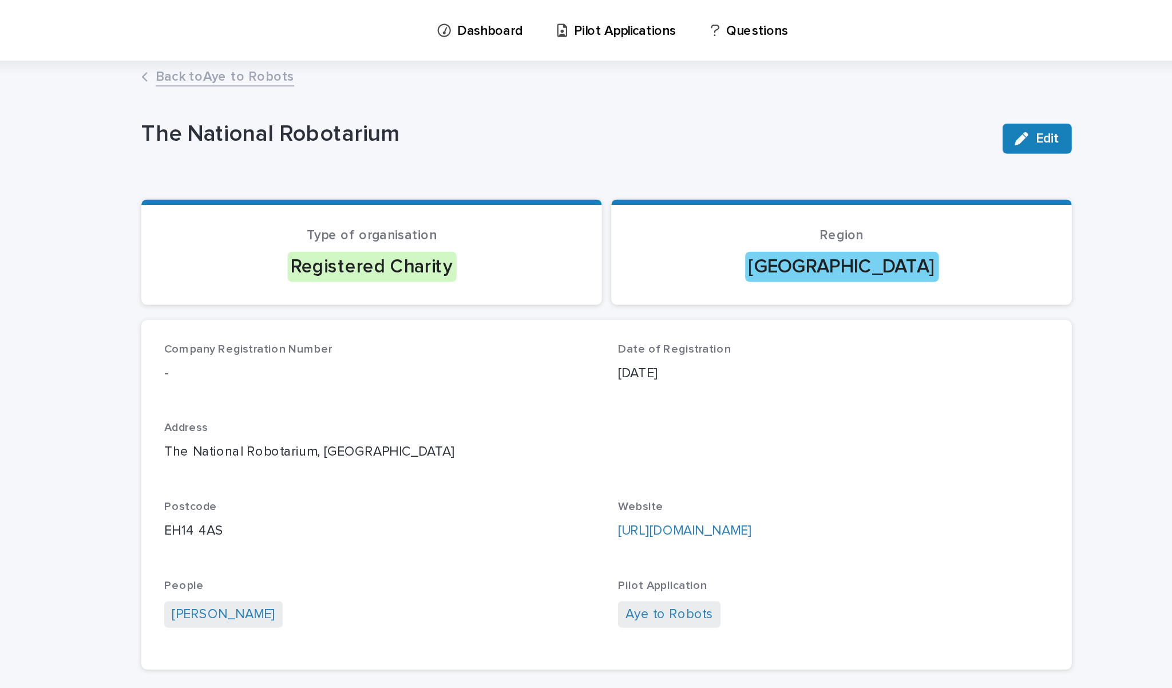
click at [314, 43] on link "Back to Aye to Robots" at bounding box center [356, 45] width 84 height 13
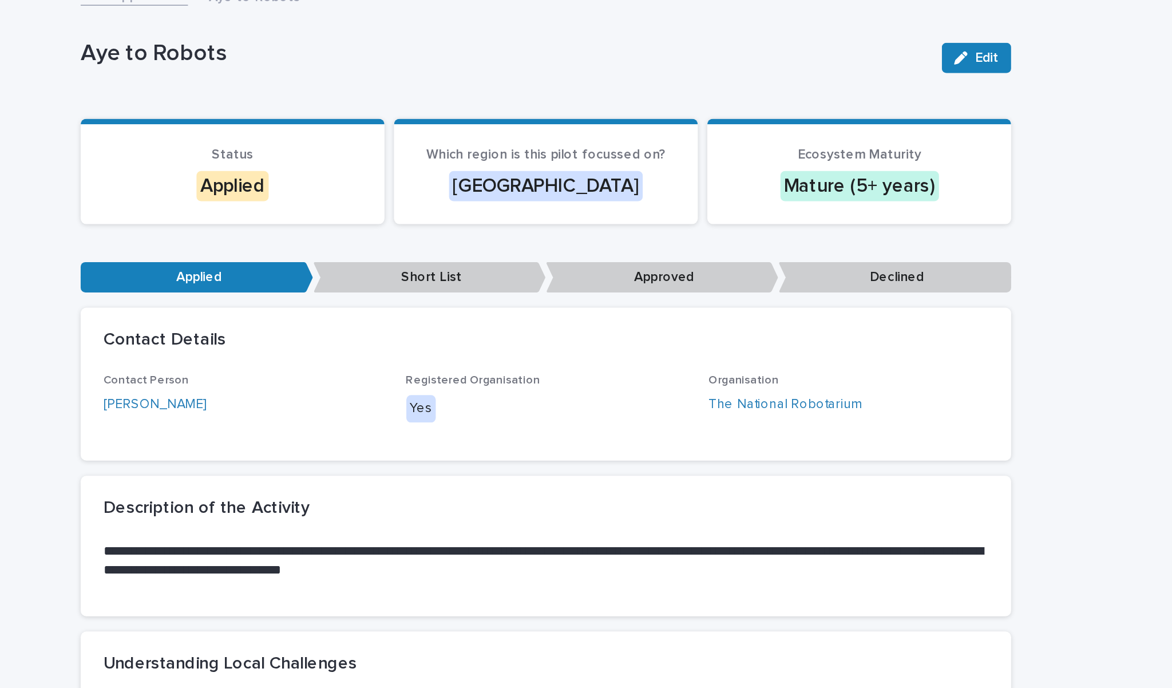
scroll to position [51, 0]
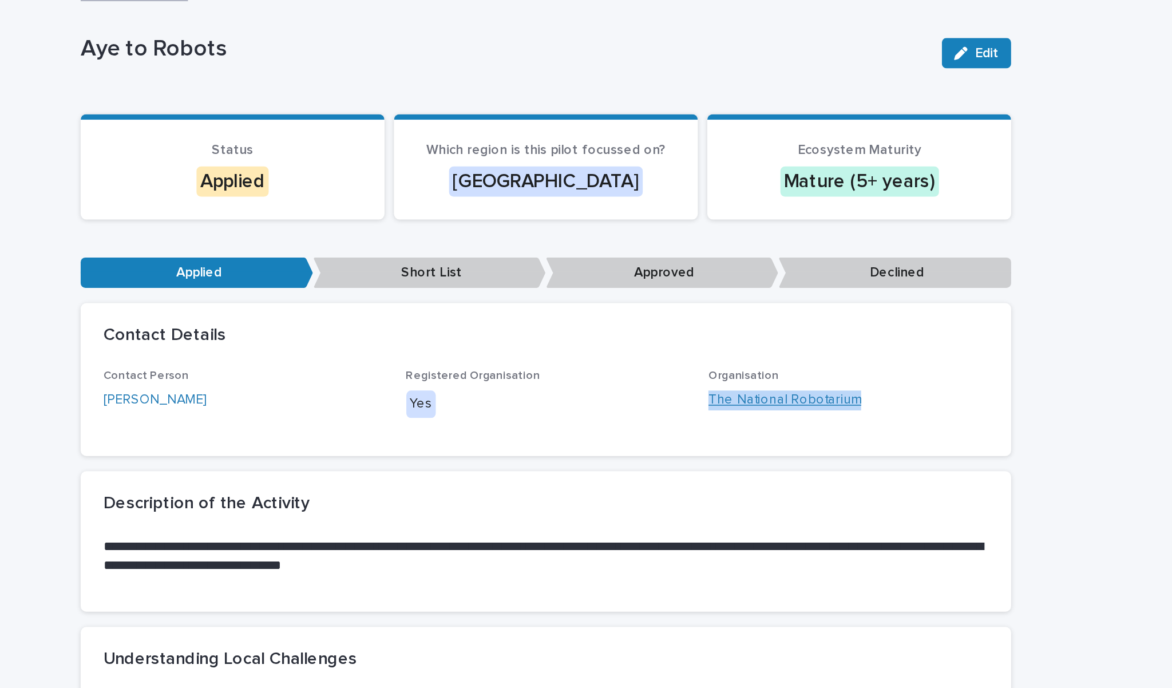
drag, startPoint x: 515, startPoint y: 239, endPoint x: 428, endPoint y: 239, distance: 87.5
click at [684, 239] on div "The National Robotarium" at bounding box center [768, 241] width 169 height 12
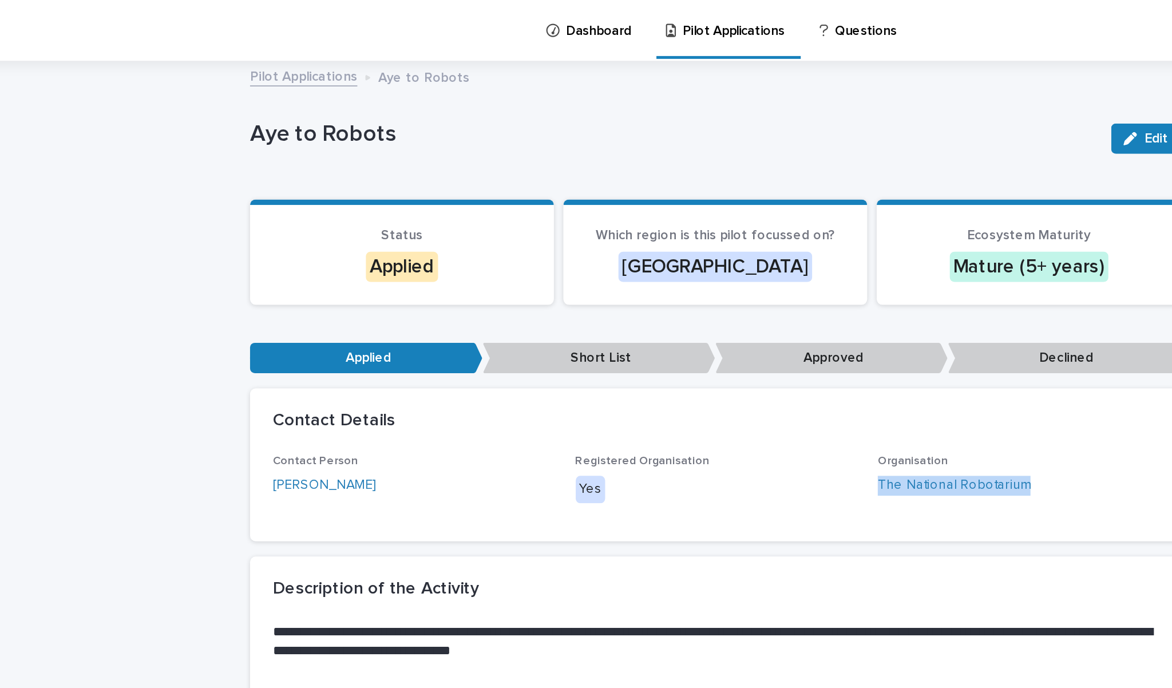
scroll to position [0, 0]
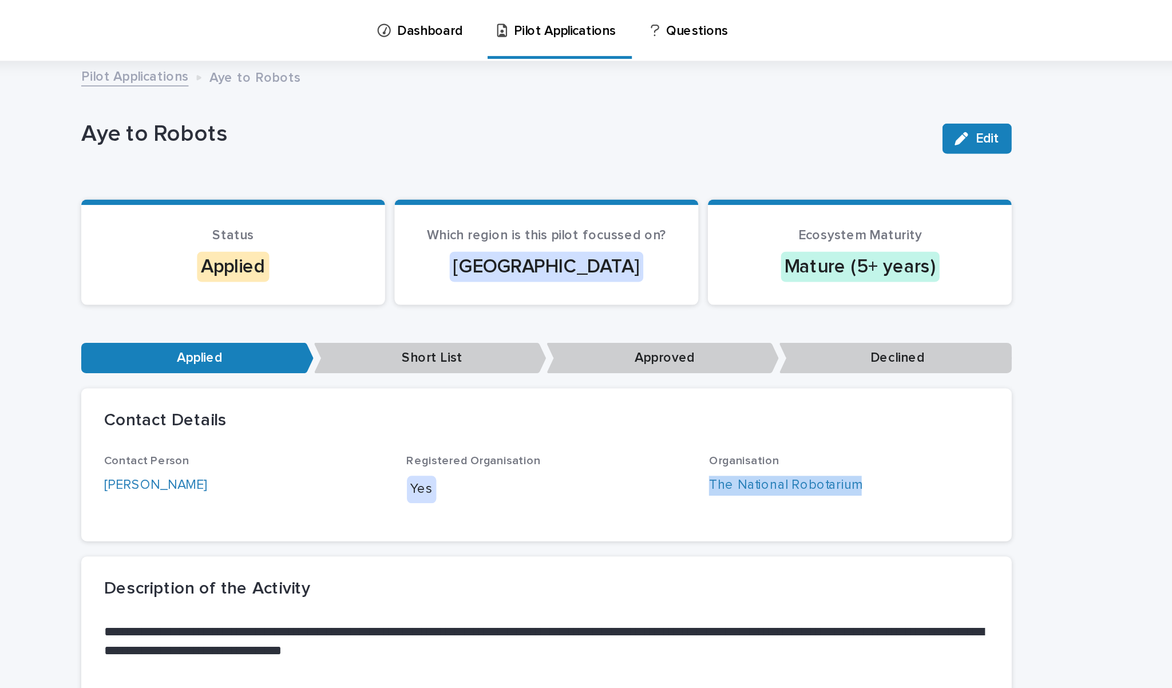
click at [305, 44] on link "Pilot Applications" at bounding box center [337, 45] width 65 height 13
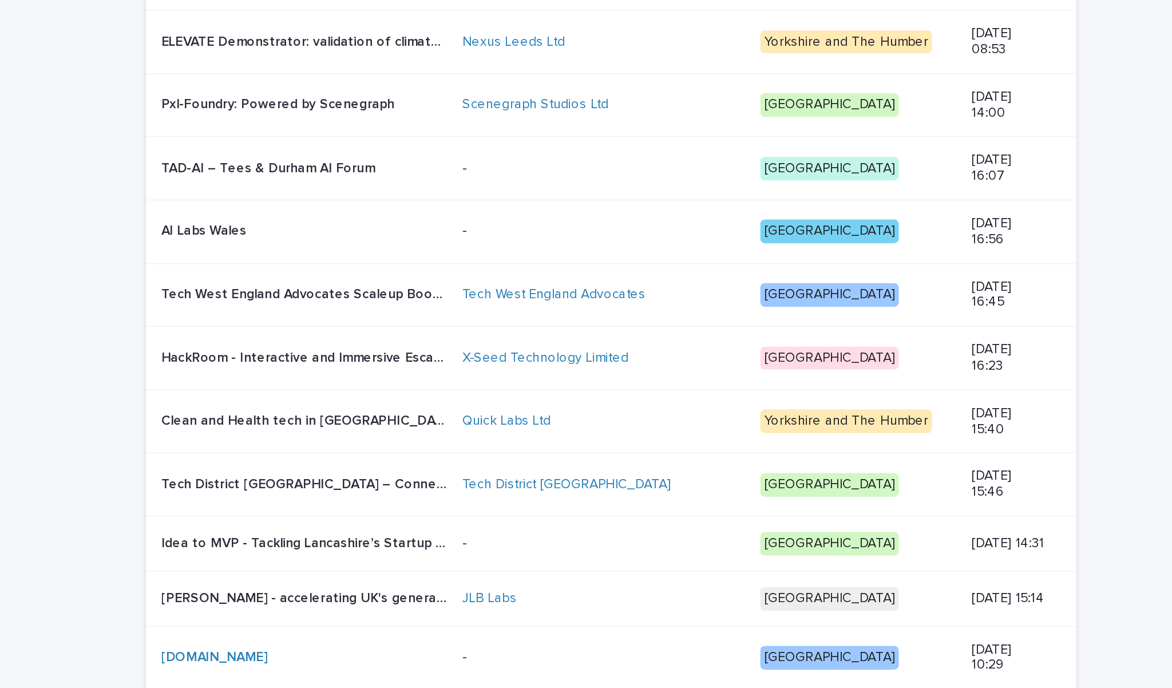
scroll to position [819, 0]
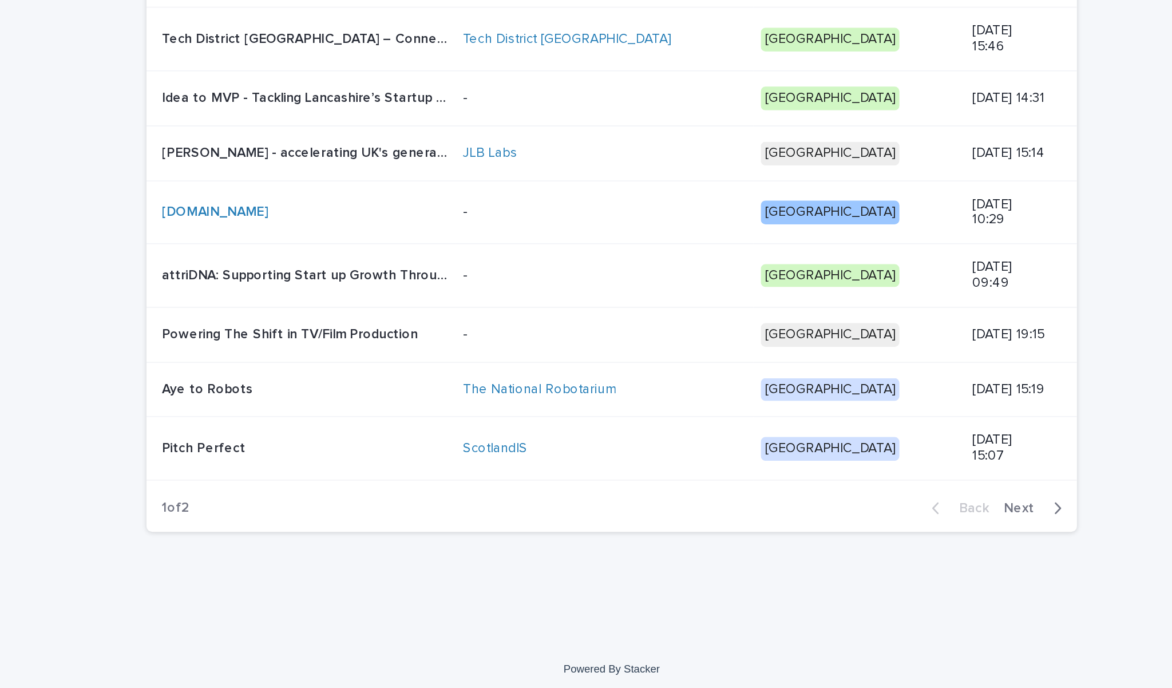
click at [315, 463] on p "Powering The Shift in TV/Film Production" at bounding box center [393, 469] width 157 height 12
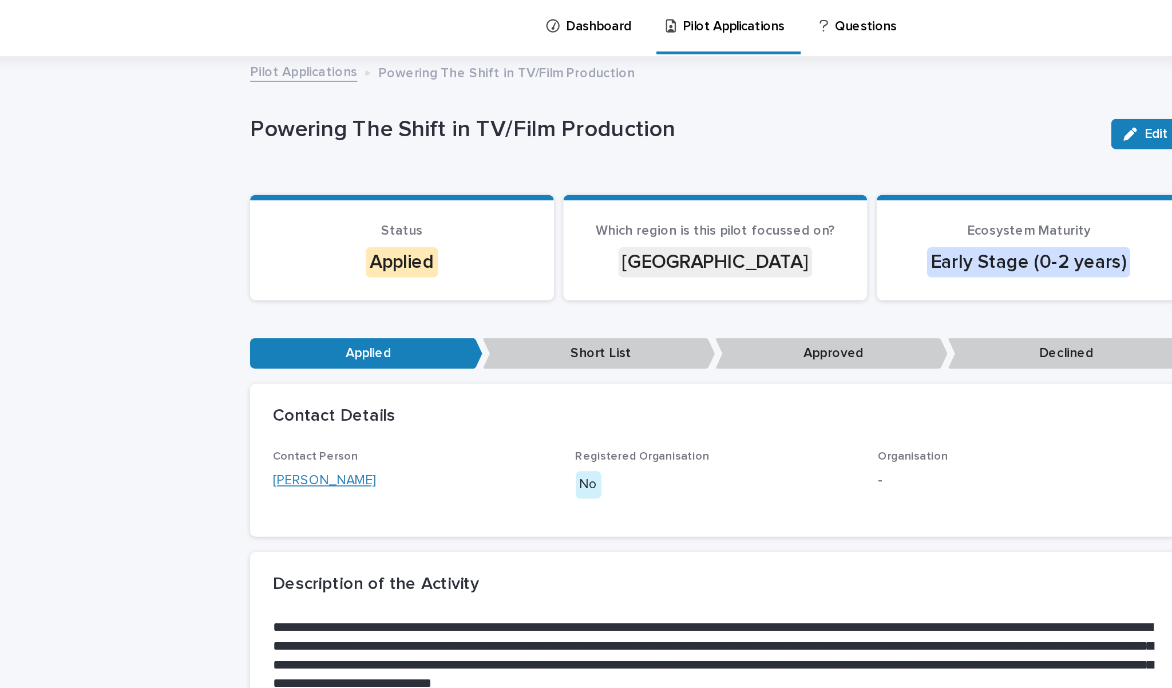
click at [319, 289] on link "[PERSON_NAME]" at bounding box center [350, 293] width 62 height 12
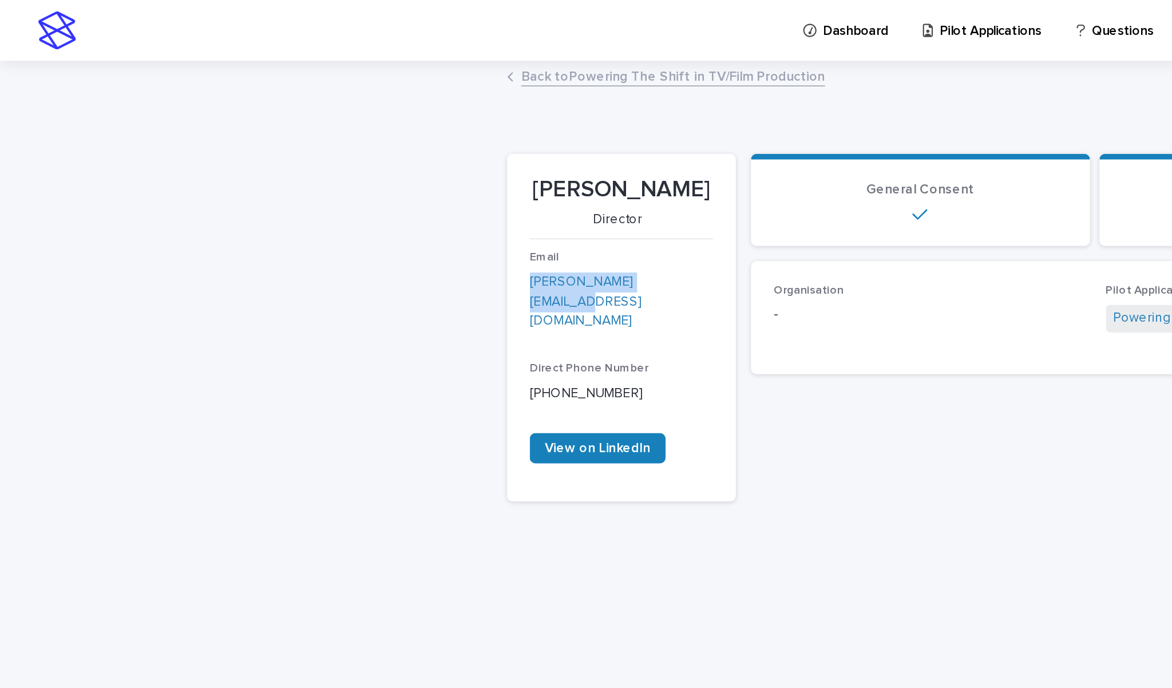
drag, startPoint x: 410, startPoint y: 168, endPoint x: 319, endPoint y: 167, distance: 91.5
click at [319, 167] on section "[PERSON_NAME] Director Email [PERSON_NAME][EMAIL_ADDRESS][DOMAIN_NAME] Direct P…" at bounding box center [374, 198] width 138 height 210
drag, startPoint x: 419, startPoint y: 114, endPoint x: 328, endPoint y: 114, distance: 90.4
click at [328, 114] on p "[PERSON_NAME]" at bounding box center [374, 114] width 110 height 17
click at [349, 50] on link "Back to Powering The Shift in TV/Film Production" at bounding box center [405, 45] width 183 height 13
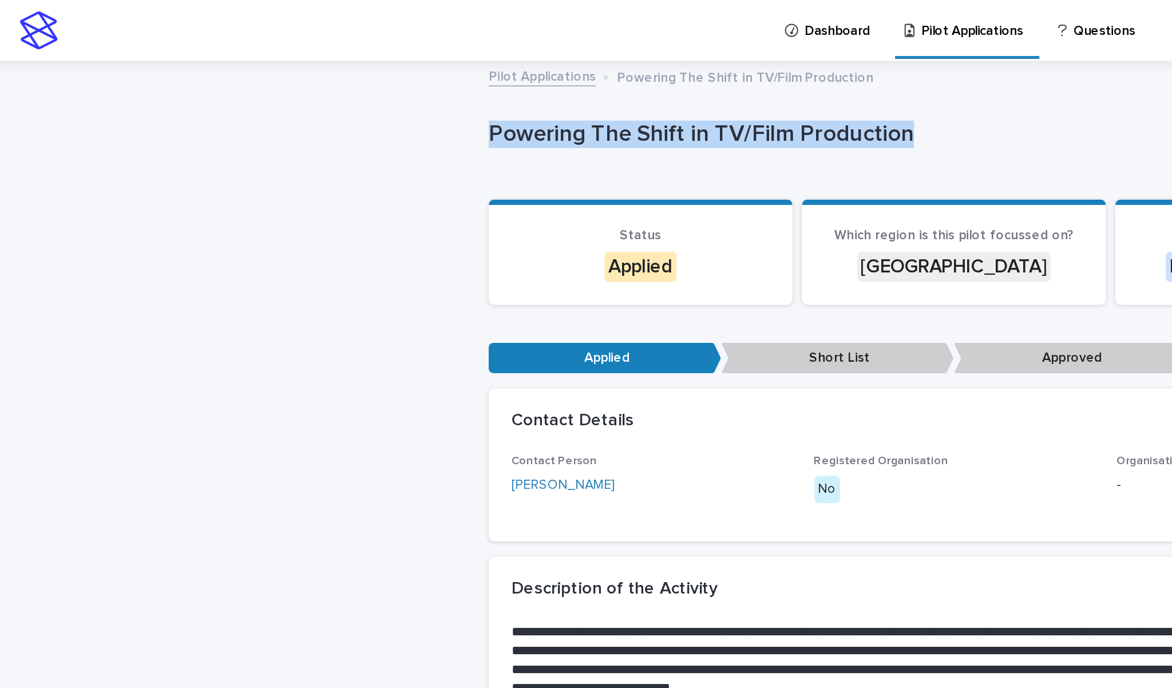
drag, startPoint x: 295, startPoint y: 80, endPoint x: 545, endPoint y: 76, distance: 250.0
click at [545, 76] on p "Powering The Shift in TV/Film Production" at bounding box center [560, 81] width 510 height 17
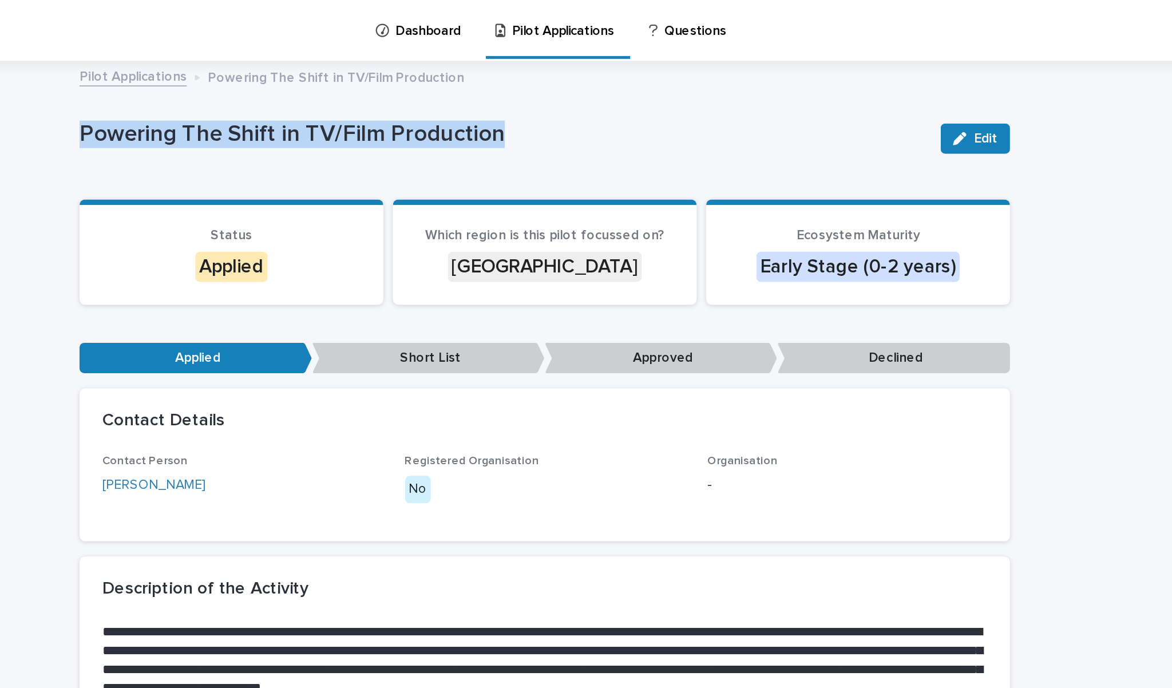
click at [305, 46] on link "Pilot Applications" at bounding box center [337, 45] width 65 height 13
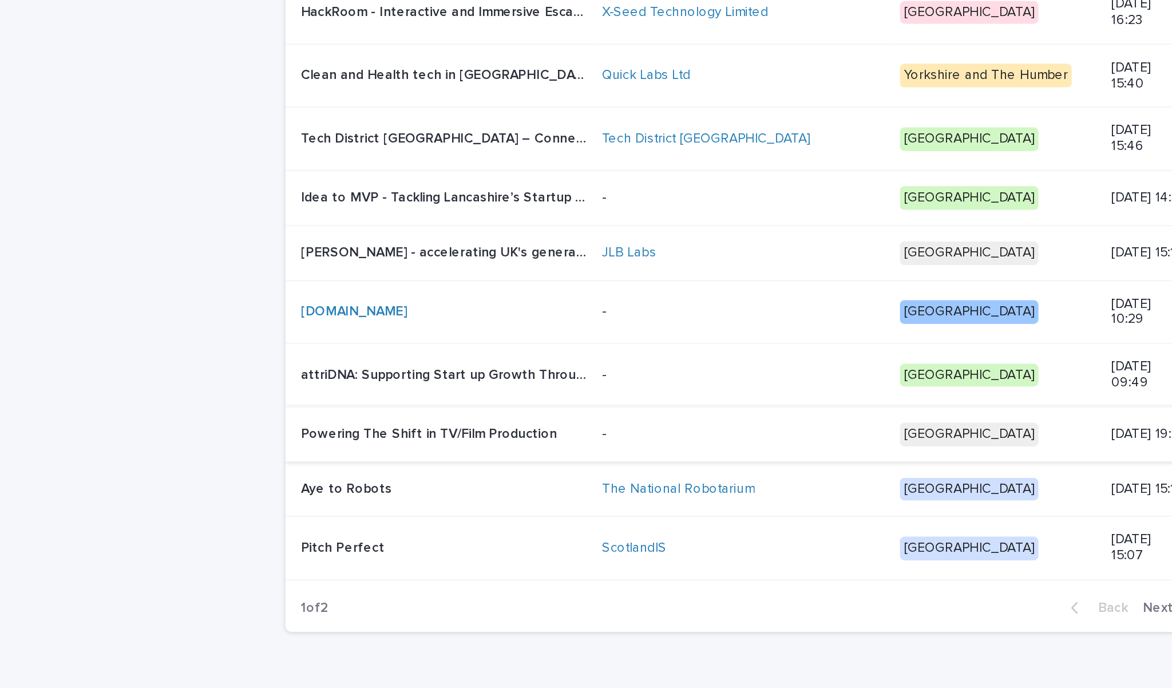
scroll to position [750, 0]
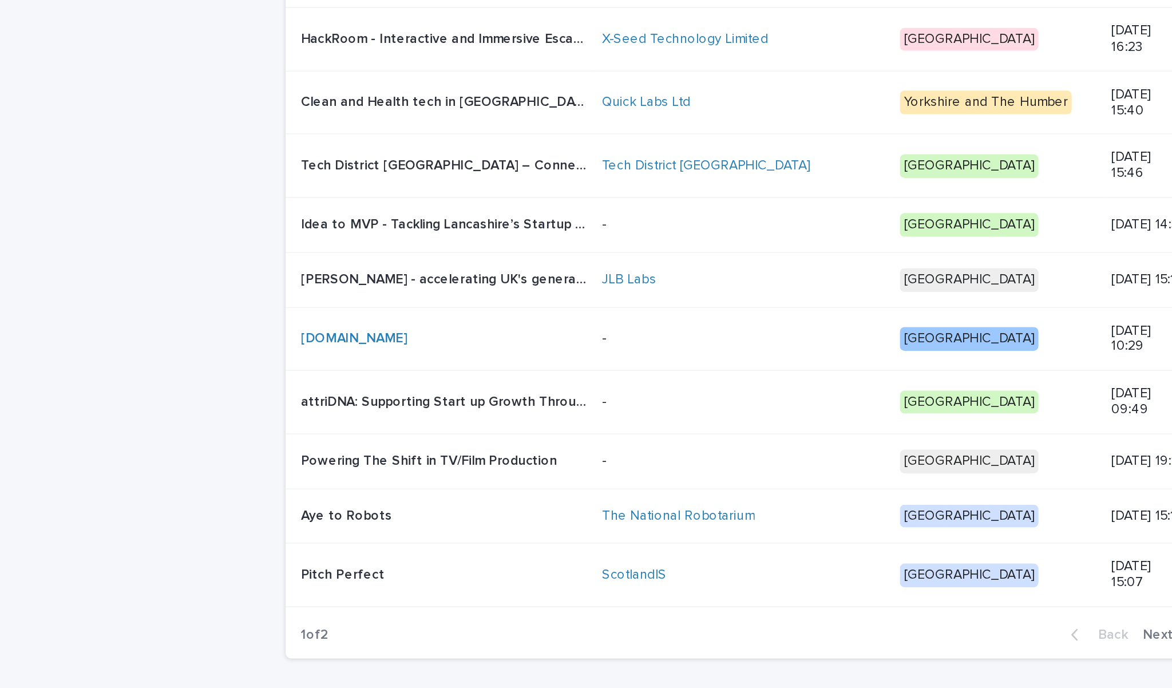
click at [315, 489] on p "attriDNA: Supporting Start up Growth Through Smarter Talent Matching" at bounding box center [402, 495] width 174 height 12
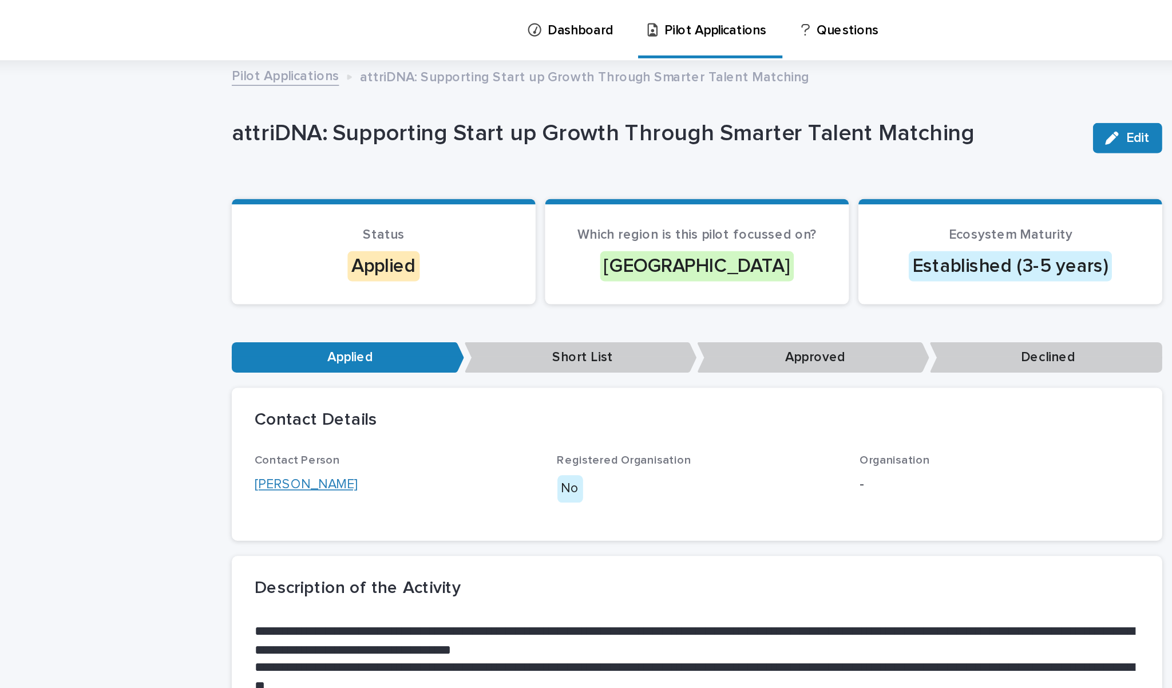
click at [319, 291] on link "[PERSON_NAME]" at bounding box center [350, 293] width 62 height 12
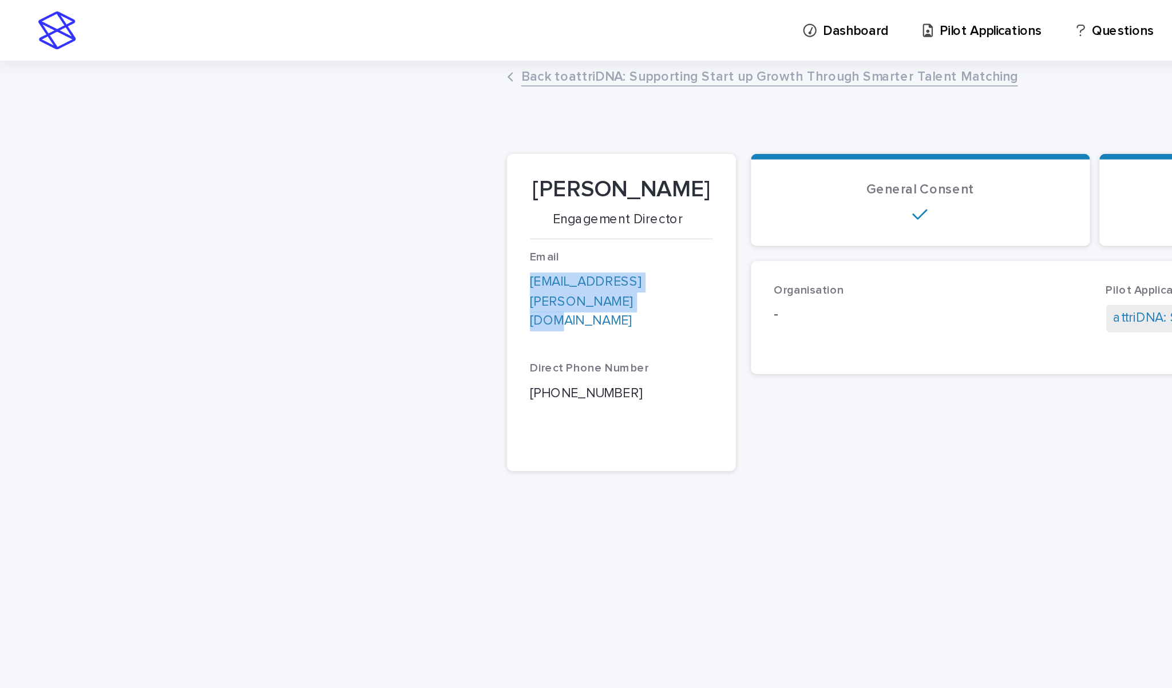
drag, startPoint x: 358, startPoint y: 176, endPoint x: 311, endPoint y: 169, distance: 46.8
click at [311, 169] on section "[PERSON_NAME] Engagement Director Email [EMAIL_ADDRESS][PERSON_NAME][DOMAIN_NAM…" at bounding box center [374, 189] width 138 height 192
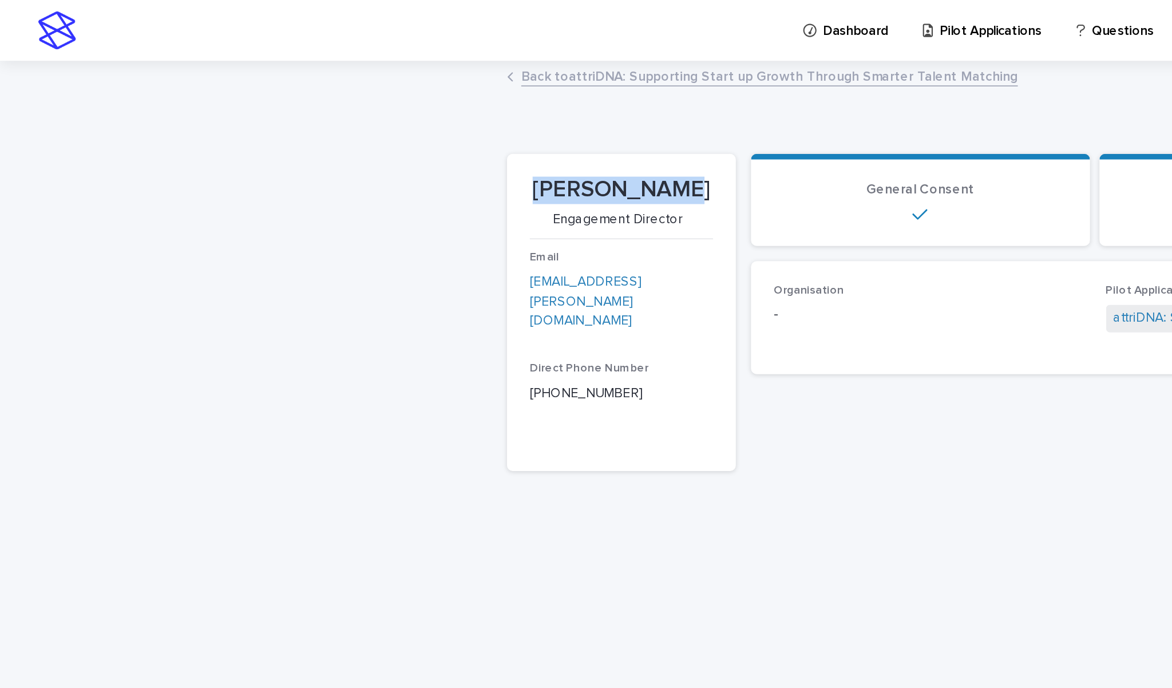
drag, startPoint x: 414, startPoint y: 114, endPoint x: 309, endPoint y: 115, distance: 104.1
click at [309, 115] on section "[PERSON_NAME] Engagement Director Email [EMAIL_ADDRESS][PERSON_NAME][DOMAIN_NAM…" at bounding box center [374, 189] width 138 height 192
click at [342, 47] on link "Back to attriDNA: Supporting Start up Growth Through Smarter Talent Matching" at bounding box center [463, 45] width 299 height 13
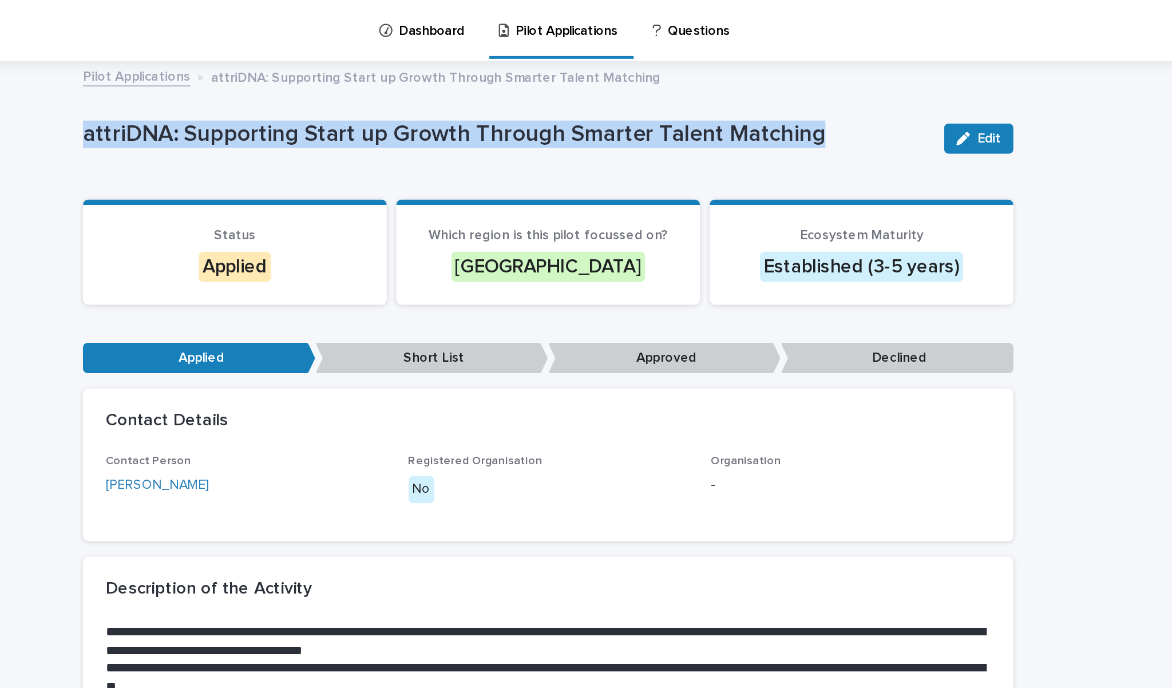
drag, startPoint x: 489, startPoint y: 82, endPoint x: 45, endPoint y: 82, distance: 443.9
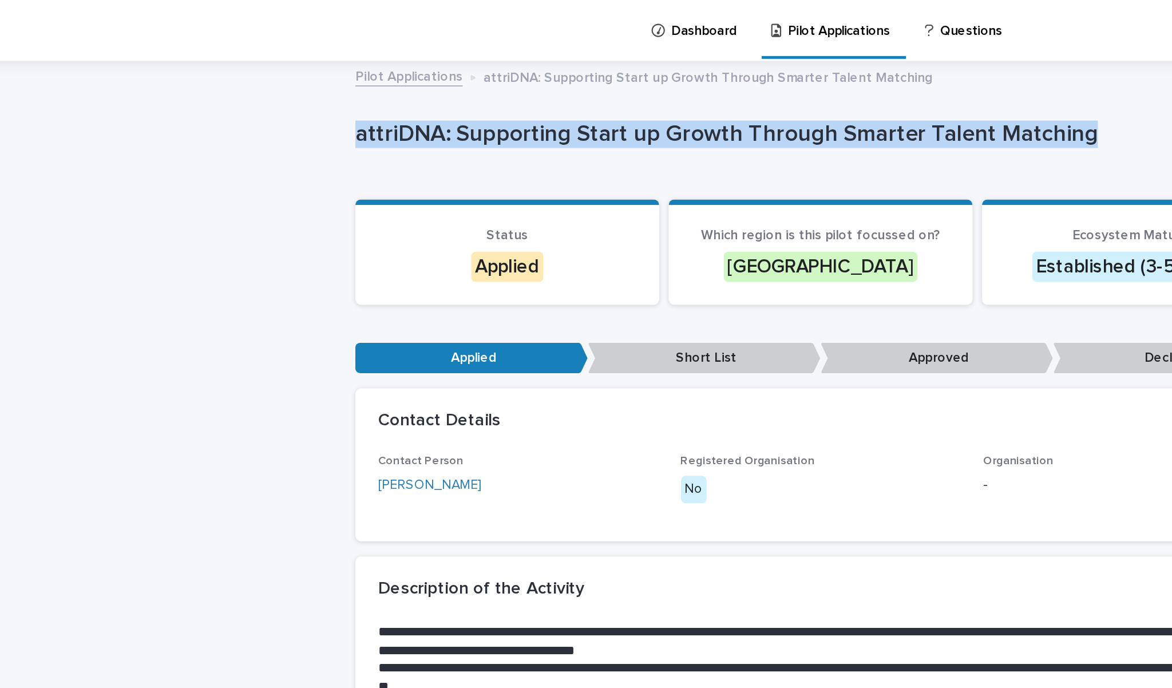
click at [305, 46] on link "Pilot Applications" at bounding box center [337, 45] width 65 height 13
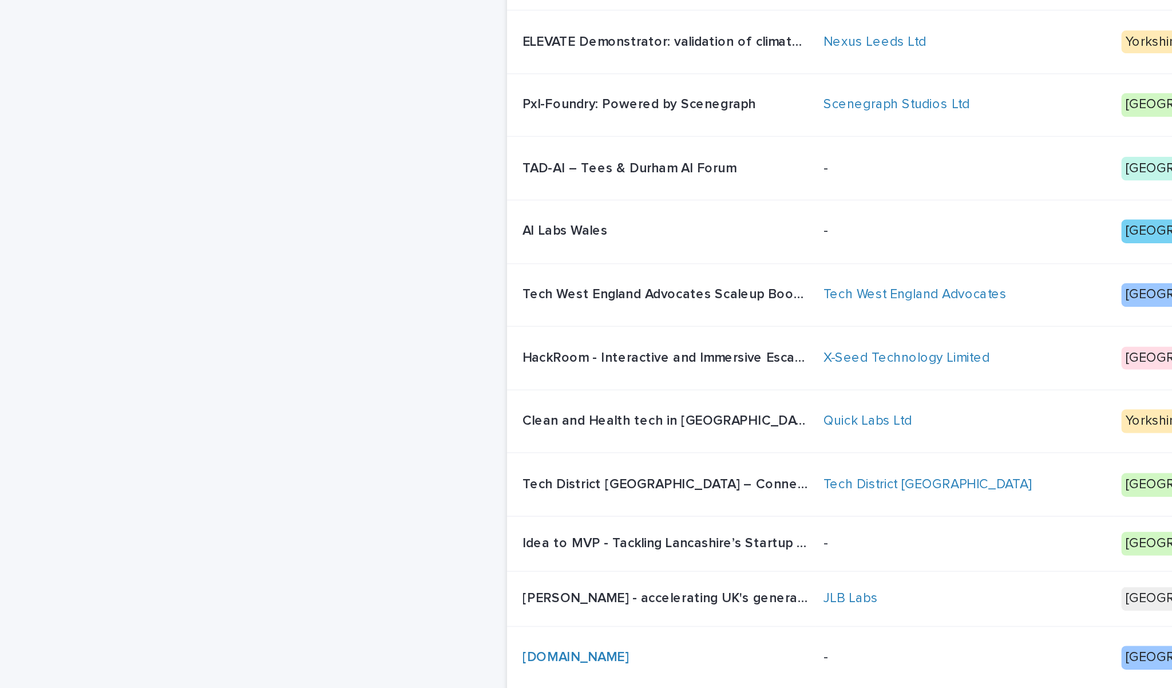
scroll to position [819, 0]
click at [350, 285] on p "Tech District [GEOGRAPHIC_DATA] – Connecting The Counties Tech Ecosystems" at bounding box center [402, 291] width 174 height 12
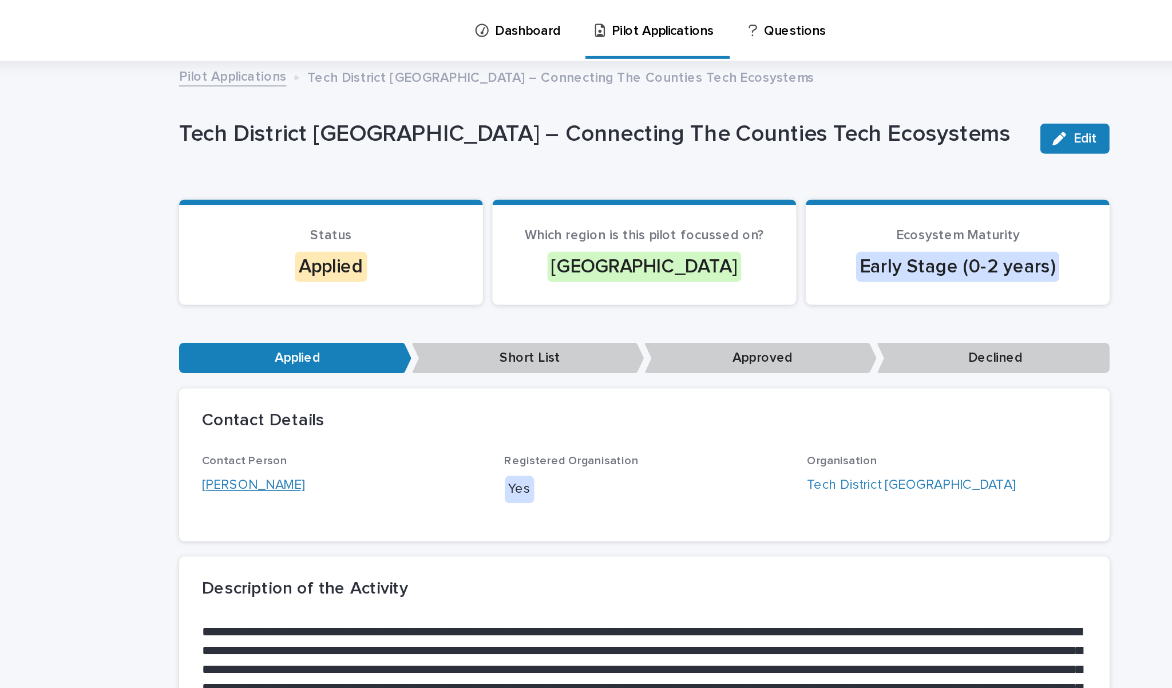
click at [319, 289] on link "[PERSON_NAME]" at bounding box center [350, 293] width 62 height 12
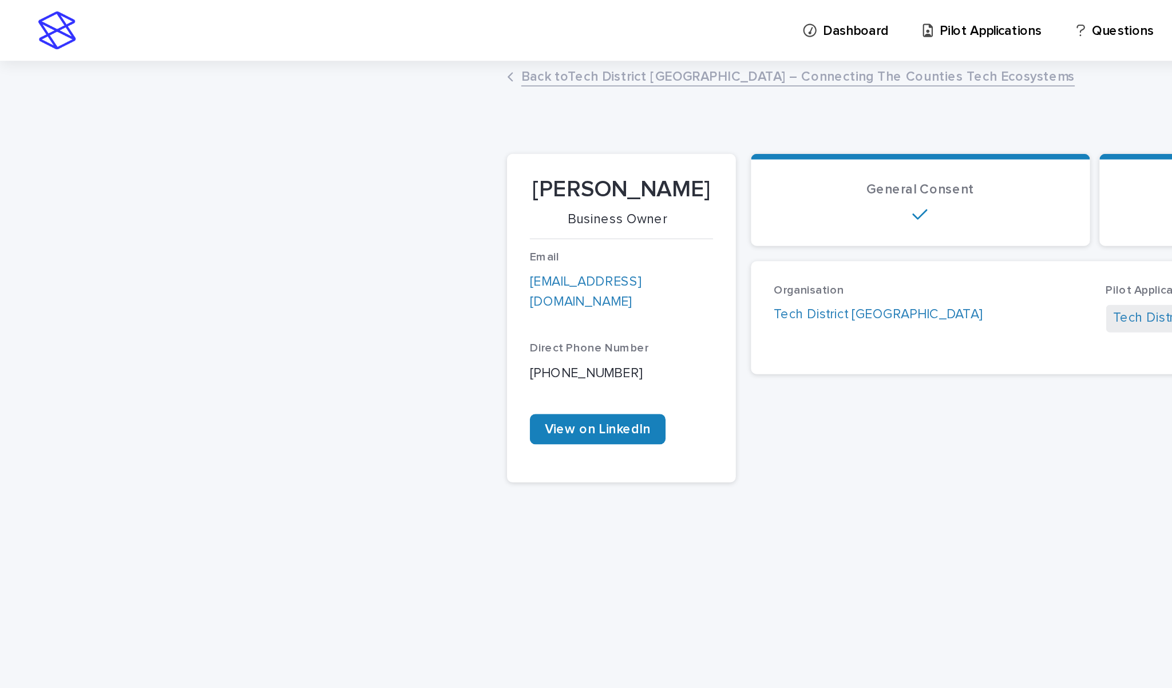
drag, startPoint x: 426, startPoint y: 168, endPoint x: 317, endPoint y: 166, distance: 108.7
click at [317, 166] on section "[PERSON_NAME] Business Owner Email [EMAIL_ADDRESS][DOMAIN_NAME] Direct Phone Nu…" at bounding box center [374, 192] width 138 height 198
drag, startPoint x: 428, startPoint y: 113, endPoint x: 305, endPoint y: 111, distance: 123.0
click at [305, 111] on section "[PERSON_NAME] Business Owner Email [EMAIL_ADDRESS][DOMAIN_NAME] Direct Phone Nu…" at bounding box center [374, 192] width 138 height 198
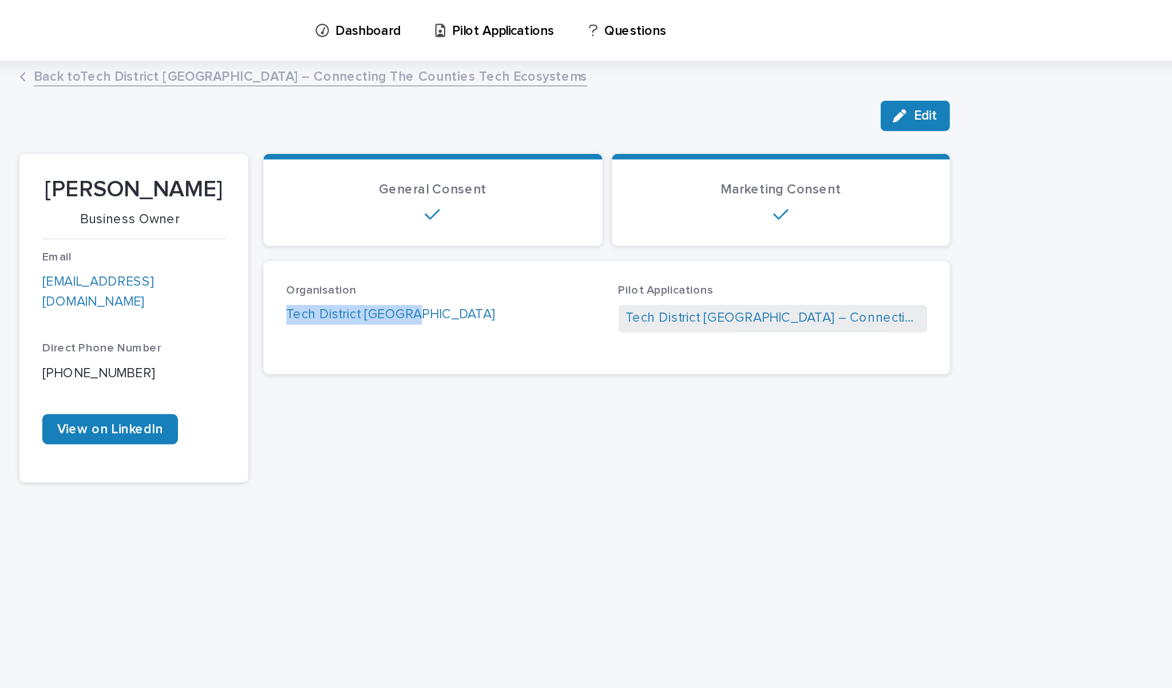
drag, startPoint x: 239, startPoint y: 189, endPoint x: 170, endPoint y: 190, distance: 68.7
click at [453, 190] on div "Organisation Tech District [GEOGRAPHIC_DATA] Pilot Applications Tech District […" at bounding box center [660, 191] width 414 height 68
click at [314, 46] on link "Back to [GEOGRAPHIC_DATA] [GEOGRAPHIC_DATA] – Connecting The Counties Tech Ecos…" at bounding box center [481, 45] width 334 height 13
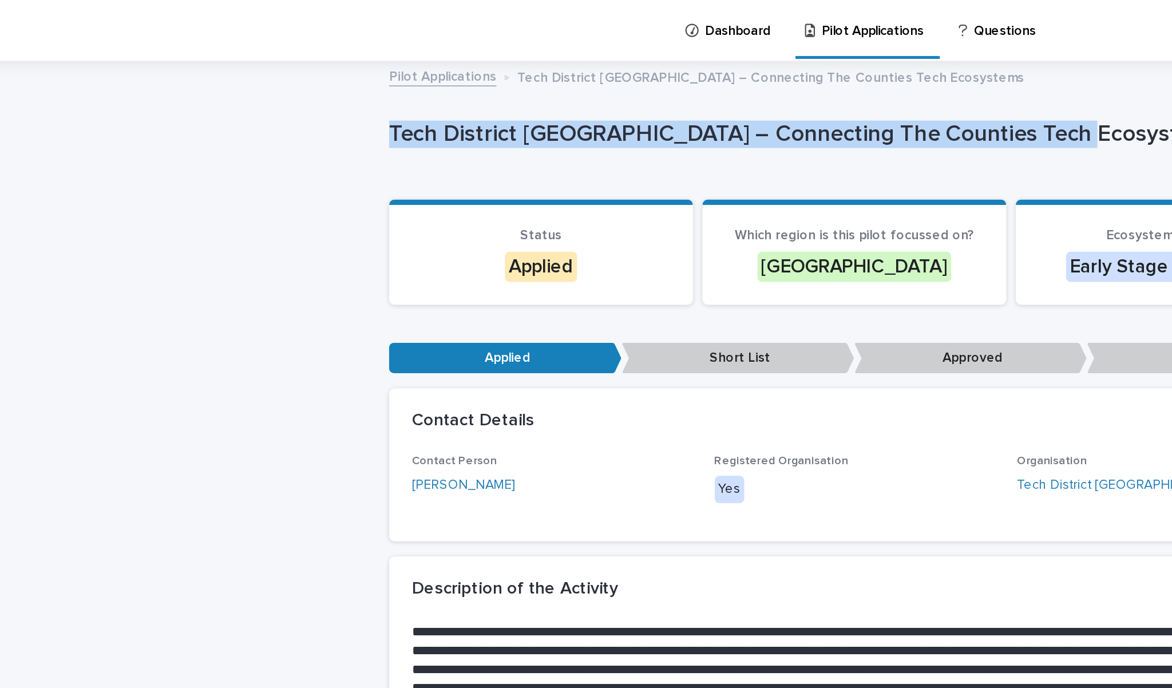
drag, startPoint x: 305, startPoint y: 81, endPoint x: 689, endPoint y: 80, distance: 383.9
click at [689, 80] on p "Tech District [GEOGRAPHIC_DATA] – Connecting The Counties Tech Ecosystems" at bounding box center [560, 81] width 510 height 17
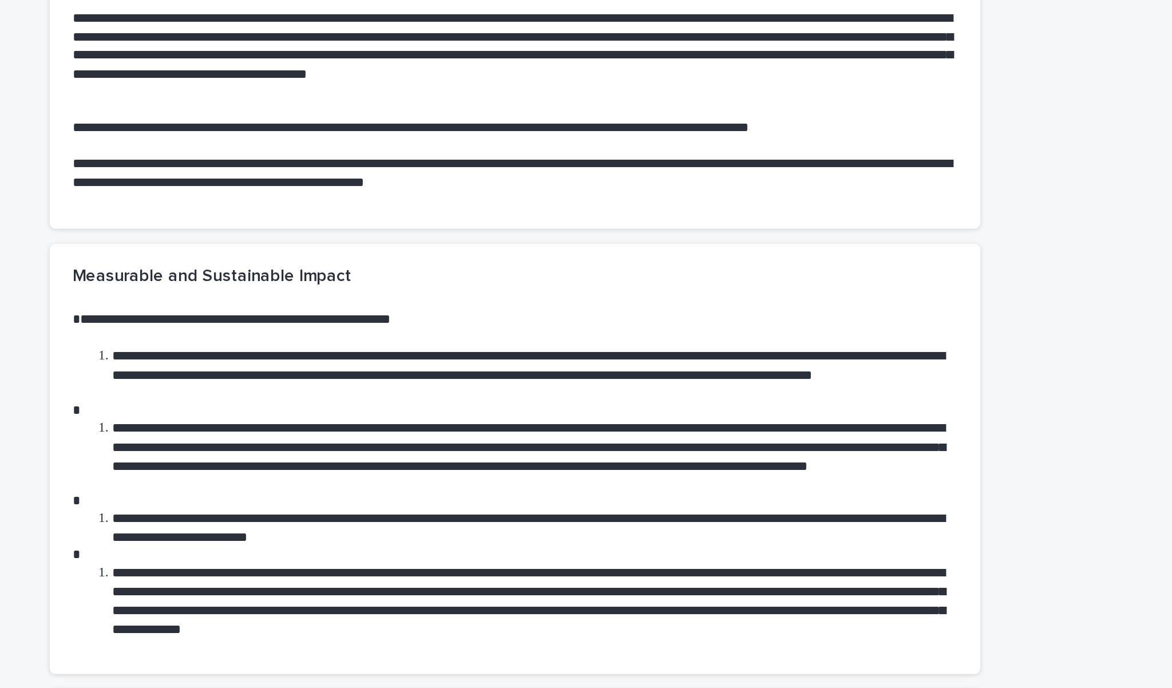
scroll to position [1153, 0]
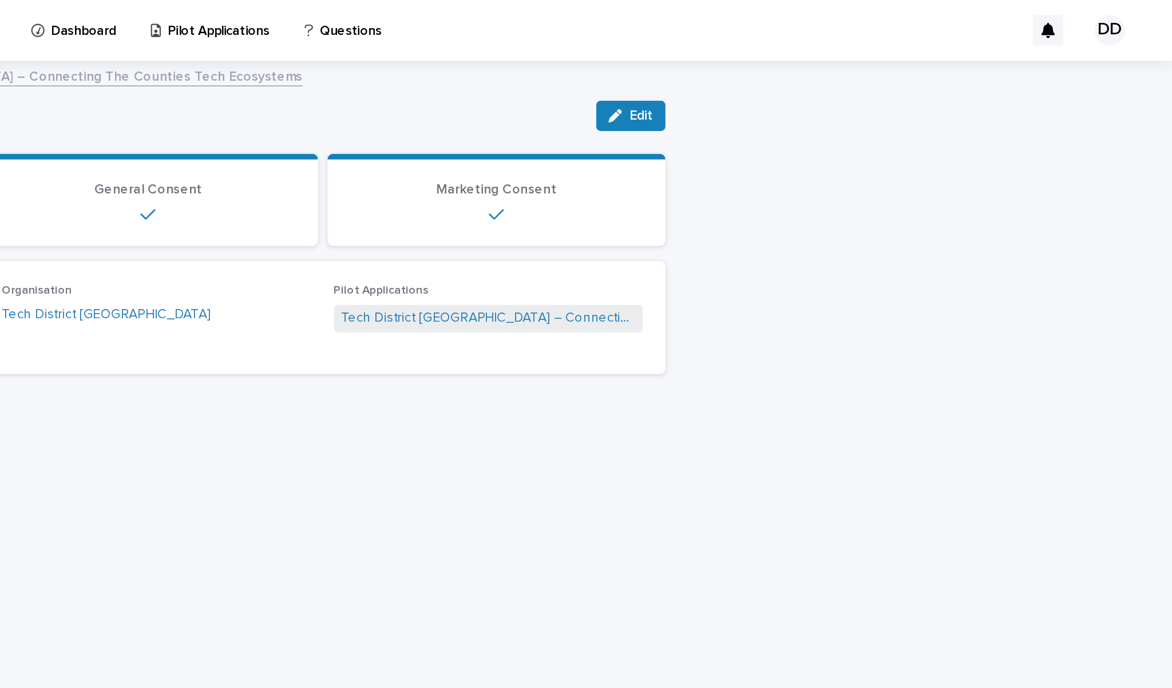
click at [314, 46] on link "Back to [GEOGRAPHIC_DATA] [GEOGRAPHIC_DATA] – Connecting The Counties Tech Ecos…" at bounding box center [481, 45] width 334 height 13
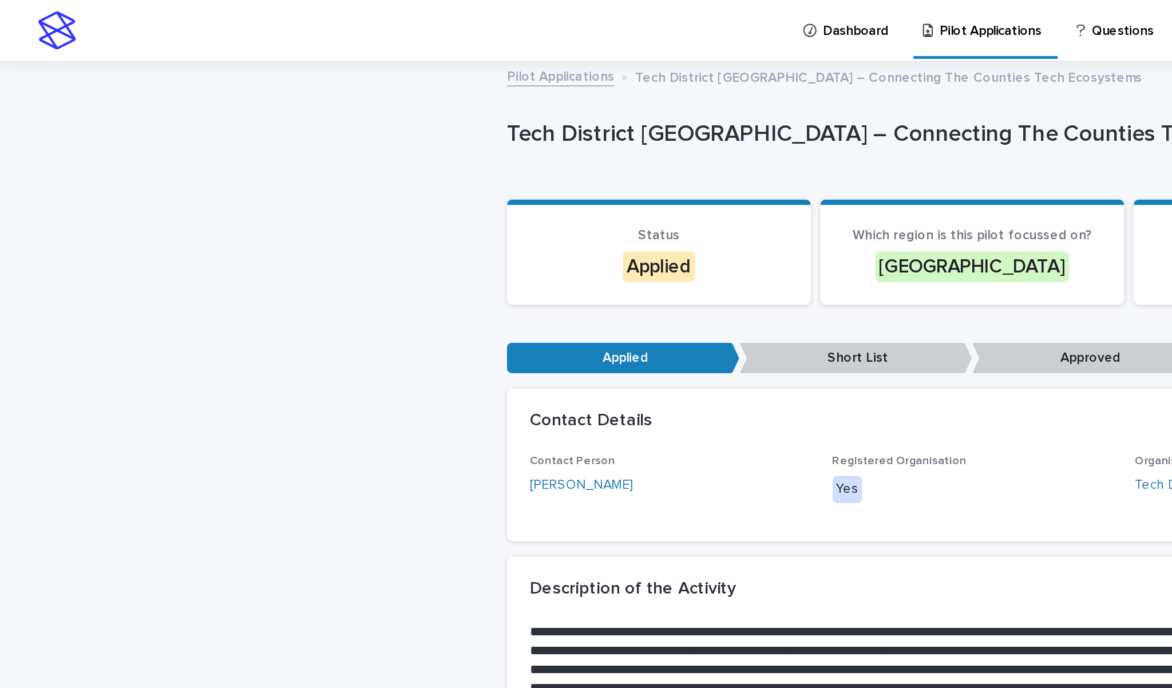
click at [344, 42] on link "Pilot Applications" at bounding box center [337, 45] width 65 height 13
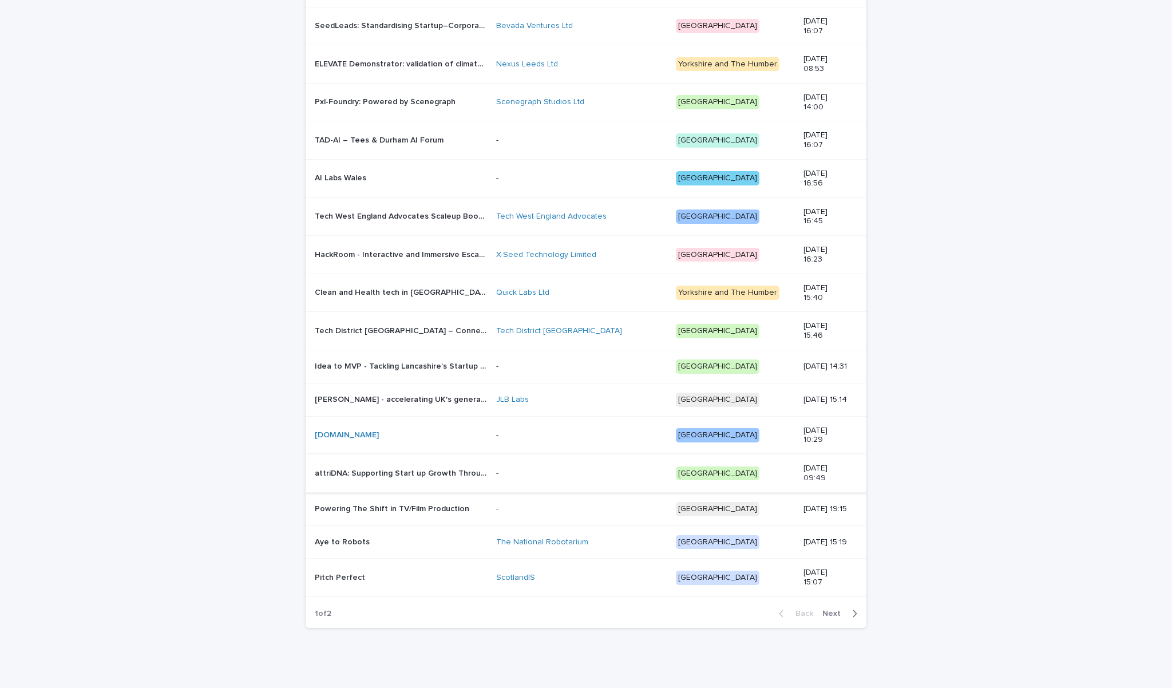
scroll to position [776, 0]
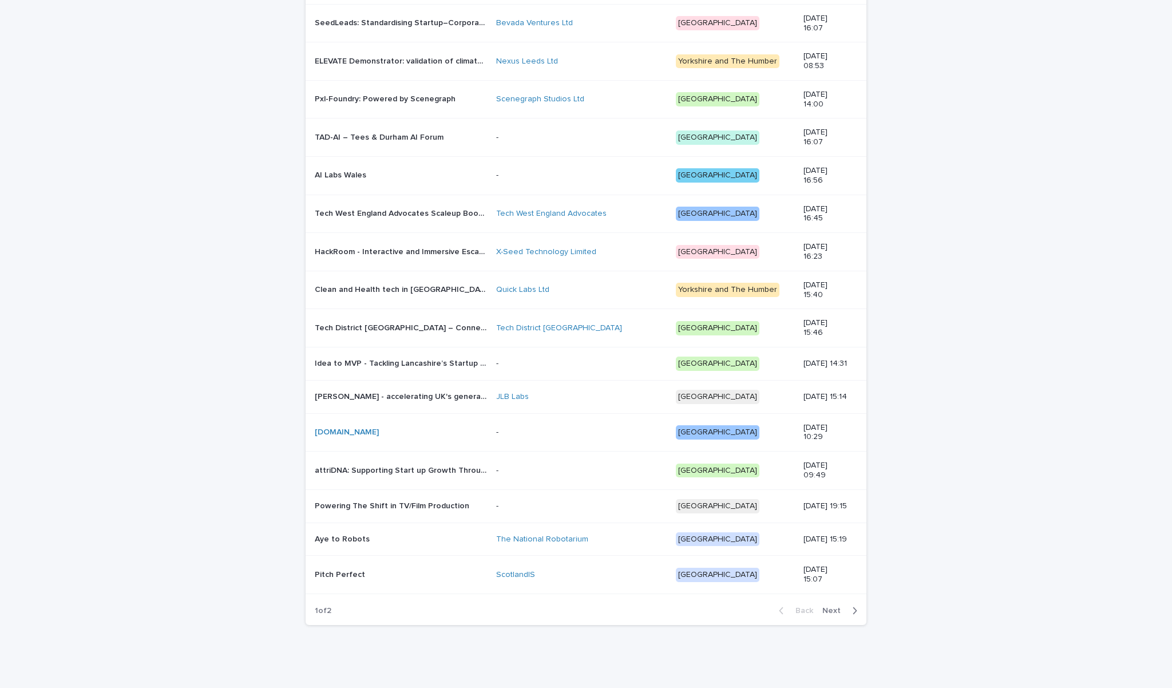
click at [407, 439] on div "[DOMAIN_NAME] [DOMAIN_NAME]" at bounding box center [401, 432] width 172 height 19
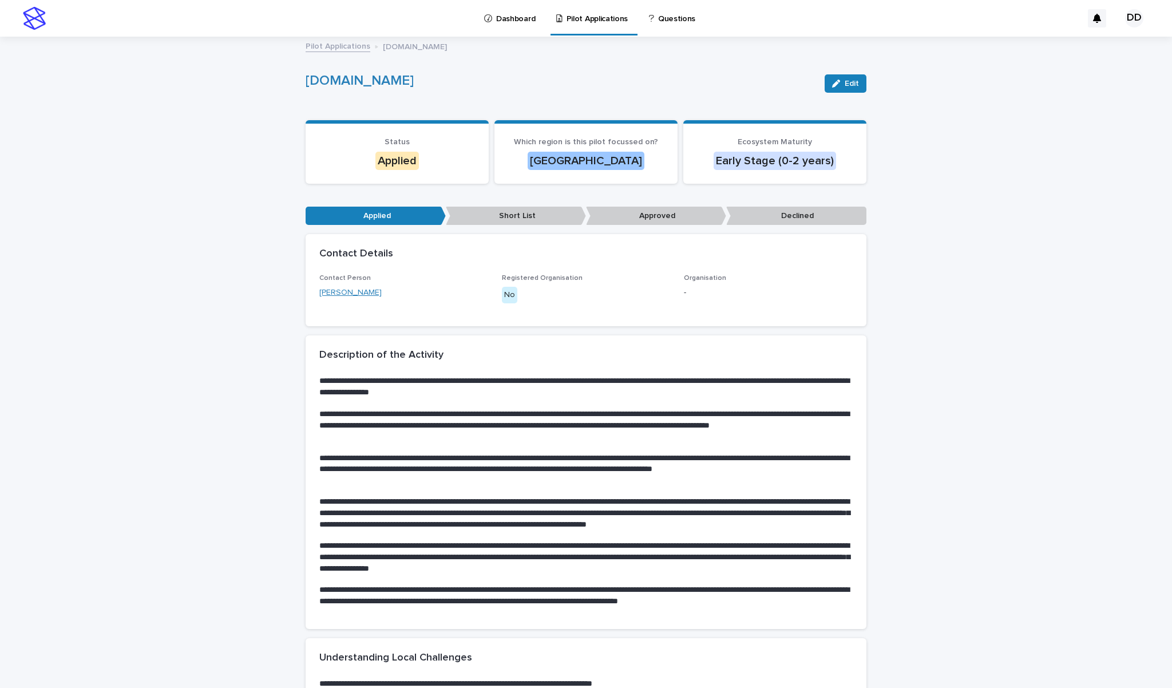
click at [374, 289] on link "[PERSON_NAME]" at bounding box center [350, 293] width 62 height 12
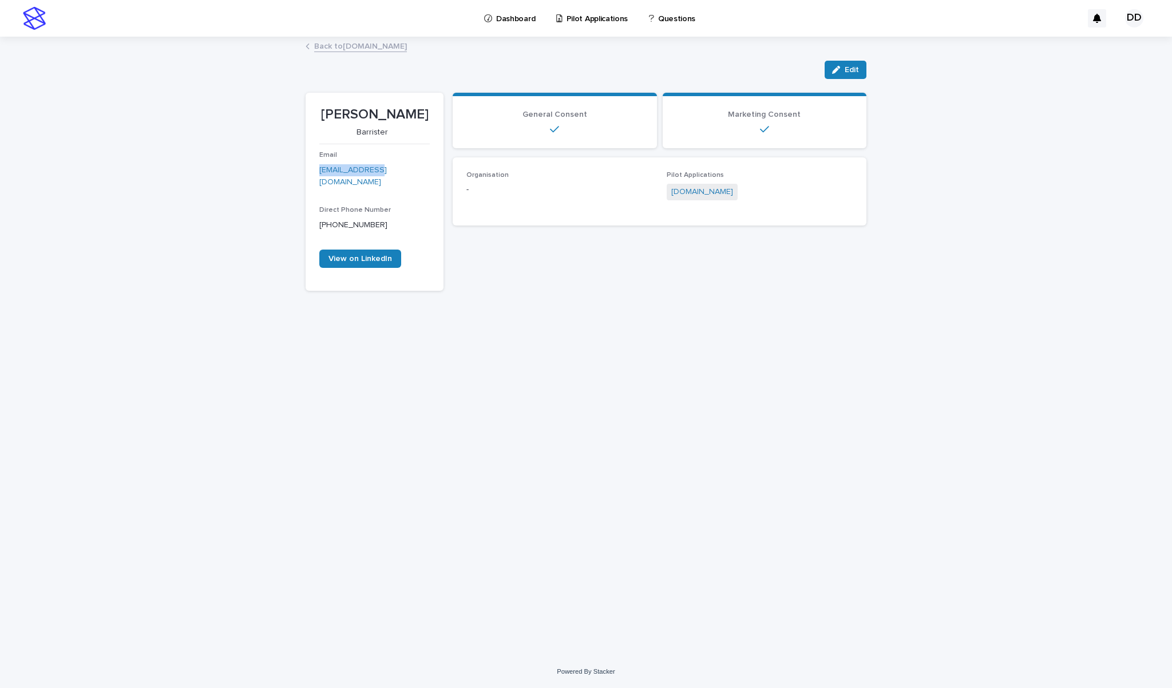
drag, startPoint x: 428, startPoint y: 112, endPoint x: 308, endPoint y: 108, distance: 120.2
click at [308, 108] on section "[PERSON_NAME] Email [EMAIL_ADDRESS][DOMAIN_NAME] Direct Phone Number [PHONE_NUM…" at bounding box center [374, 192] width 138 height 198
click at [347, 43] on link "Back to [DOMAIN_NAME]" at bounding box center [360, 45] width 93 height 13
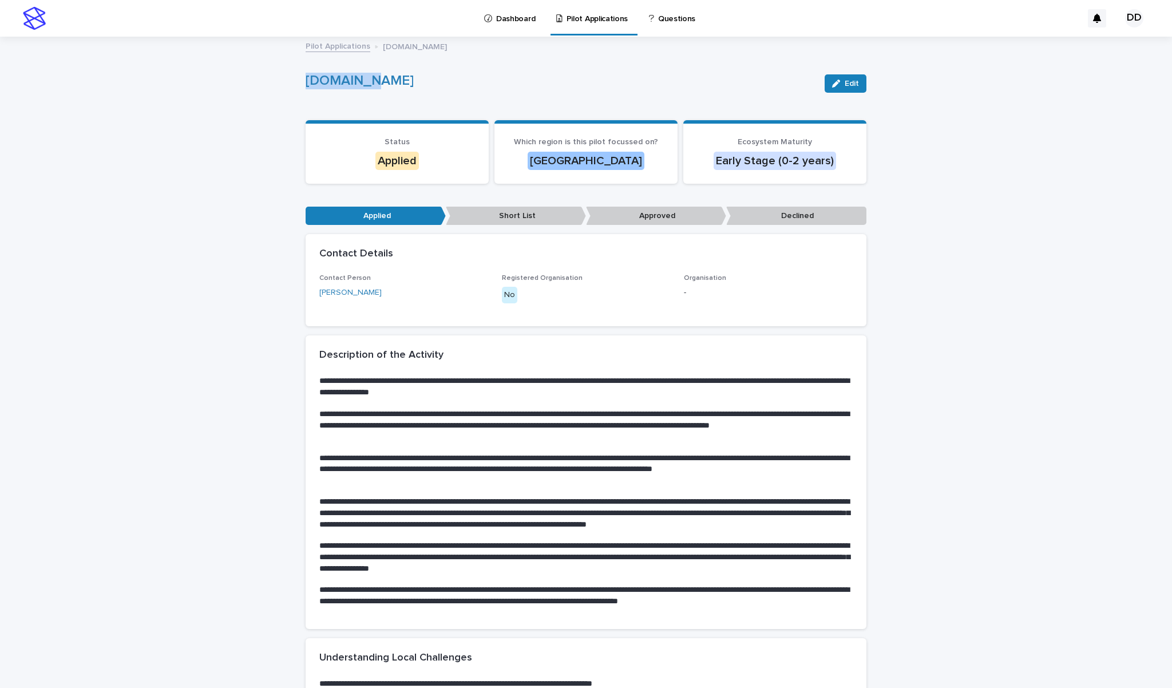
drag, startPoint x: 373, startPoint y: 80, endPoint x: 298, endPoint y: 80, distance: 74.9
click at [346, 49] on link "Pilot Applications" at bounding box center [337, 45] width 65 height 13
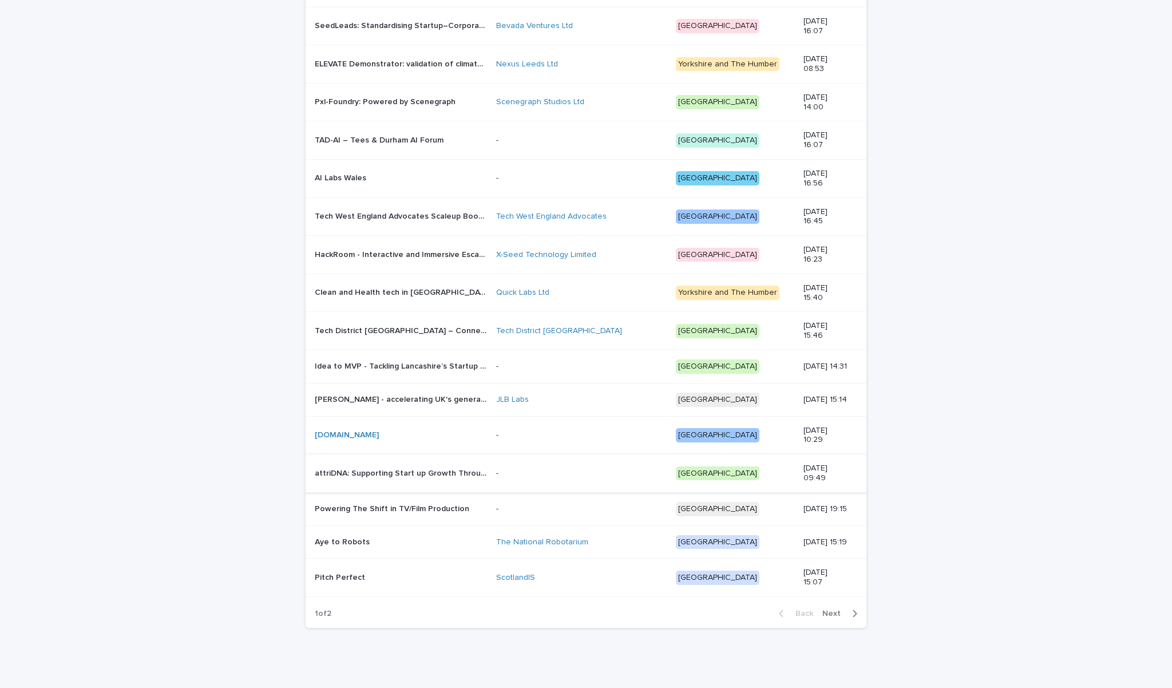
scroll to position [769, 0]
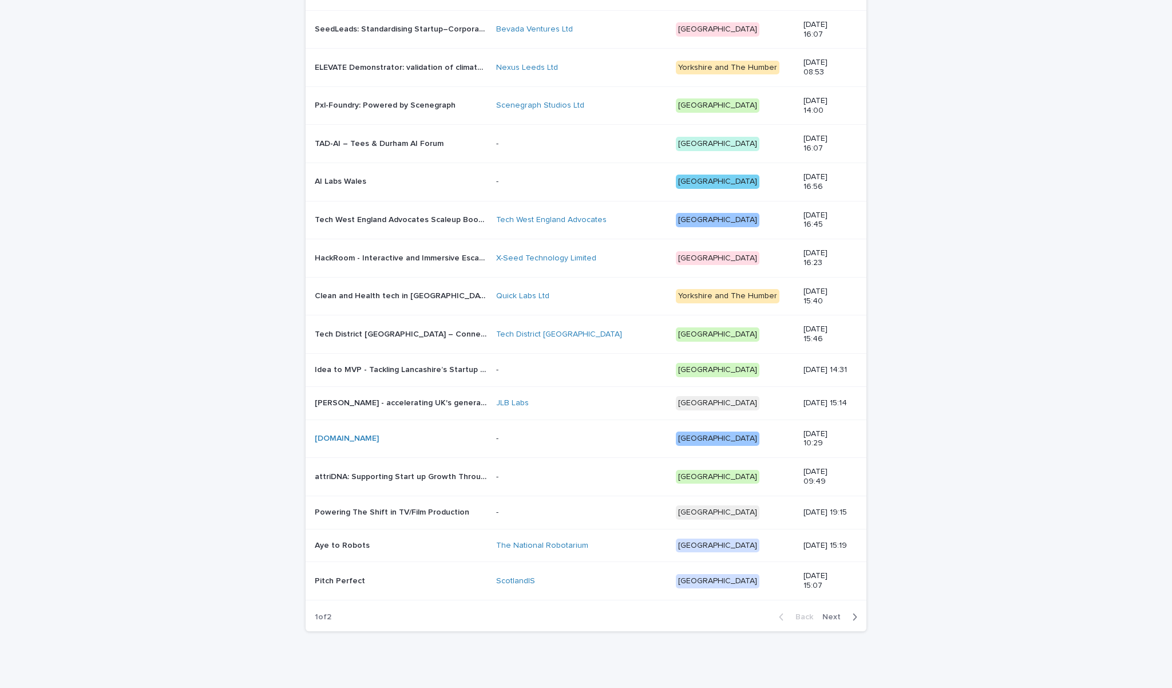
click at [396, 400] on p "[PERSON_NAME] - accelerating UK's generational resilience - a dual use defence …" at bounding box center [402, 402] width 174 height 12
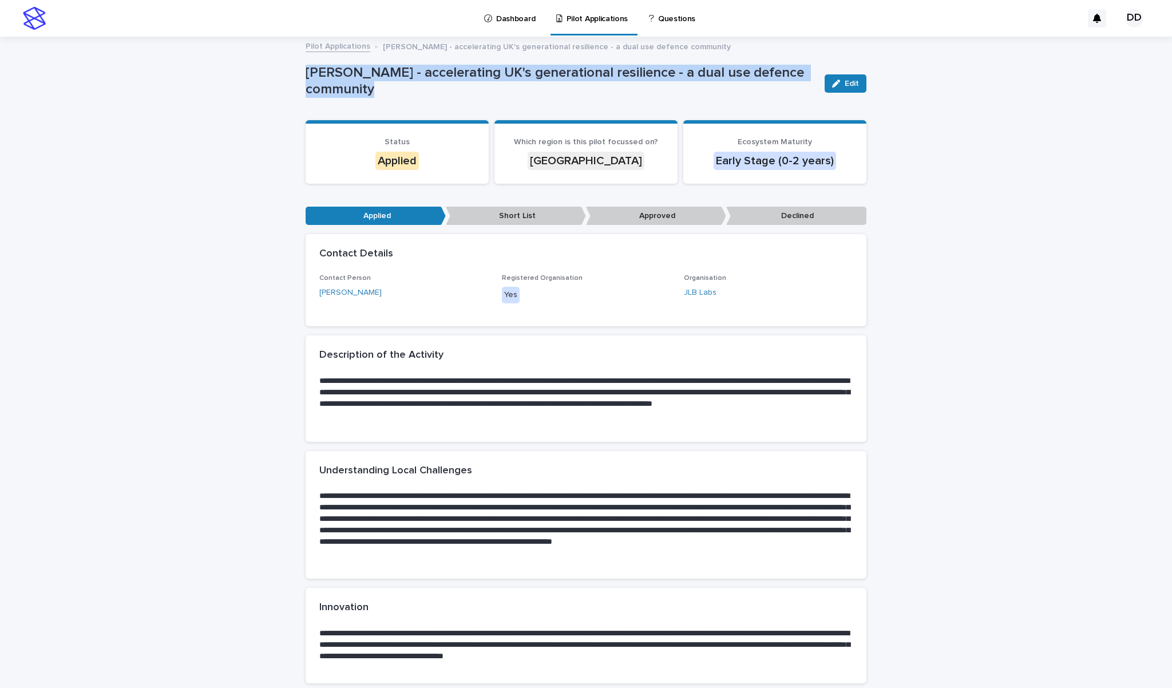
drag, startPoint x: 382, startPoint y: 88, endPoint x: 301, endPoint y: 75, distance: 81.7
click at [301, 75] on div "Loading... Saving… Loading... Saving… [PERSON_NAME] - accelerating UK's generat…" at bounding box center [586, 541] width 572 height 1007
click at [337, 51] on div "Pilot Applications [PERSON_NAME] - accelerating UK's generational resilience - …" at bounding box center [586, 47] width 572 height 16
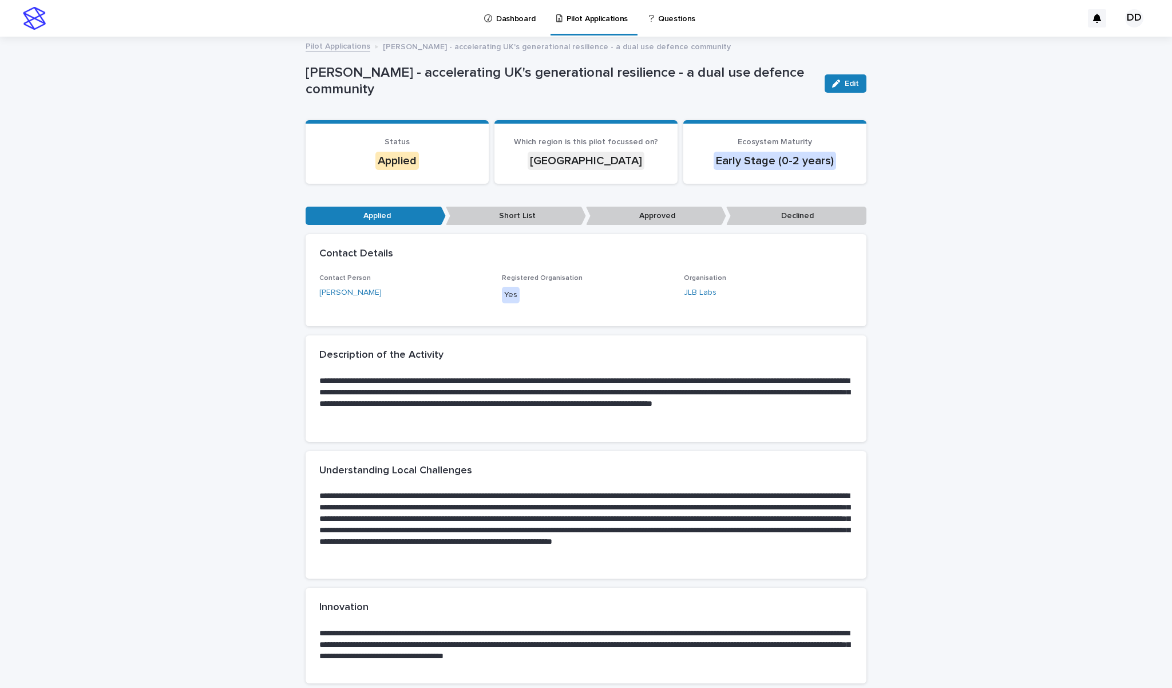
click at [338, 50] on link "Pilot Applications" at bounding box center [337, 45] width 65 height 13
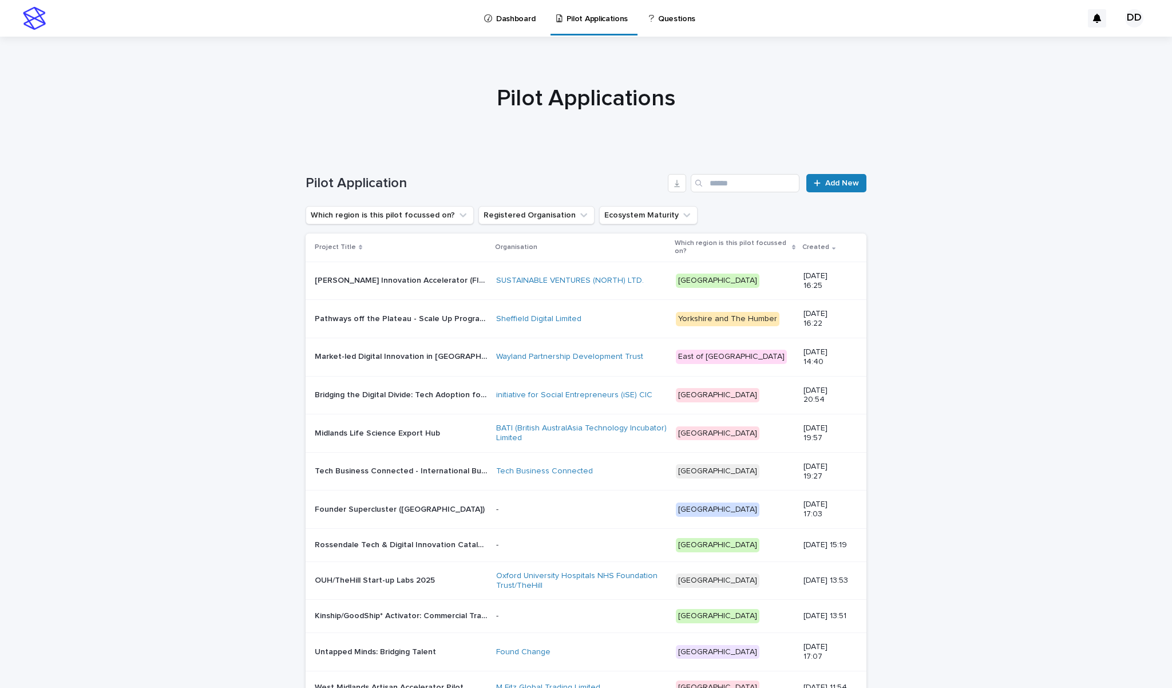
click at [338, 50] on div at bounding box center [586, 93] width 1172 height 114
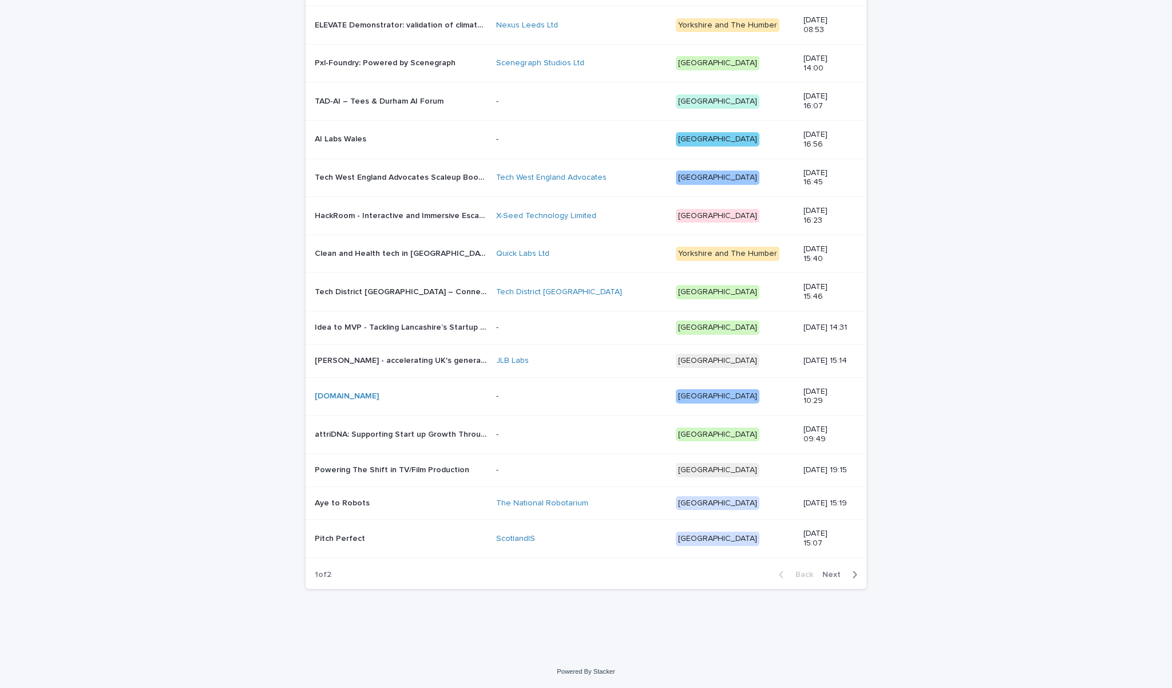
scroll to position [819, 0]
click at [391, 354] on p "[PERSON_NAME] - accelerating UK's generational resilience - a dual use defence …" at bounding box center [402, 360] width 174 height 12
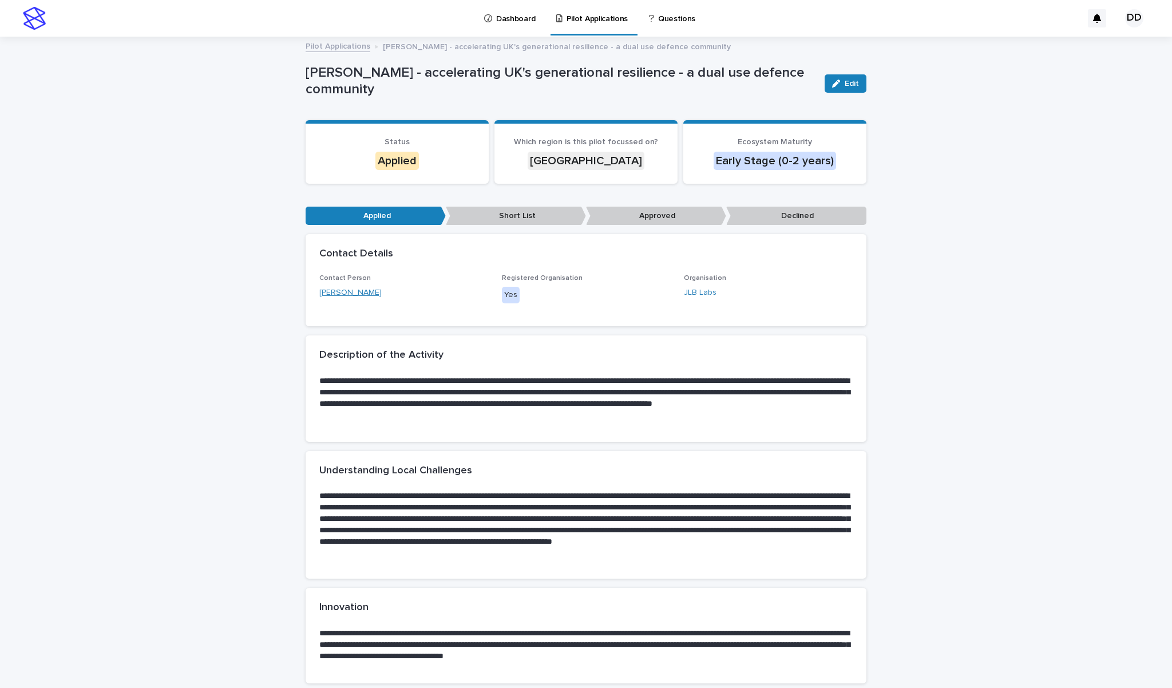
click at [356, 293] on link "[PERSON_NAME]" at bounding box center [350, 293] width 62 height 12
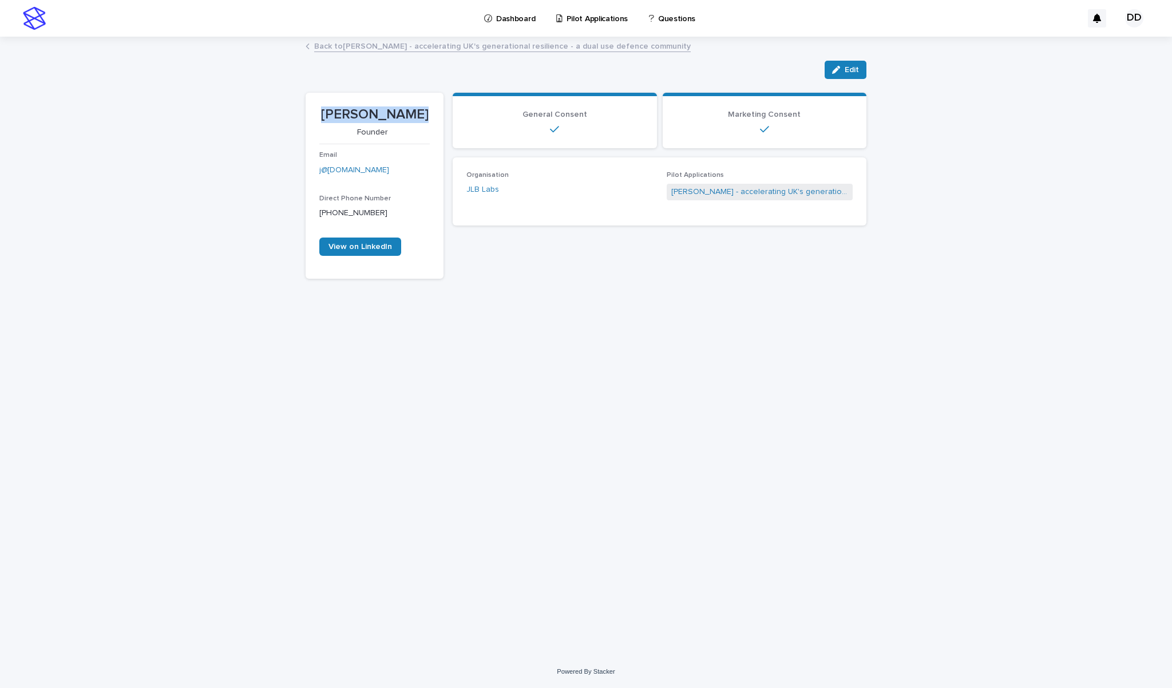
drag, startPoint x: 420, startPoint y: 109, endPoint x: 325, endPoint y: 109, distance: 95.0
click at [325, 109] on p "[PERSON_NAME]" at bounding box center [374, 114] width 110 height 17
drag, startPoint x: 379, startPoint y: 172, endPoint x: 308, endPoint y: 174, distance: 71.0
click at [308, 174] on section "[PERSON_NAME] Founder Email [EMAIL_ADDRESS][DOMAIN_NAME] Direct Phone Number [P…" at bounding box center [374, 186] width 138 height 186
drag, startPoint x: 372, startPoint y: 168, endPoint x: 305, endPoint y: 168, distance: 67.5
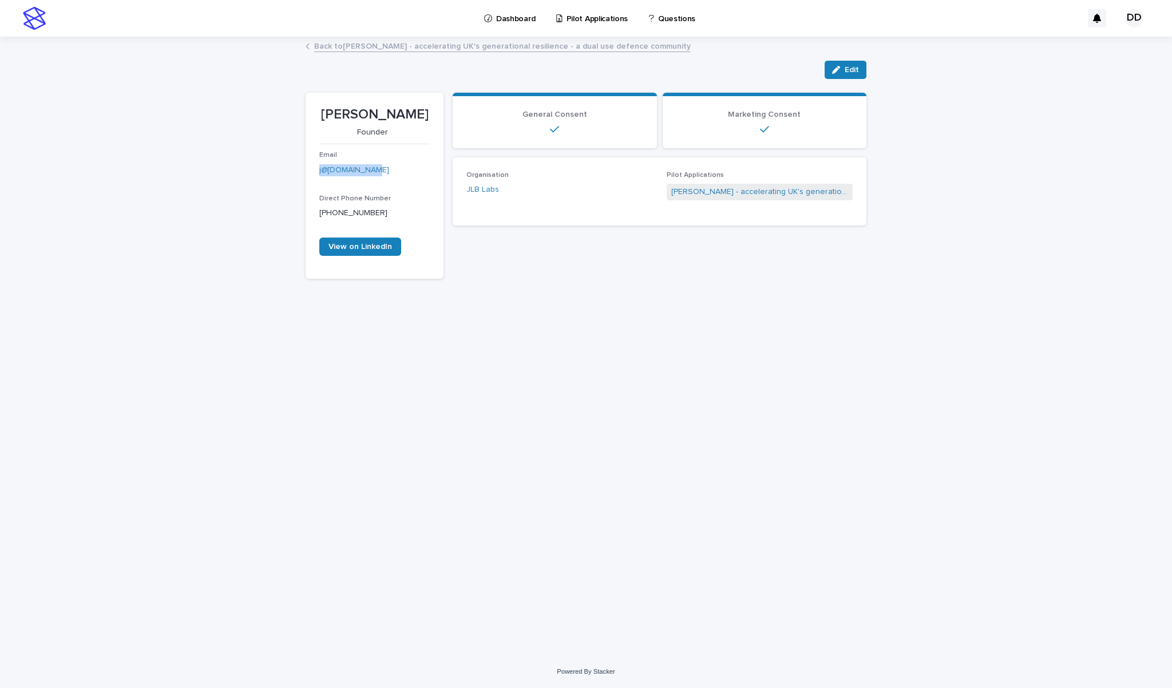
click at [305, 168] on div "Loading... Saving… Loading... Saving… [PERSON_NAME] Edit Edit [PERSON_NAME] Fou…" at bounding box center [586, 332] width 572 height 589
click at [342, 49] on link "Back to [PERSON_NAME] - accelerating UK's generational resilience - a dual use …" at bounding box center [502, 45] width 376 height 13
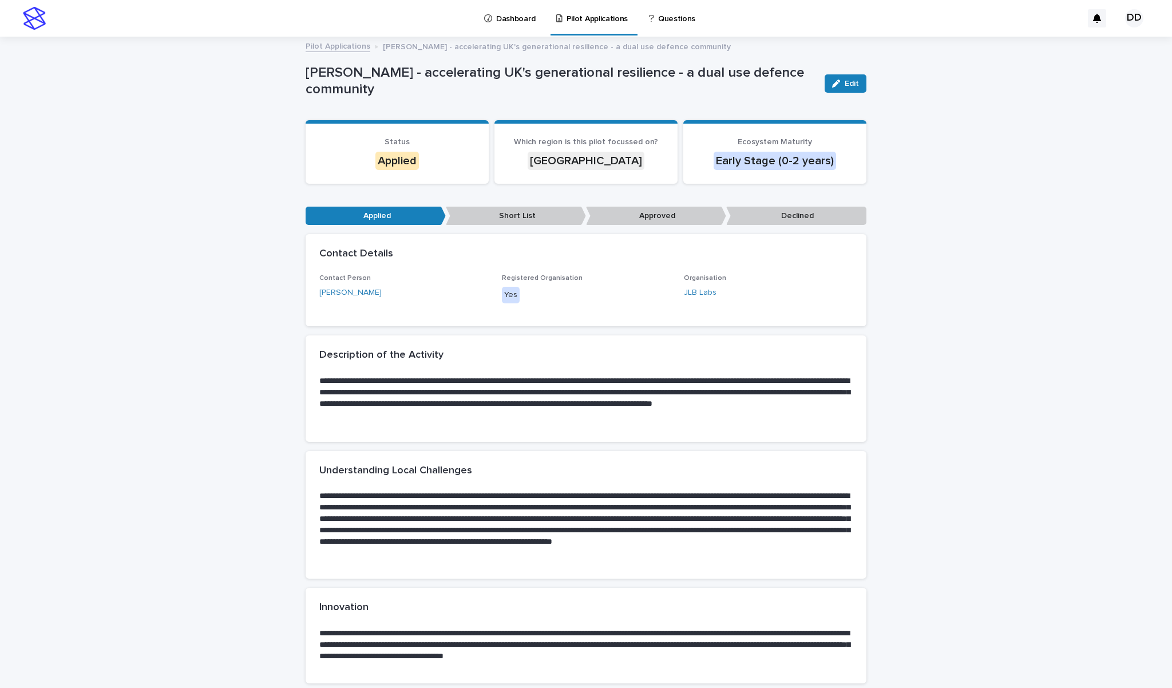
click at [346, 45] on link "Pilot Applications" at bounding box center [337, 45] width 65 height 13
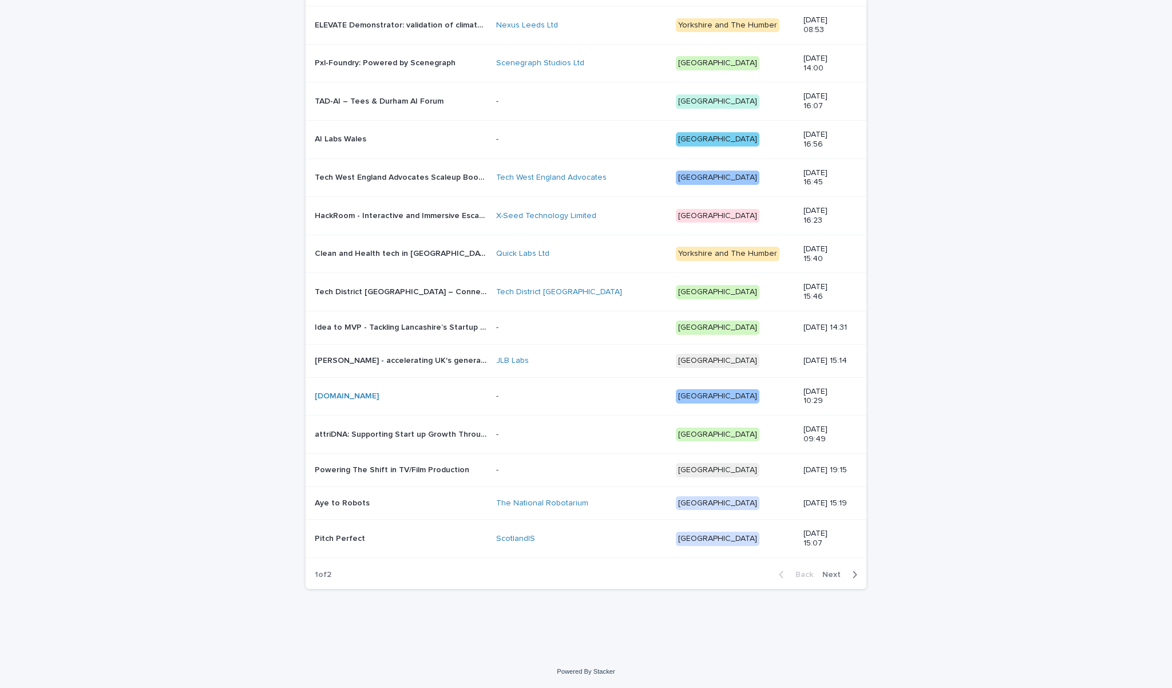
scroll to position [819, 0]
click at [411, 320] on p "Idea to MVP - Tackling Lancashire’s Startup Shortage Through FE-Led Innovation" at bounding box center [402, 326] width 174 height 12
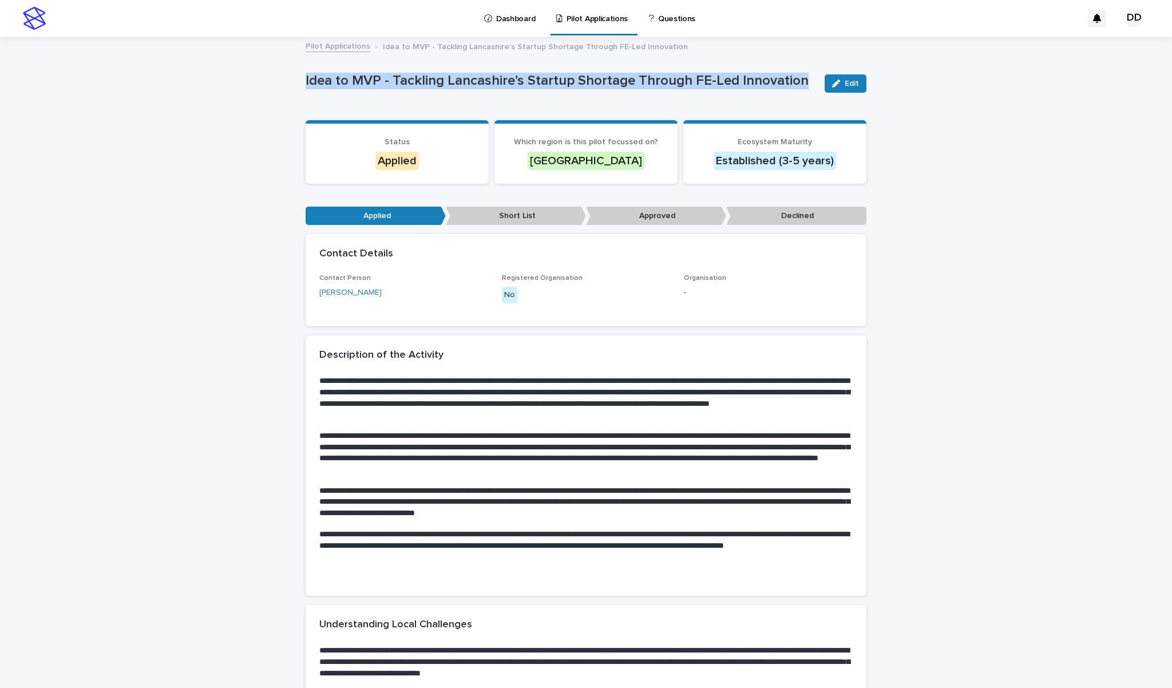
drag, startPoint x: 305, startPoint y: 79, endPoint x: 808, endPoint y: 74, distance: 502.9
click at [808, 74] on p "Idea to MVP - Tackling Lancashire’s Startup Shortage Through FE-Led Innovation" at bounding box center [560, 81] width 510 height 17
click at [356, 288] on link "[PERSON_NAME]" at bounding box center [350, 293] width 62 height 12
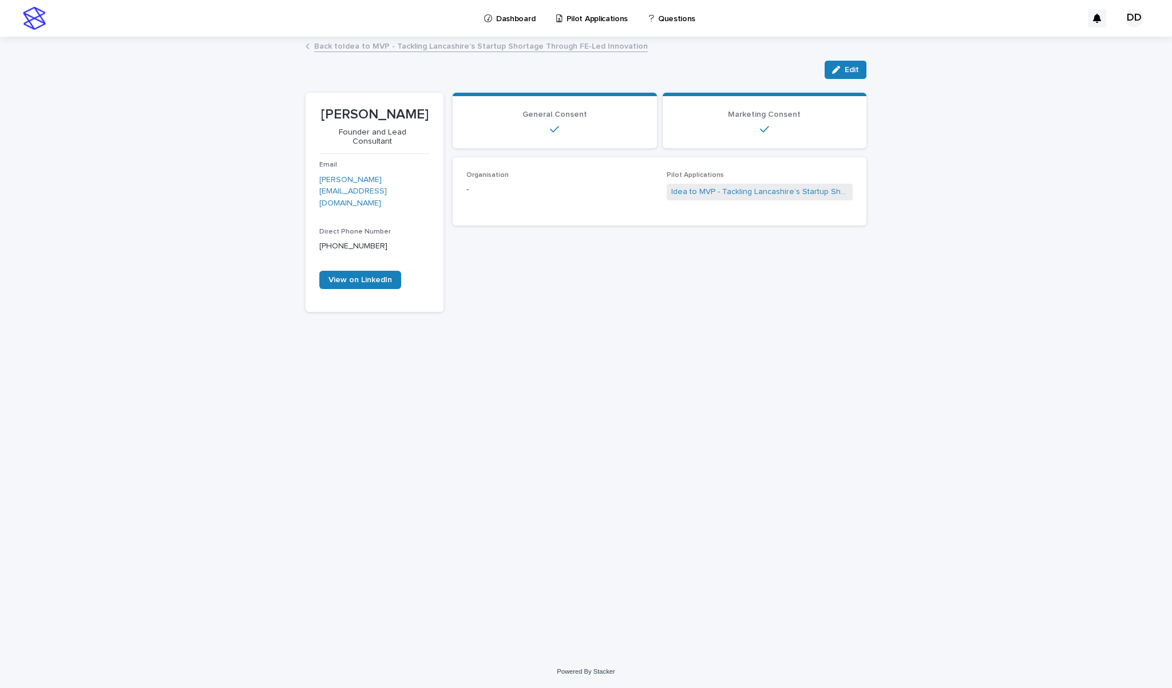
drag, startPoint x: 421, startPoint y: 114, endPoint x: 315, endPoint y: 114, distance: 106.4
click at [315, 114] on section "[PERSON_NAME] Founder and Lead Consultant Email [PERSON_NAME][EMAIL_ADDRESS][DO…" at bounding box center [374, 202] width 138 height 219
drag, startPoint x: 411, startPoint y: 168, endPoint x: 320, endPoint y: 169, distance: 91.0
click at [320, 174] on p "[PERSON_NAME][EMAIL_ADDRESS][DOMAIN_NAME]" at bounding box center [374, 191] width 110 height 35
click at [404, 51] on link "Back to Idea to MVP - Tackling Lancashire’s Startup Shortage Through FE-Led Inn…" at bounding box center [481, 45] width 334 height 13
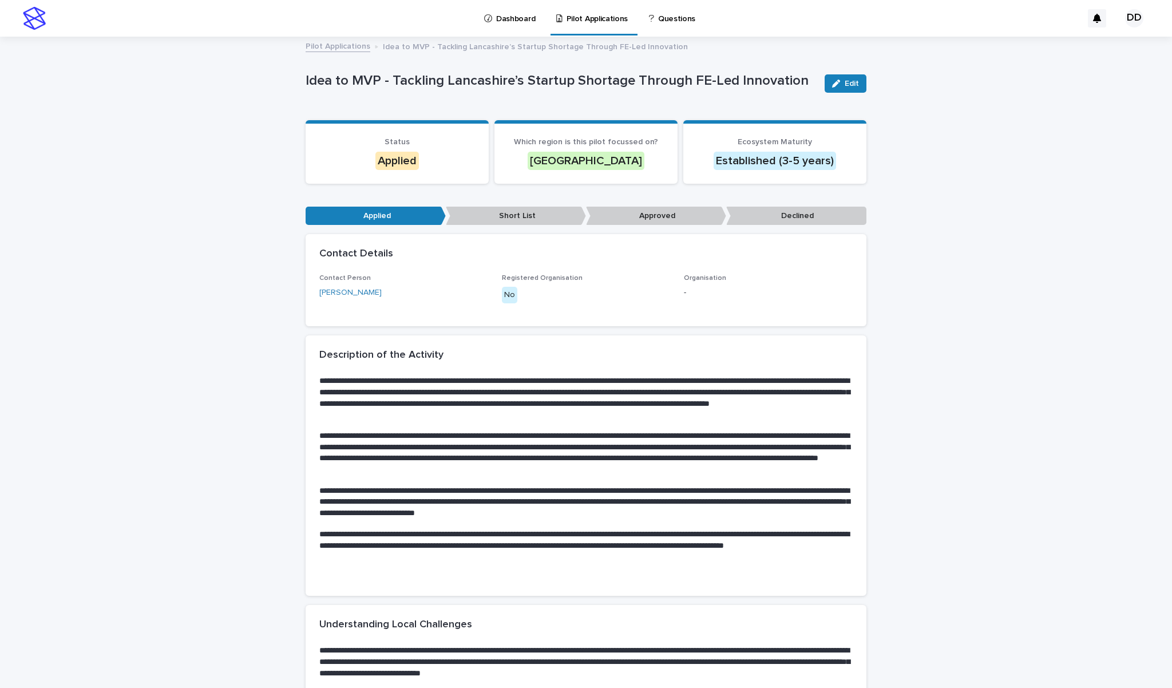
click at [342, 49] on link "Pilot Applications" at bounding box center [337, 45] width 65 height 13
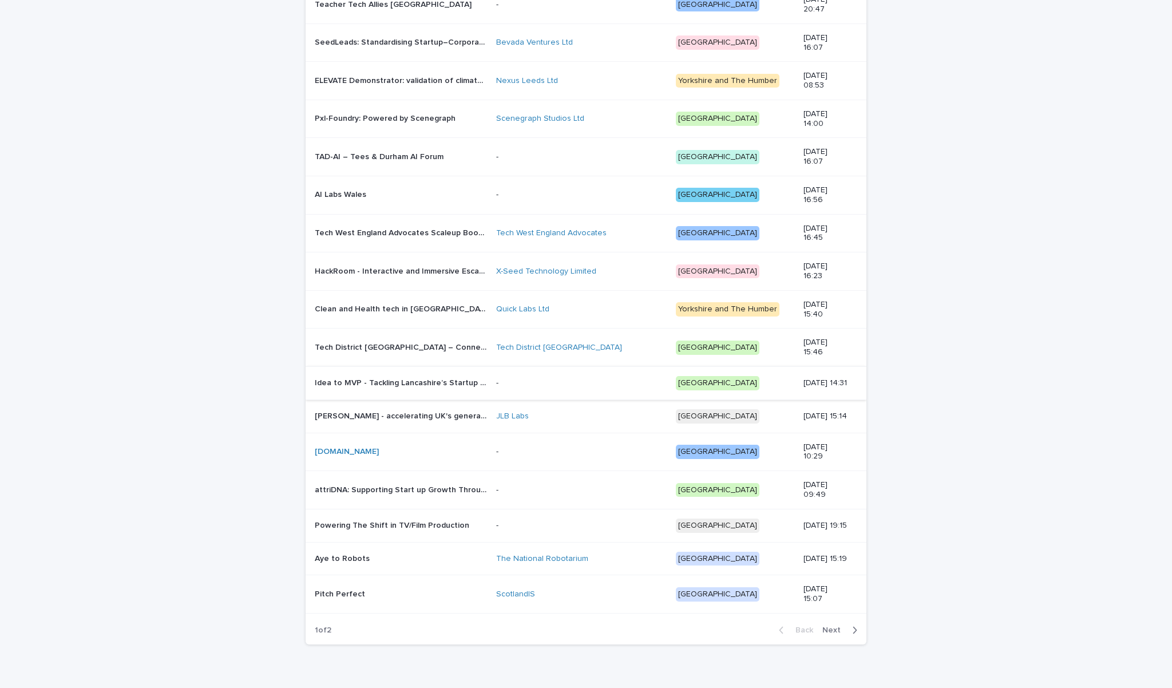
scroll to position [749, 0]
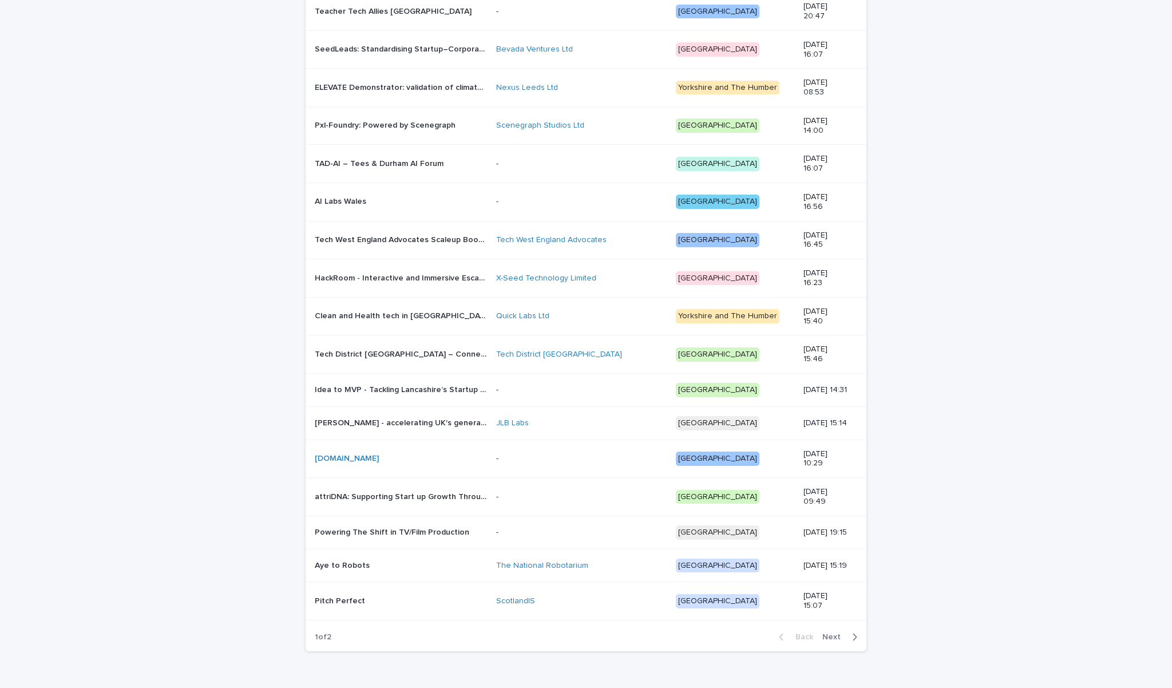
click at [397, 311] on p "Clean and Health tech in [GEOGRAPHIC_DATA]" at bounding box center [402, 315] width 174 height 12
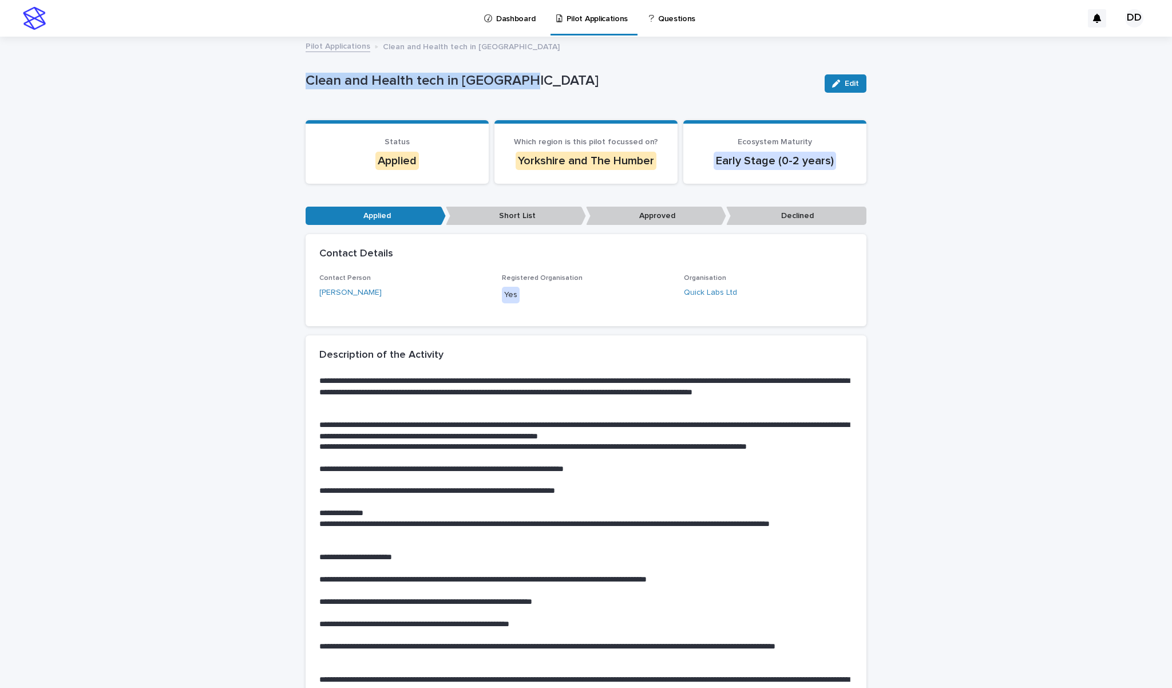
drag, startPoint x: 518, startPoint y: 84, endPoint x: 303, endPoint y: 84, distance: 215.1
click at [363, 289] on link "[PERSON_NAME]" at bounding box center [350, 293] width 62 height 12
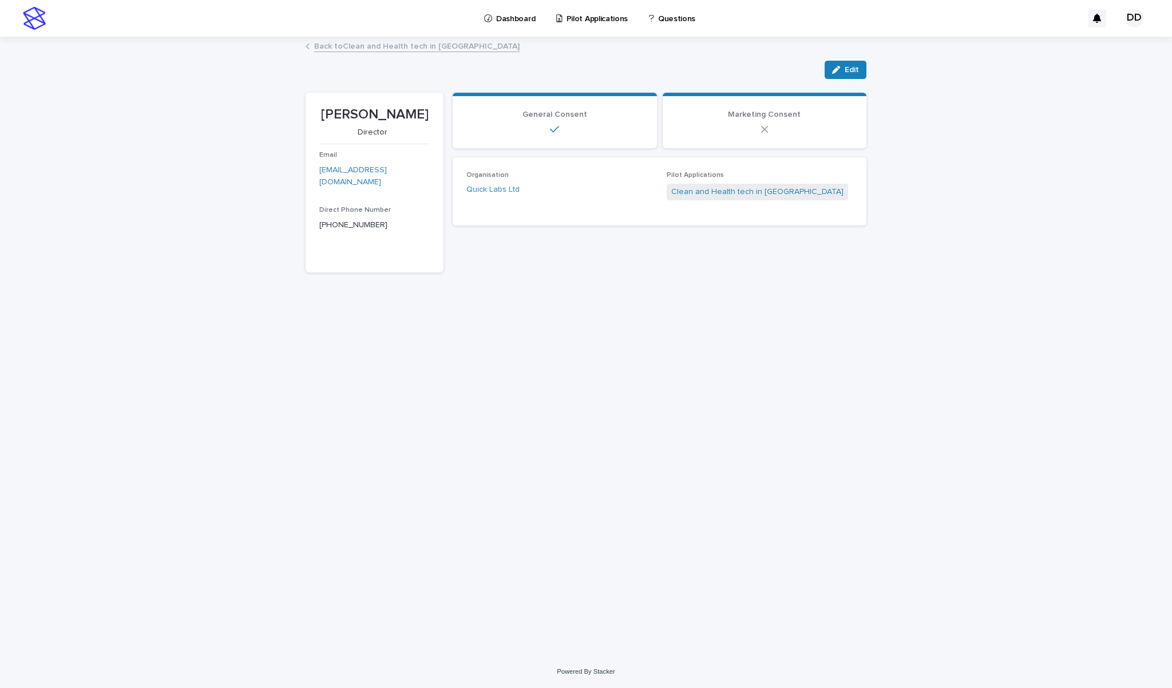
drag, startPoint x: 419, startPoint y: 120, endPoint x: 316, endPoint y: 120, distance: 103.0
click at [316, 120] on section "[PERSON_NAME] Director Email [EMAIL_ADDRESS][DOMAIN_NAME] Direct Phone Number […" at bounding box center [374, 183] width 138 height 180
drag, startPoint x: 369, startPoint y: 173, endPoint x: 303, endPoint y: 174, distance: 65.8
click at [303, 174] on div "Loading... Saving… Loading... Saving… [PERSON_NAME] Edit Edit [PERSON_NAME] Dir…" at bounding box center [586, 332] width 572 height 589
drag, startPoint x: 406, startPoint y: 168, endPoint x: 311, endPoint y: 169, distance: 95.5
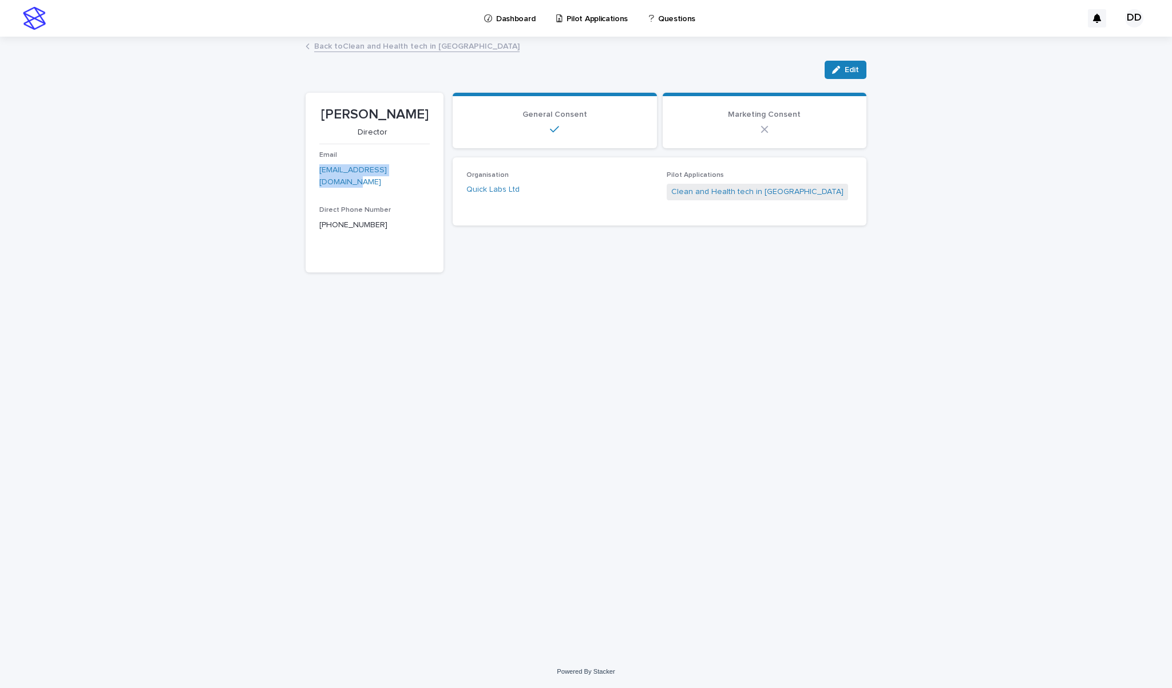
click at [311, 169] on section "[PERSON_NAME] Director Email [EMAIL_ADDRESS][DOMAIN_NAME] Direct Phone Number […" at bounding box center [374, 183] width 138 height 180
click at [446, 45] on link "Back to Clean and Health tech in [GEOGRAPHIC_DATA]" at bounding box center [416, 45] width 205 height 13
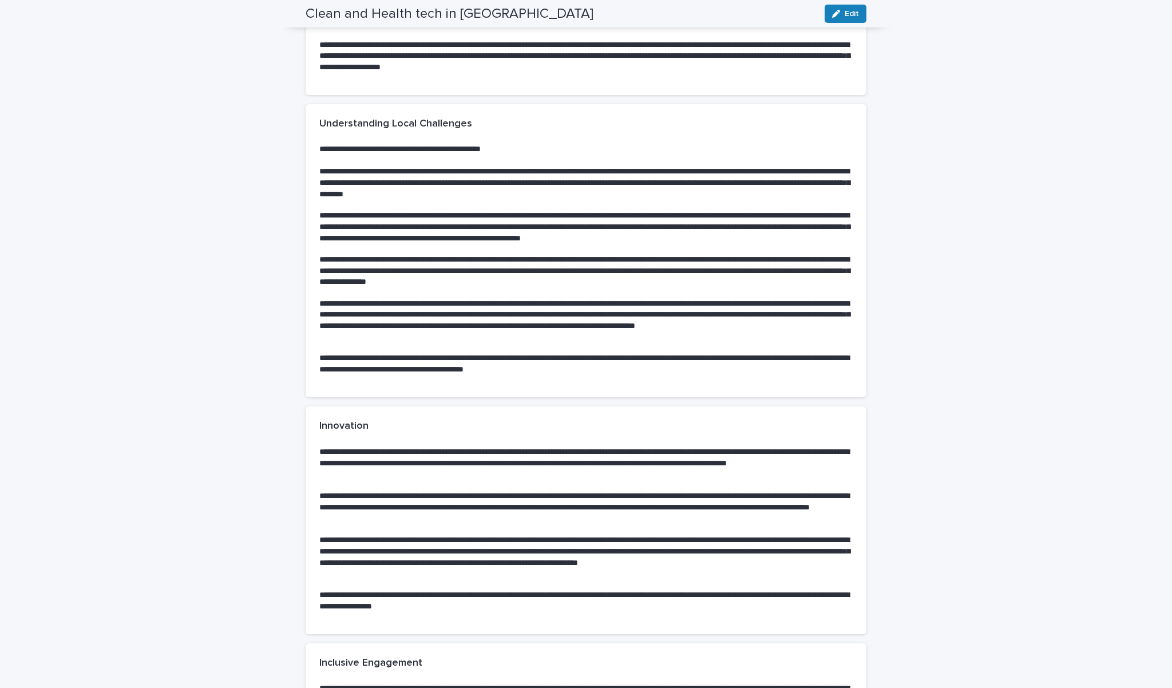
scroll to position [631, 0]
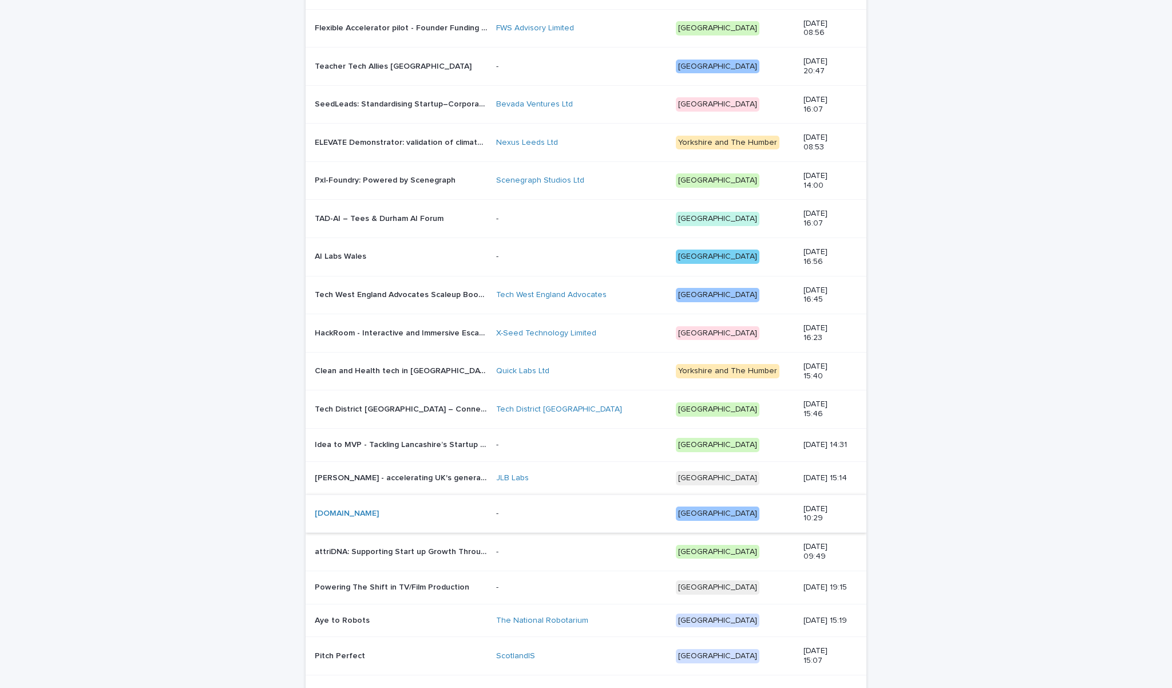
scroll to position [693, 0]
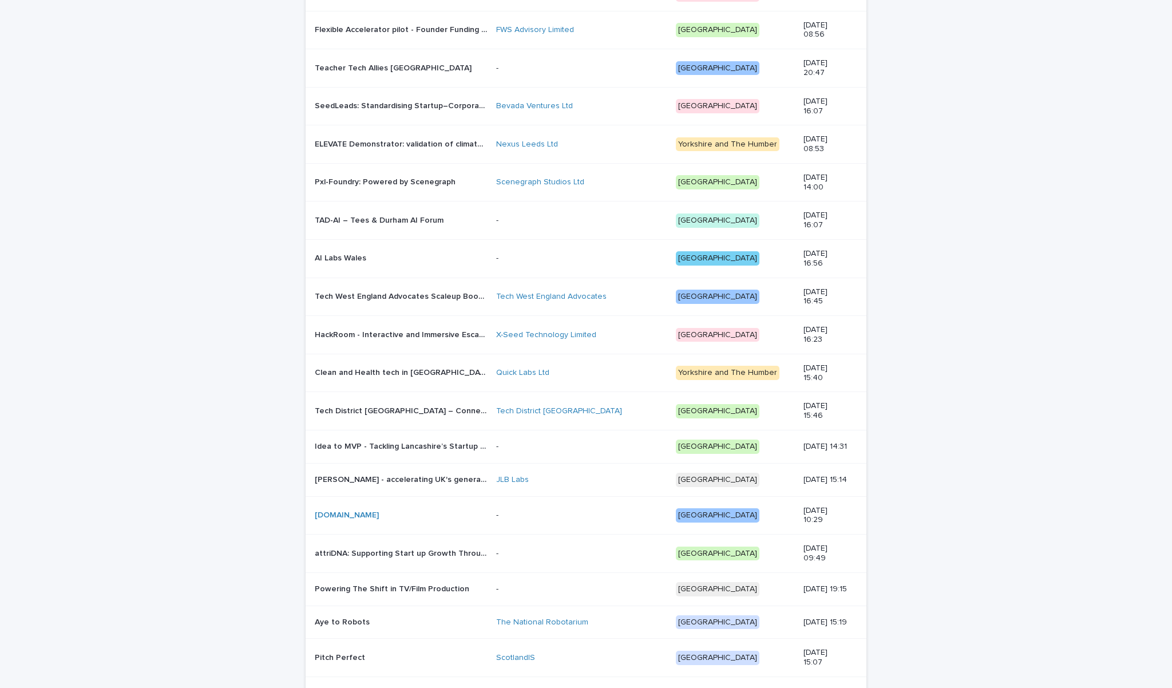
click at [388, 332] on p "HackRoom - Interactive and Immersive Escape Room for Cyber Skills" at bounding box center [402, 334] width 174 height 12
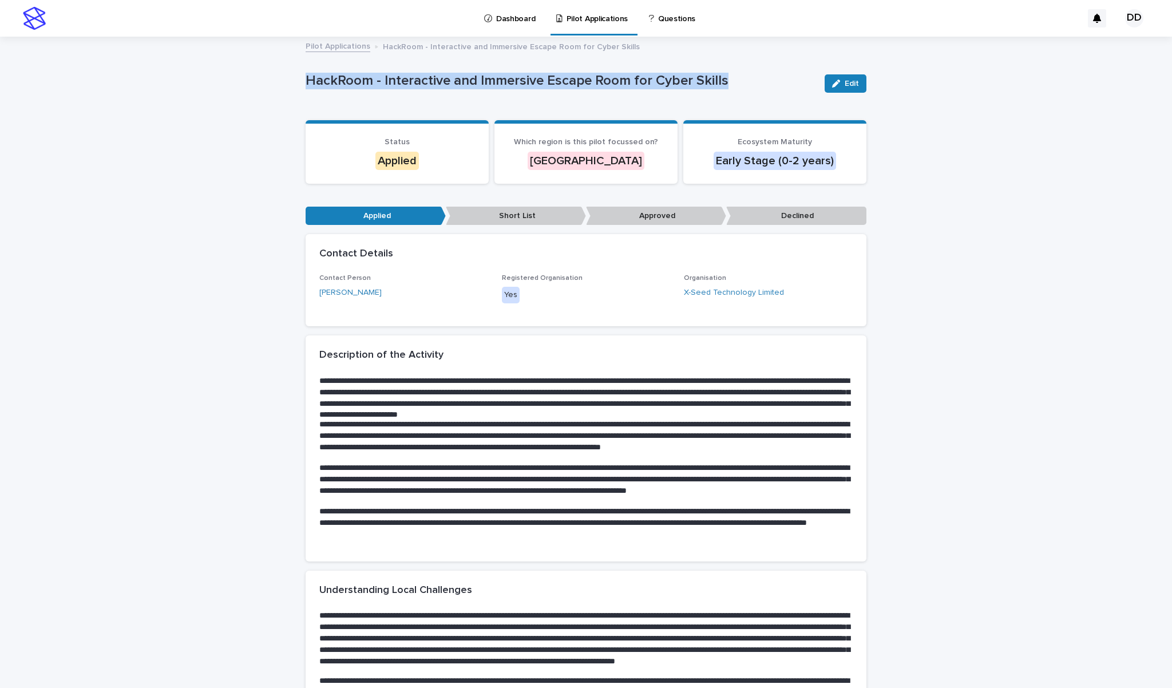
drag, startPoint x: 727, startPoint y: 80, endPoint x: 270, endPoint y: 84, distance: 457.1
click at [349, 291] on link "[PERSON_NAME]" at bounding box center [350, 293] width 62 height 12
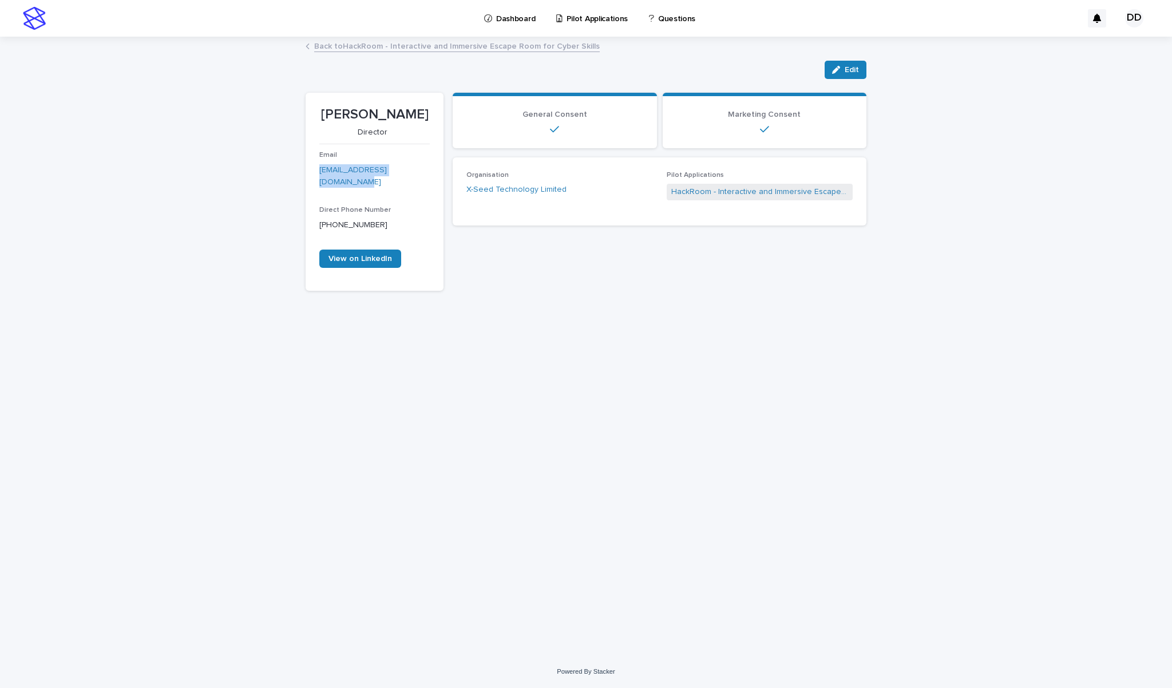
drag, startPoint x: 419, startPoint y: 168, endPoint x: 305, endPoint y: 168, distance: 114.4
click at [305, 168] on div "Loading... Saving… Loading... Saving… [PERSON_NAME] Edit Edit [PERSON_NAME] Dir…" at bounding box center [586, 332] width 572 height 589
drag, startPoint x: 412, startPoint y: 118, endPoint x: 318, endPoint y: 118, distance: 93.8
click at [318, 118] on section "[PERSON_NAME] Director [PERSON_NAME] [PERSON_NAME][EMAIL_ADDRESS][DOMAIN_NAME] …" at bounding box center [374, 192] width 138 height 198
drag, startPoint x: 581, startPoint y: 188, endPoint x: 455, endPoint y: 189, distance: 125.3
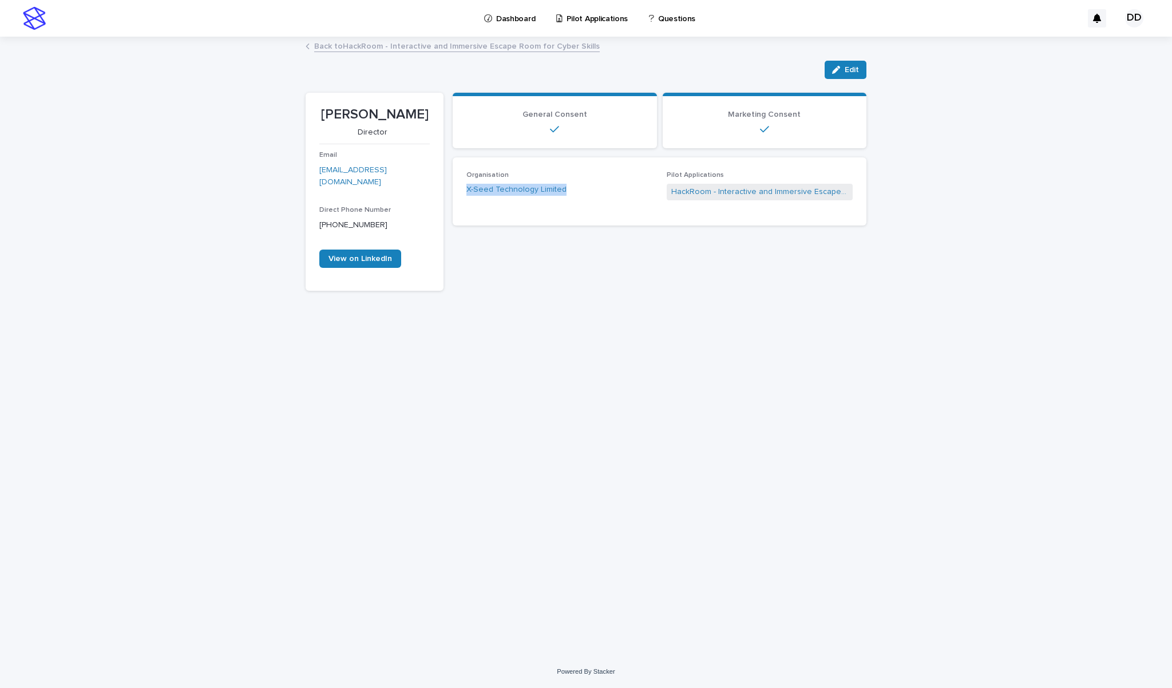
click at [455, 189] on div "Organisation X-Seed Technology Limited Pilot Applications HackRoom - Interactiv…" at bounding box center [660, 191] width 414 height 68
click at [402, 49] on link "Back to HackRoom - Interactive and Immersive Escape Room for Cyber Skills" at bounding box center [456, 45] width 285 height 13
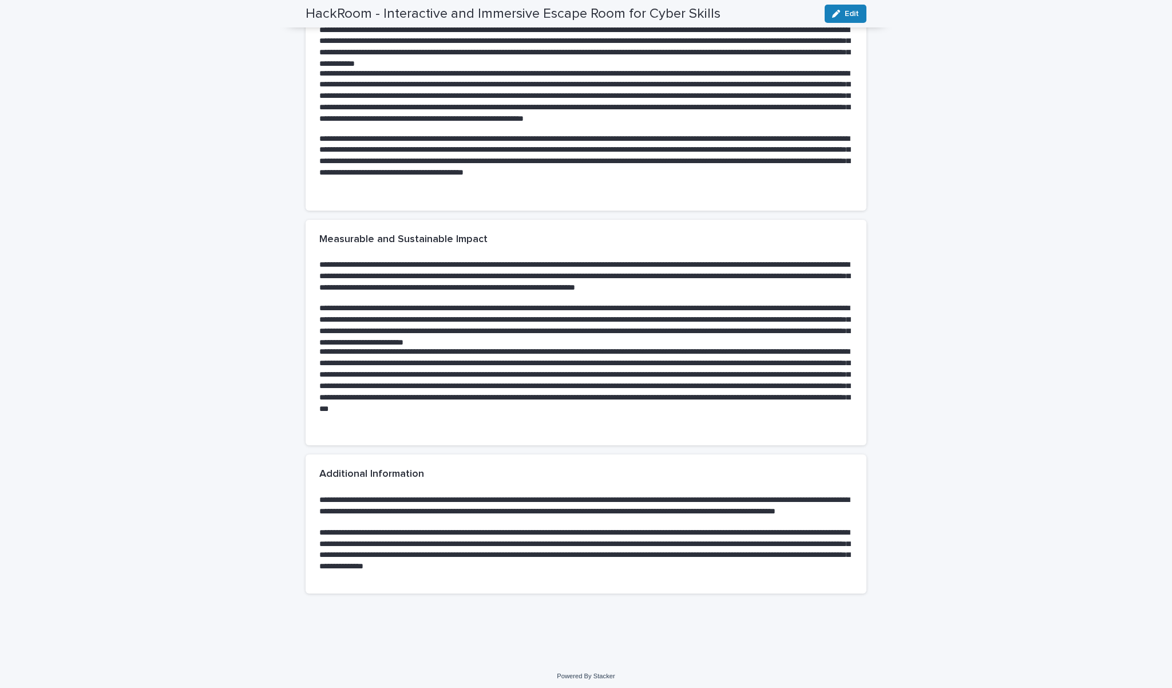
scroll to position [1077, 0]
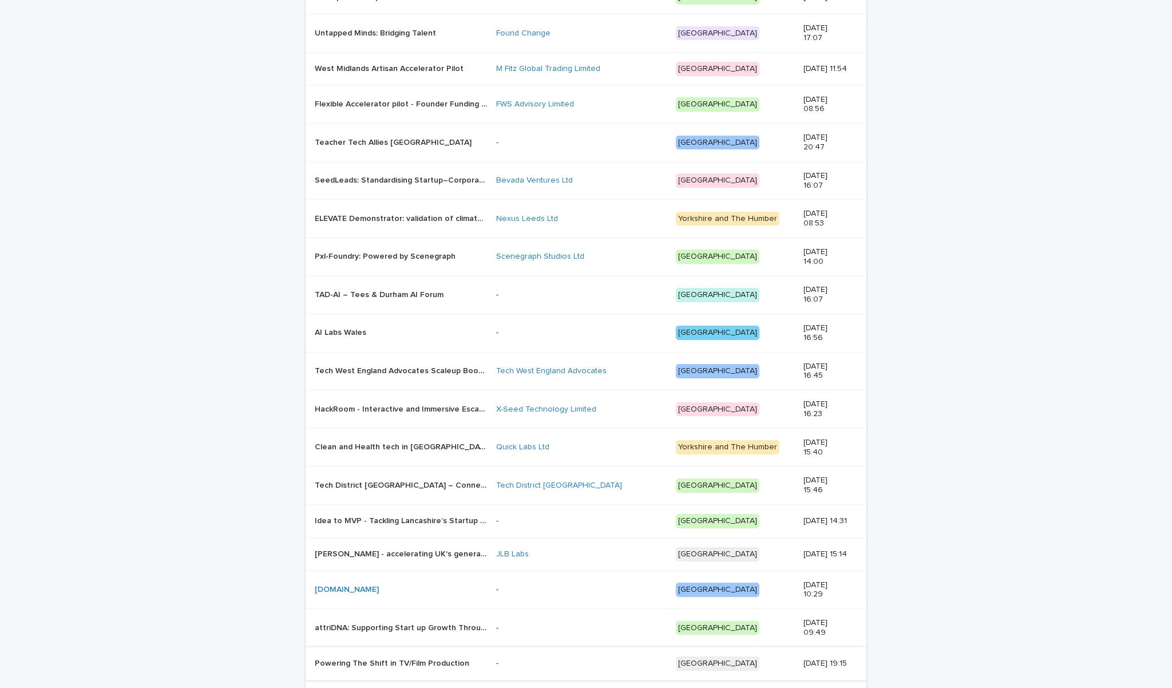
scroll to position [610, 0]
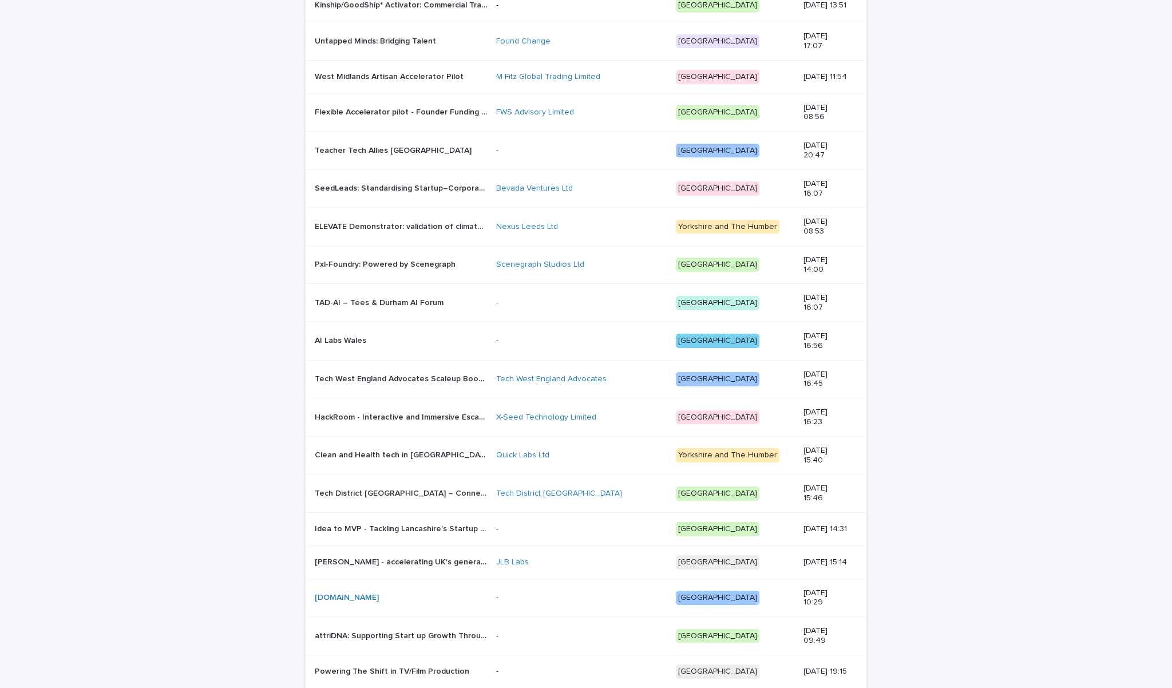
click at [409, 378] on p "Tech West England Advocates Scaleup Booster – Accelerating South West Tech Grow…" at bounding box center [402, 378] width 174 height 12
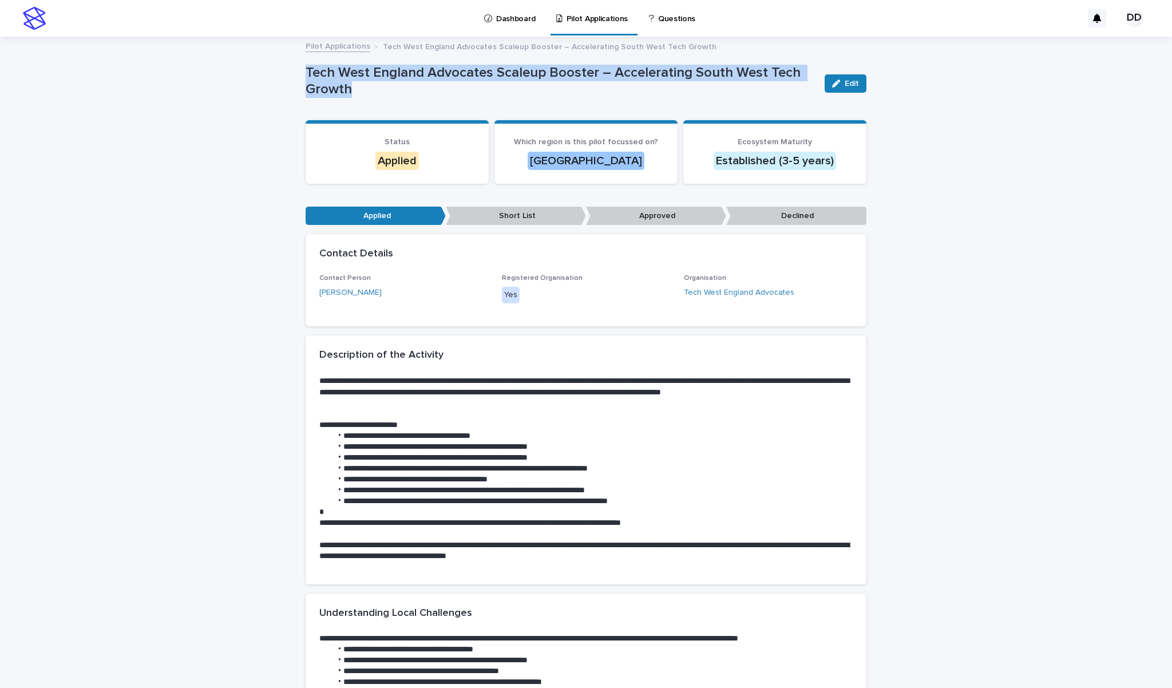
drag, startPoint x: 358, startPoint y: 83, endPoint x: 304, endPoint y: 74, distance: 54.0
click at [360, 288] on link "[PERSON_NAME]" at bounding box center [350, 293] width 62 height 12
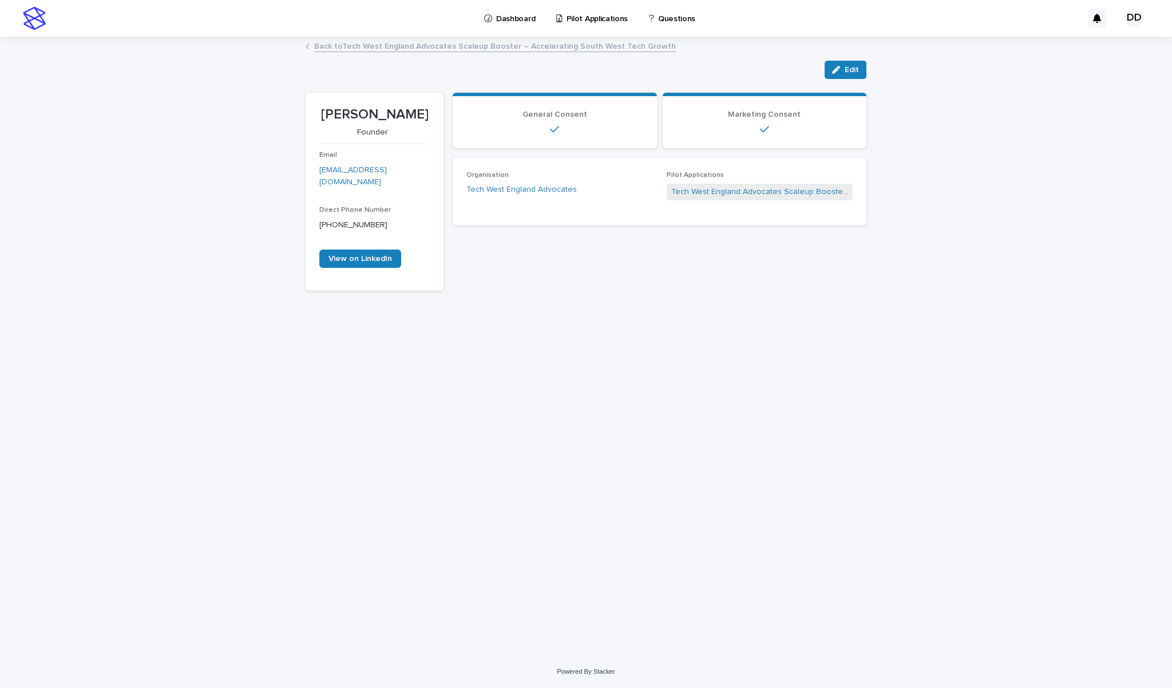
drag, startPoint x: 384, startPoint y: 180, endPoint x: 317, endPoint y: 169, distance: 67.8
click at [317, 169] on section "[PERSON_NAME] Founder Email [EMAIL_ADDRESS][DOMAIN_NAME] Direct Phone Number [P…" at bounding box center [374, 192] width 138 height 198
drag, startPoint x: 416, startPoint y: 109, endPoint x: 324, endPoint y: 109, distance: 92.1
click at [324, 109] on p "[PERSON_NAME]" at bounding box center [374, 114] width 110 height 17
click at [351, 46] on link "Back to Tech [GEOGRAPHIC_DATA] Advocates Scaleup Booster – Accelerating South W…" at bounding box center [495, 45] width 362 height 13
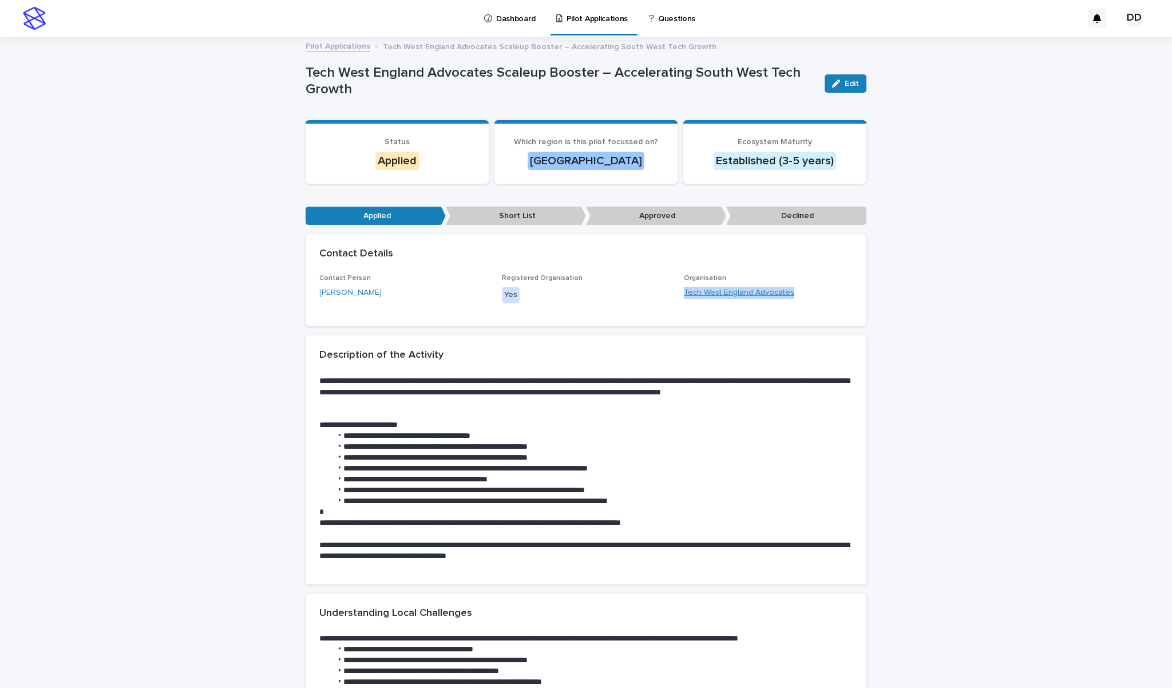
drag, startPoint x: 791, startPoint y: 291, endPoint x: 684, endPoint y: 293, distance: 106.4
click at [684, 293] on div "Tech West England Advocates" at bounding box center [768, 293] width 169 height 12
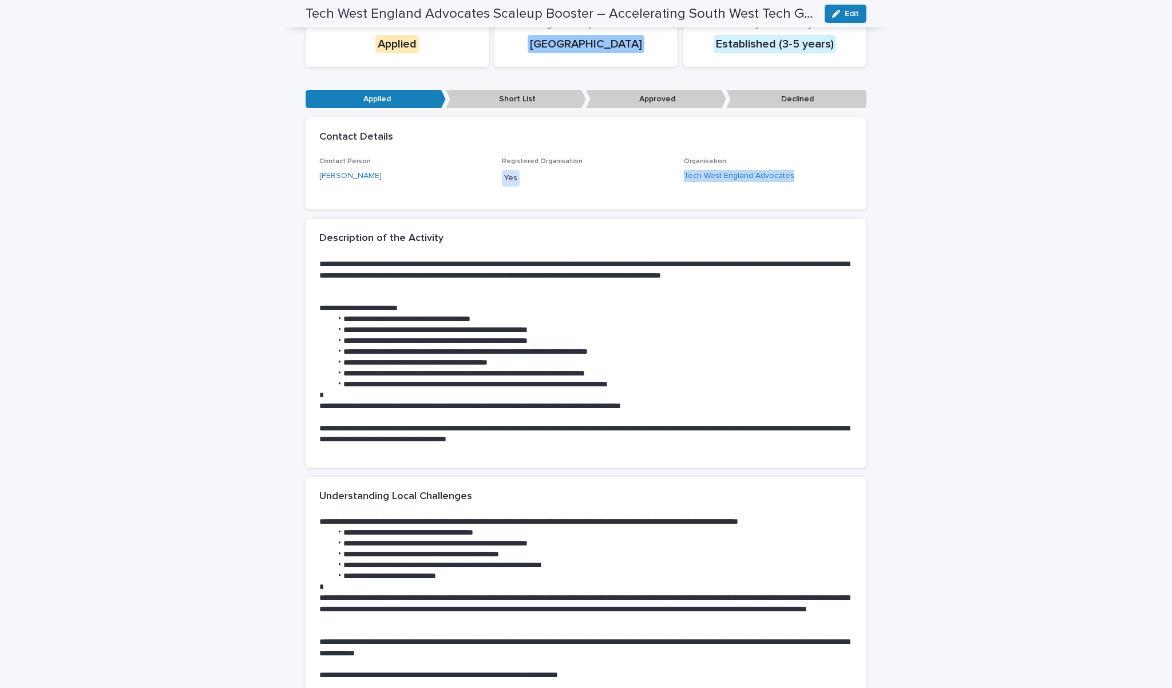
scroll to position [117, 0]
